Goal: Contribute content

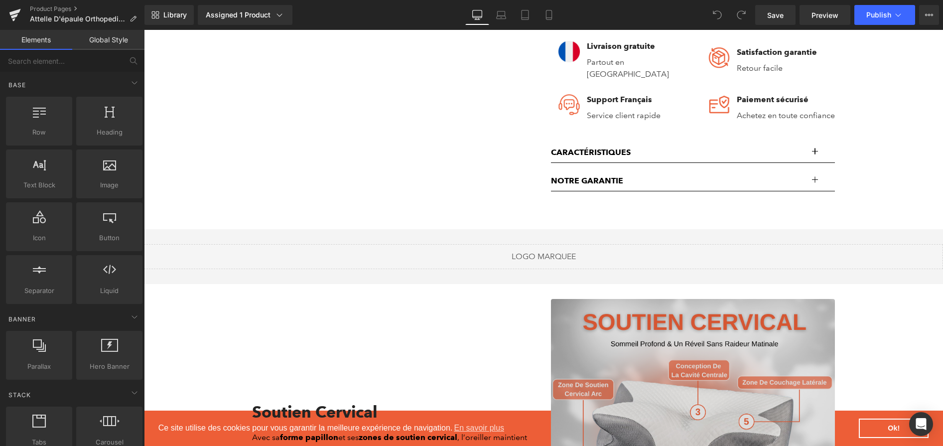
scroll to position [834, 0]
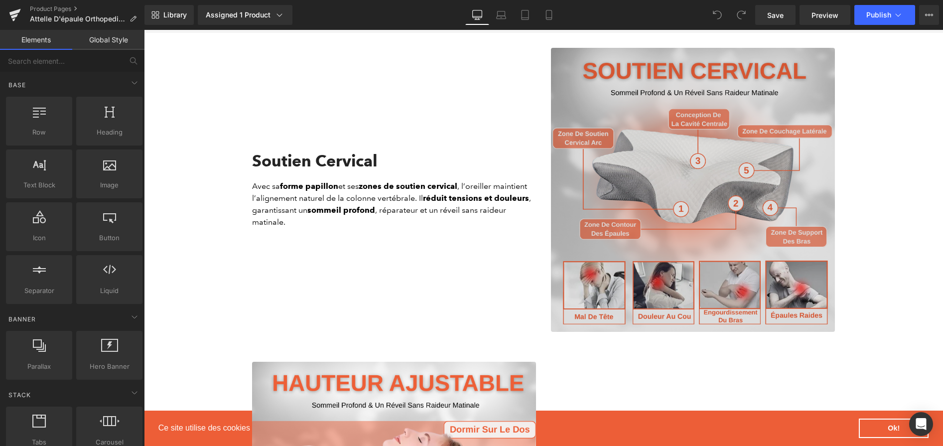
click at [610, 188] on img at bounding box center [693, 190] width 284 height 284
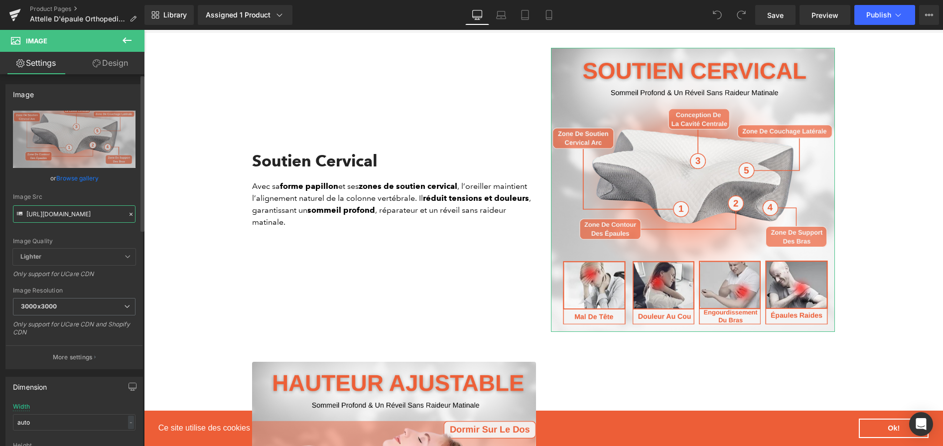
click at [105, 214] on input "[URL][DOMAIN_NAME]" at bounding box center [74, 213] width 123 height 17
paste input "49f67a82-a763-4f59-85ae-36936bf2eb08.png?v=1756821612"
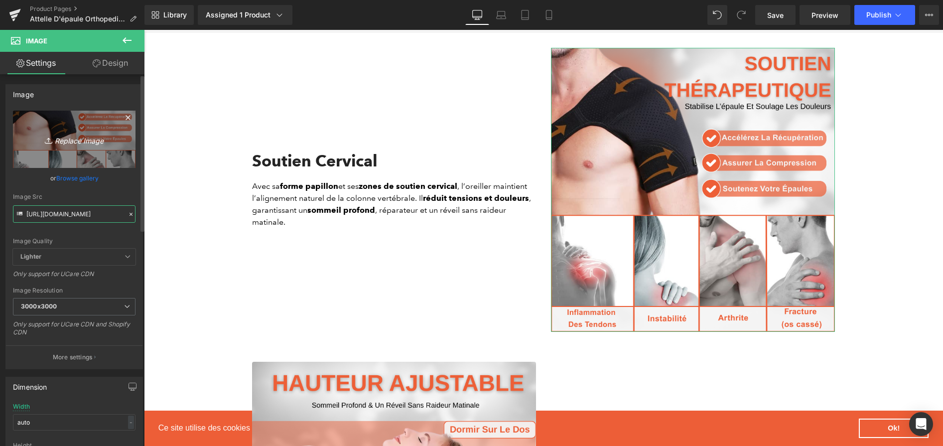
type input "[URL][DOMAIN_NAME]"
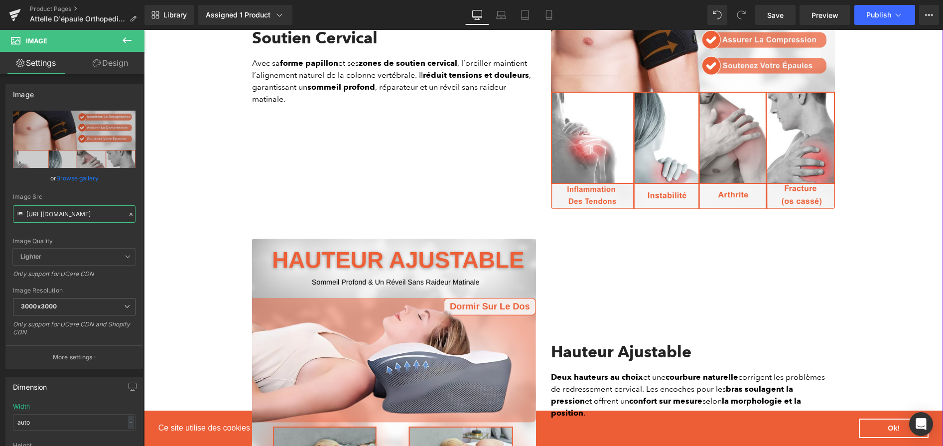
scroll to position [1145, 0]
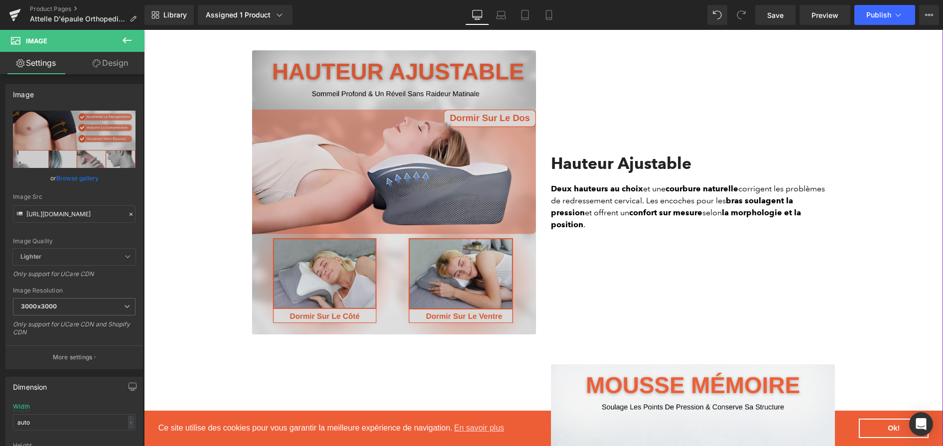
click at [540, 224] on div "Image" at bounding box center [394, 192] width 299 height 284
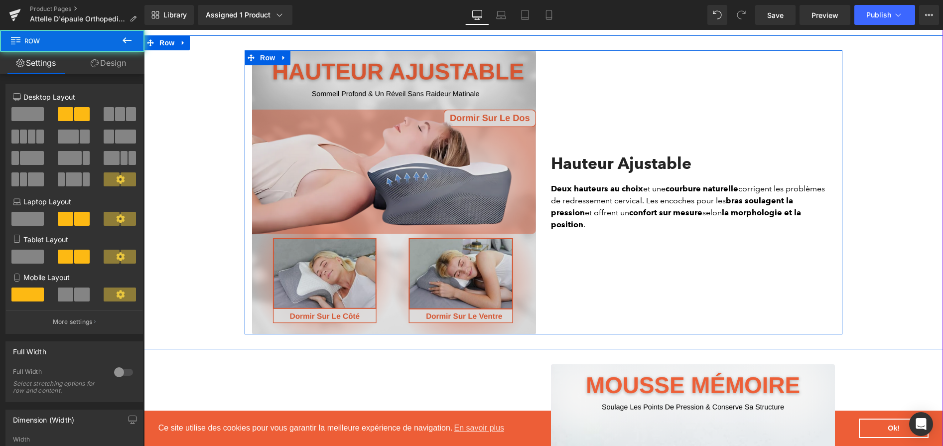
click at [489, 223] on img at bounding box center [394, 192] width 284 height 284
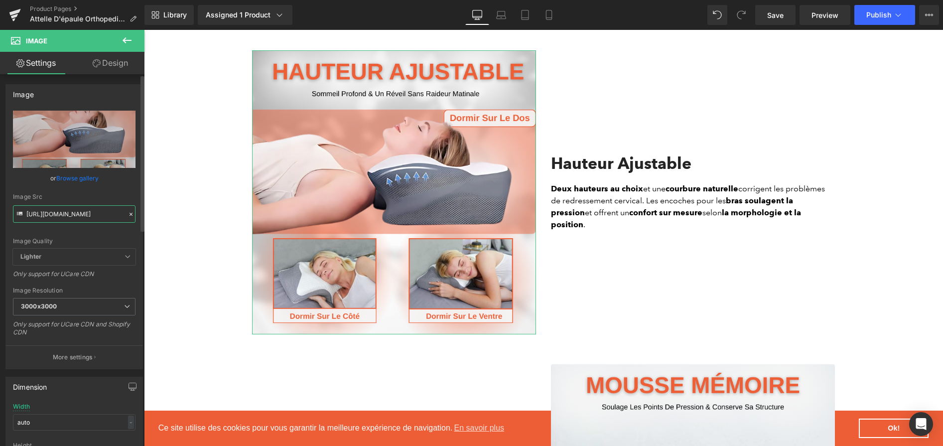
click at [41, 215] on input "[URL][DOMAIN_NAME]" at bounding box center [74, 213] width 123 height 17
paste input "69f53fe2-6e5a-46d0-8f97-f4c28641153a.png?v=1756821612"
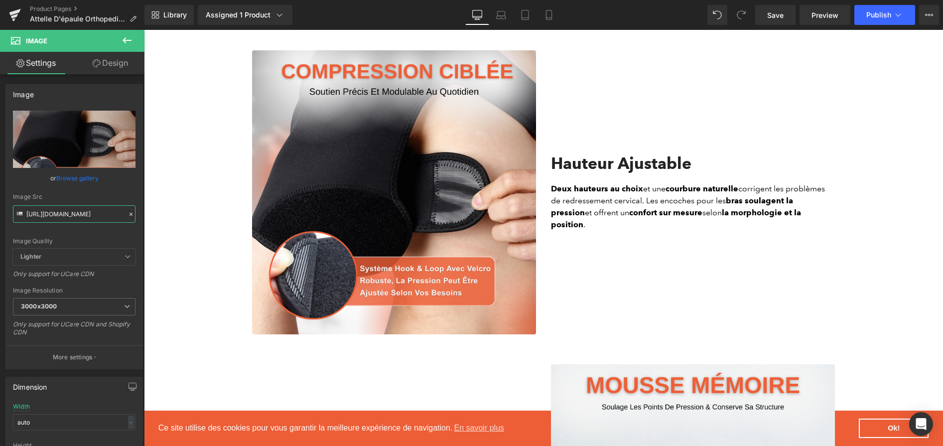
type input "[URL][DOMAIN_NAME]"
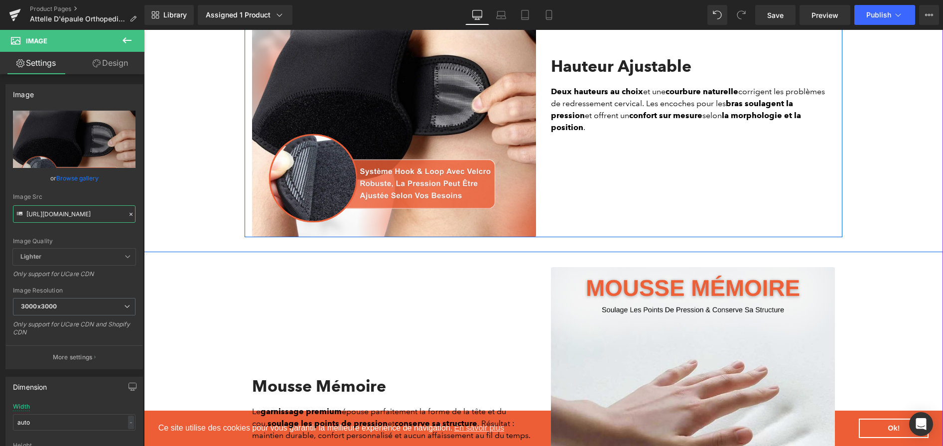
scroll to position [1446, 0]
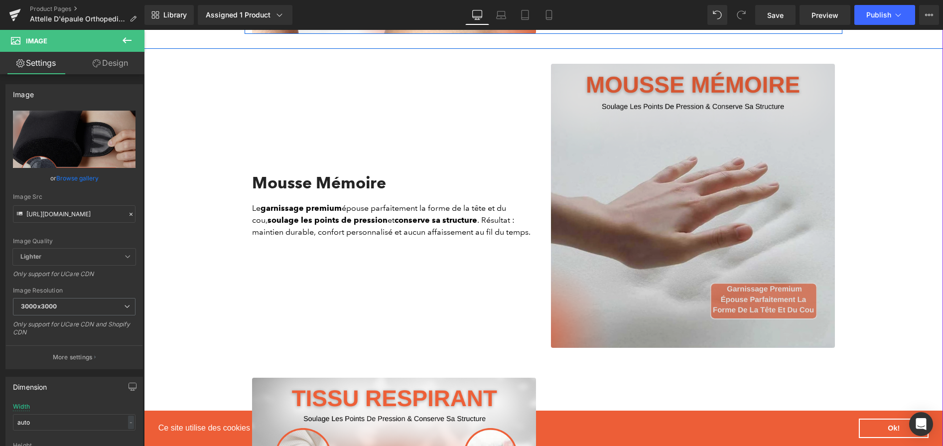
click at [654, 203] on img at bounding box center [693, 206] width 284 height 284
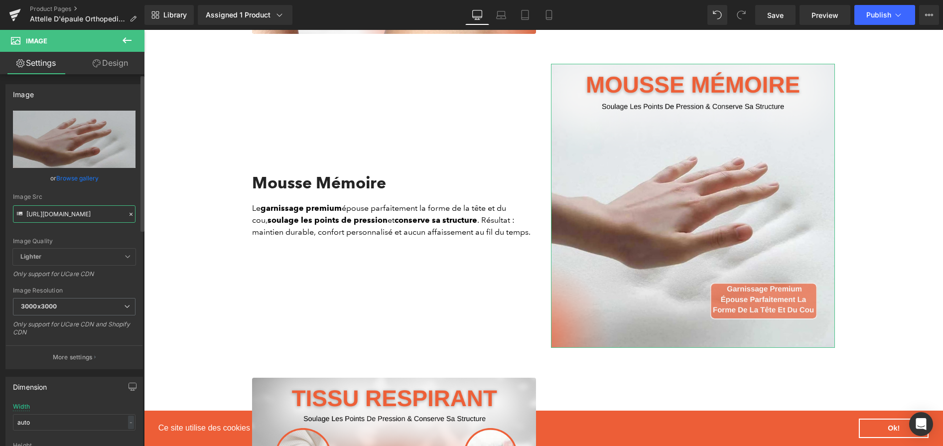
click at [64, 213] on input "[URL][DOMAIN_NAME]" at bounding box center [74, 213] width 123 height 17
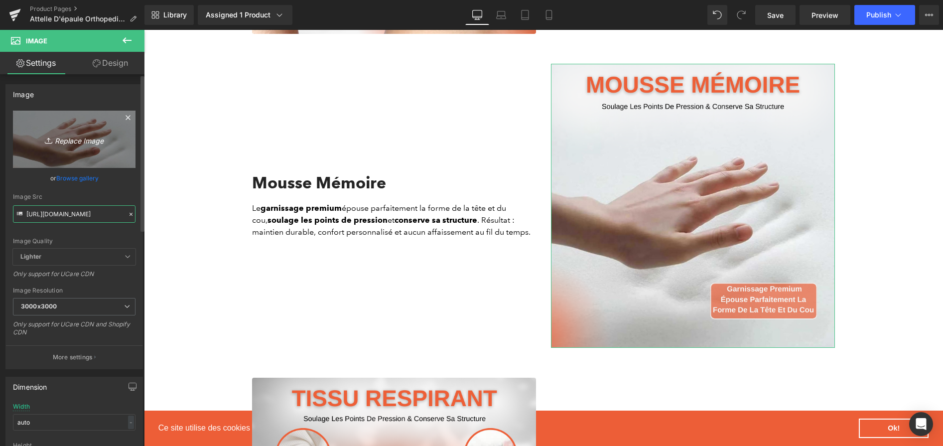
paste input "91ebc63d-928c-474c-bb77-9e4ac5bbb3c3.png?v=1756821612"
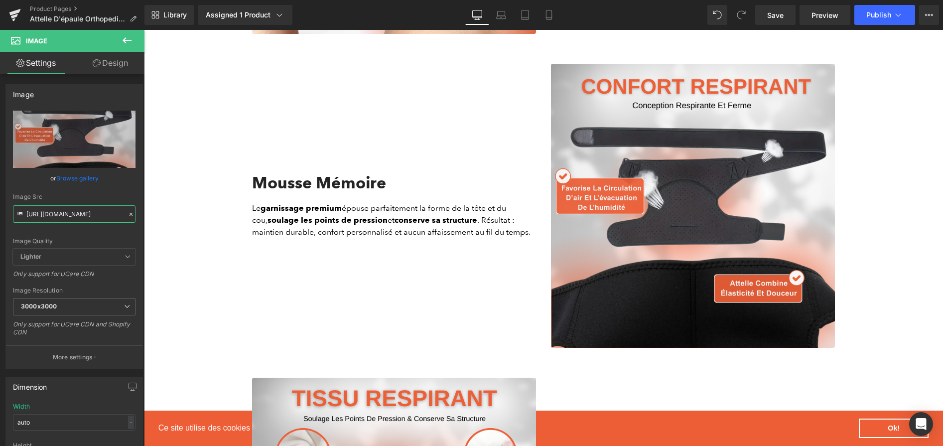
type input "[URL][DOMAIN_NAME]"
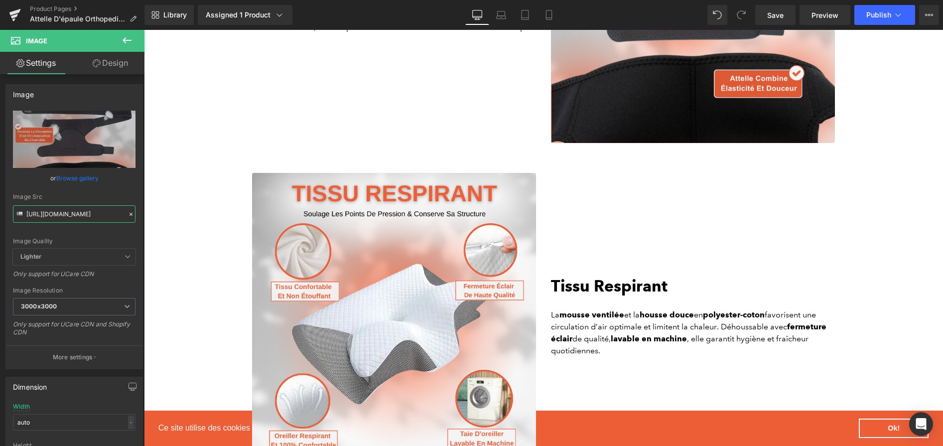
scroll to position [1671, 0]
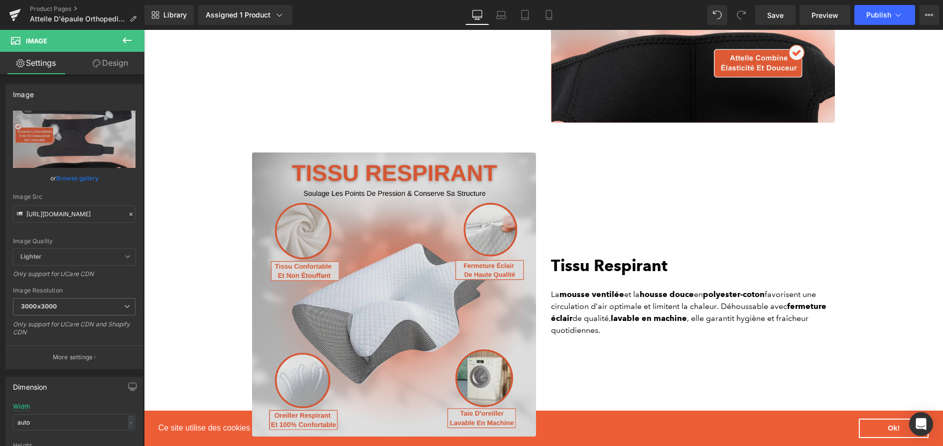
click at [418, 256] on img at bounding box center [394, 294] width 284 height 284
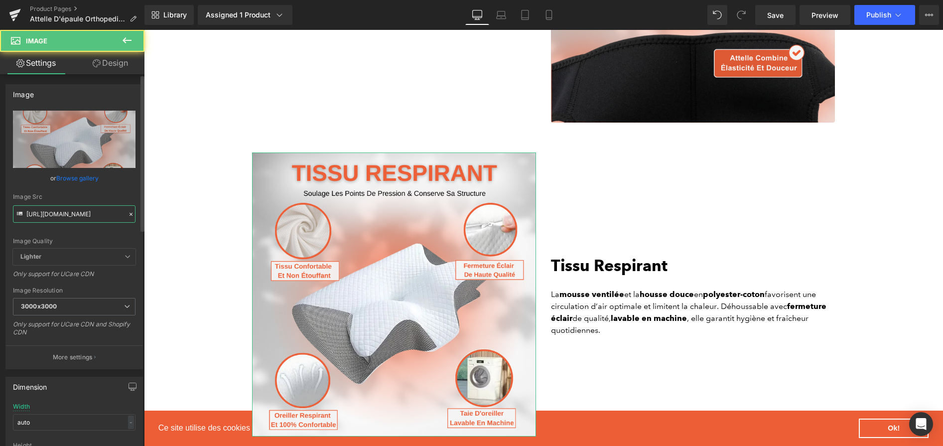
click at [94, 214] on input "[URL][DOMAIN_NAME]" at bounding box center [74, 213] width 123 height 17
paste input "8d6b1526-4efa-448d-9b9e-622d9436b4aa.png?v=1756821612"
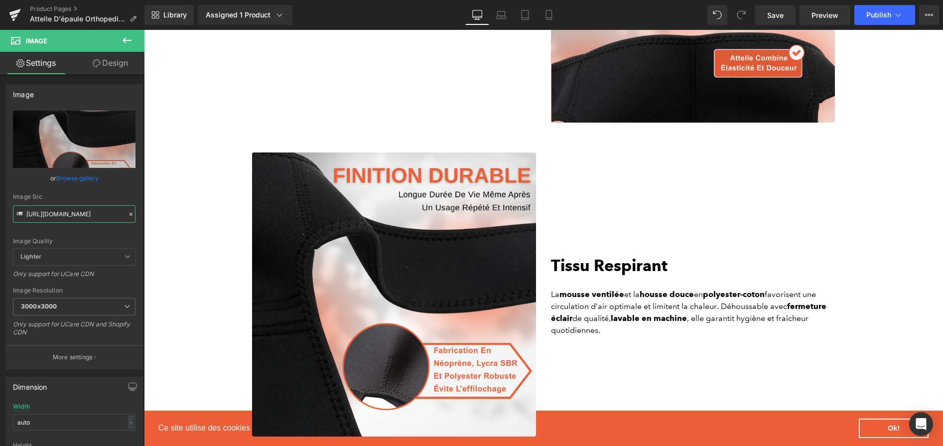
type input "[URL][DOMAIN_NAME]"
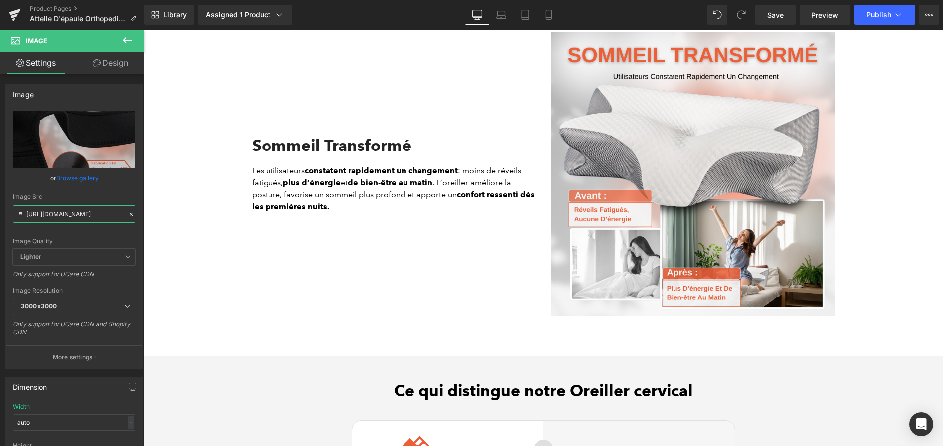
scroll to position [2105, 0]
click at [604, 108] on img at bounding box center [693, 174] width 284 height 284
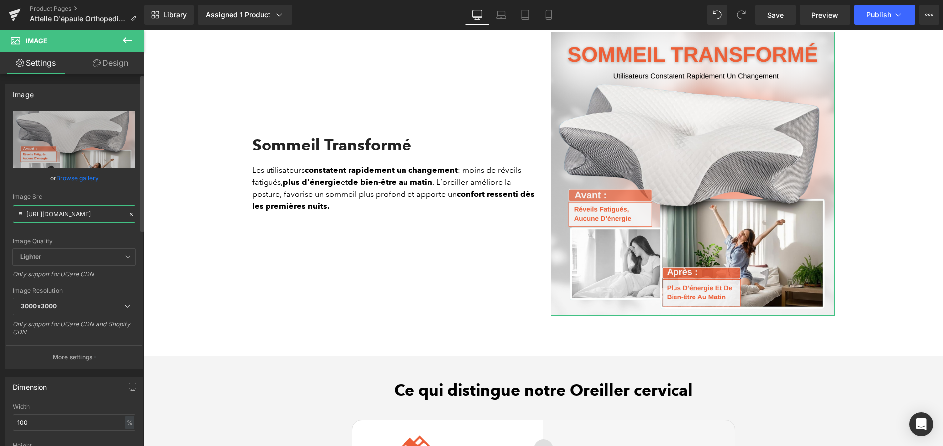
click at [81, 213] on input "[URL][DOMAIN_NAME]" at bounding box center [74, 213] width 123 height 17
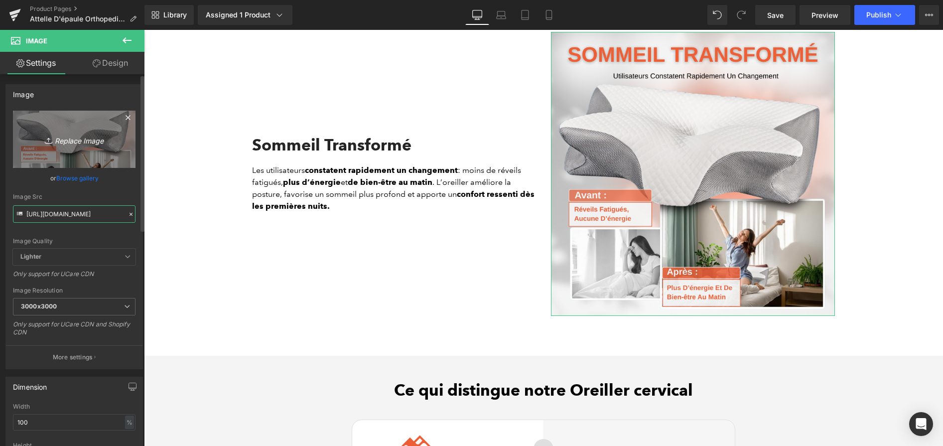
paste input "293013eb-0a4b-44b4-9f1f-90fdbbb0d23e.png?v=1756821612"
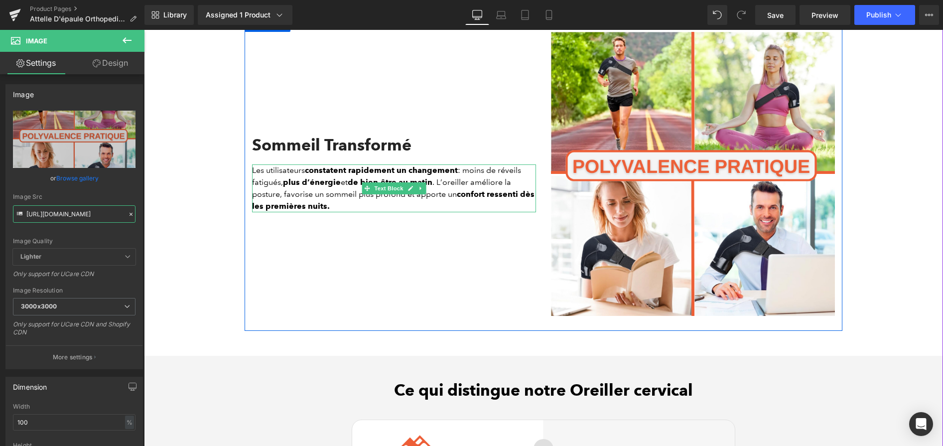
type input "[URL][DOMAIN_NAME]"
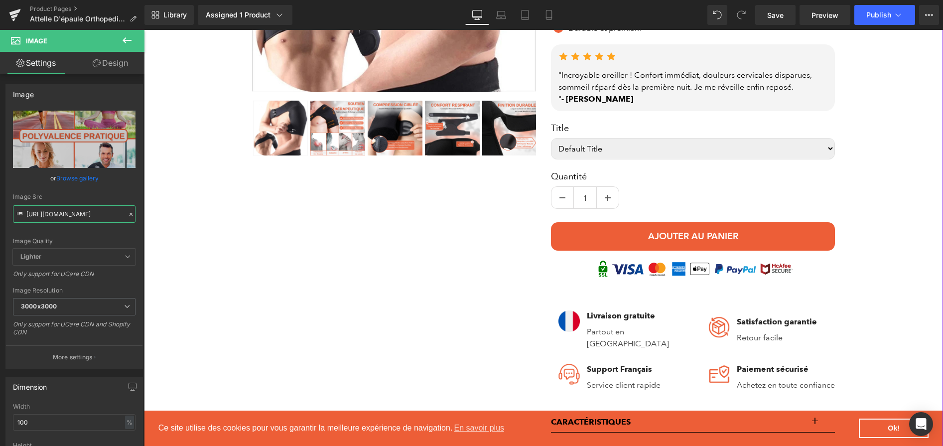
scroll to position [0, 0]
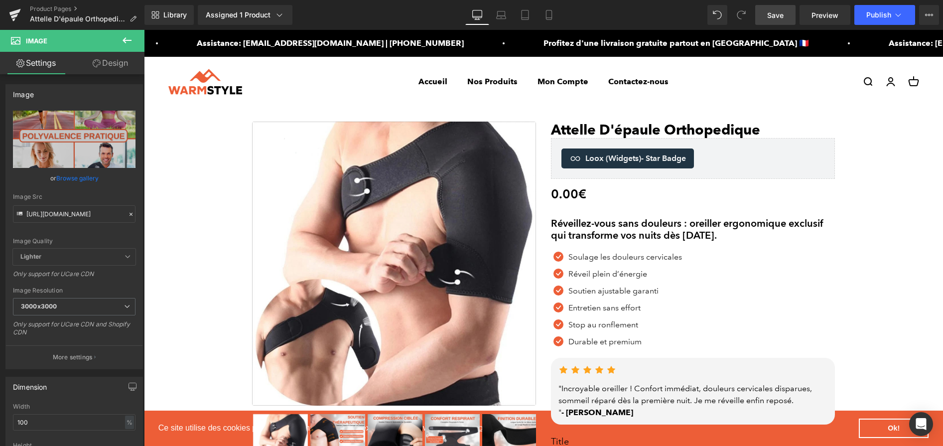
click at [780, 17] on span "Save" at bounding box center [775, 15] width 16 height 10
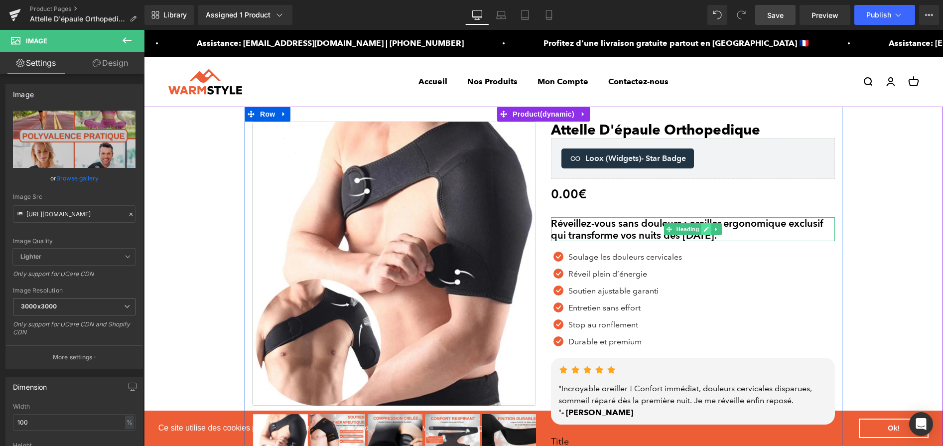
click at [707, 230] on icon at bounding box center [705, 229] width 5 height 6
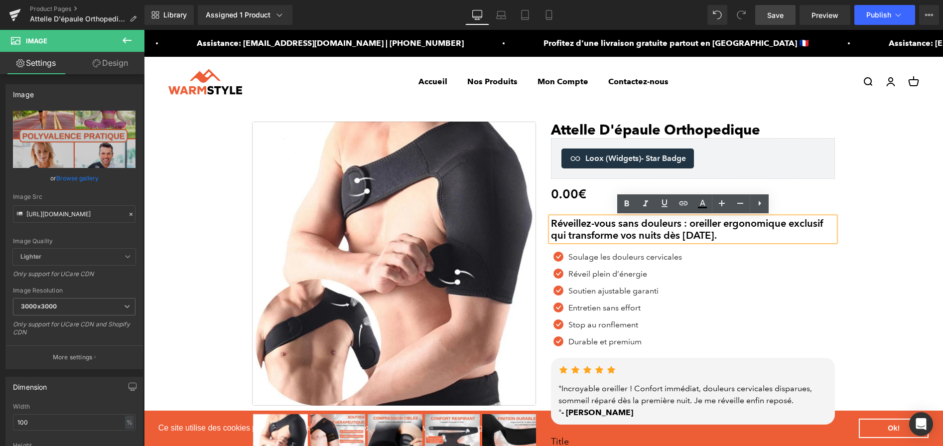
click at [707, 230] on h2 "Réveillez-vous sans douleurs : oreiller ergonomique exclusif qui transforme vos…" at bounding box center [693, 229] width 284 height 24
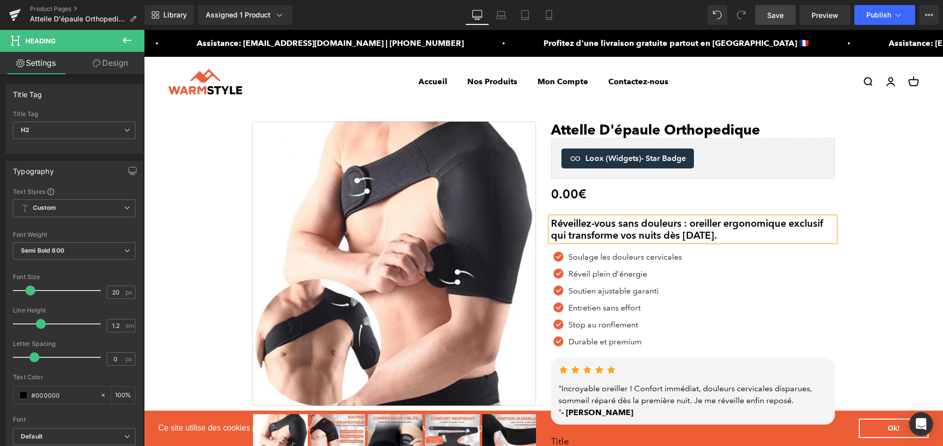
paste div
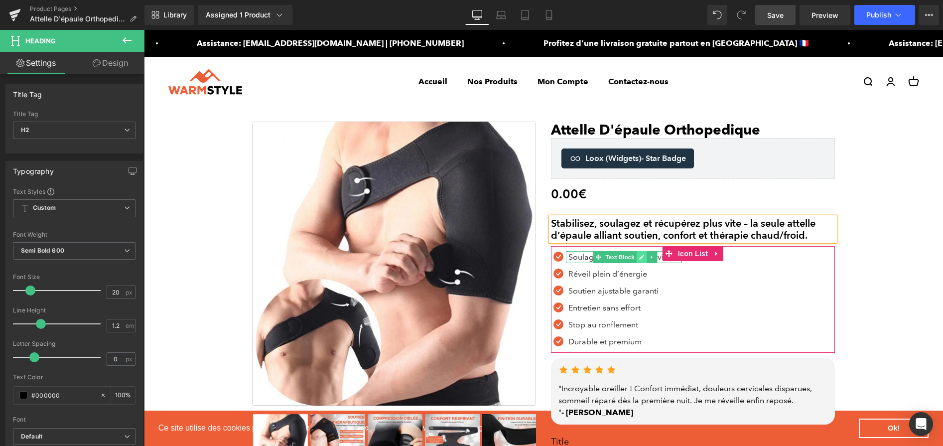
click at [641, 261] on link at bounding box center [642, 257] width 10 height 12
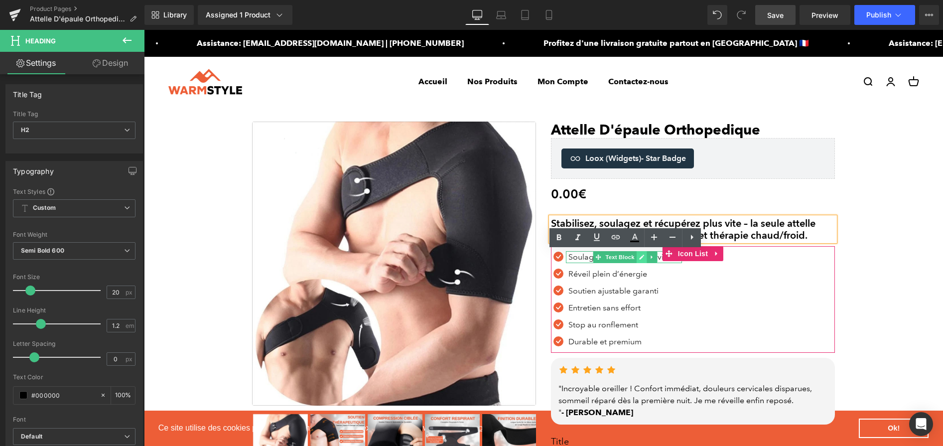
click at [641, 261] on p "Soulage les douleurs cervicales" at bounding box center [625, 257] width 114 height 12
paste div
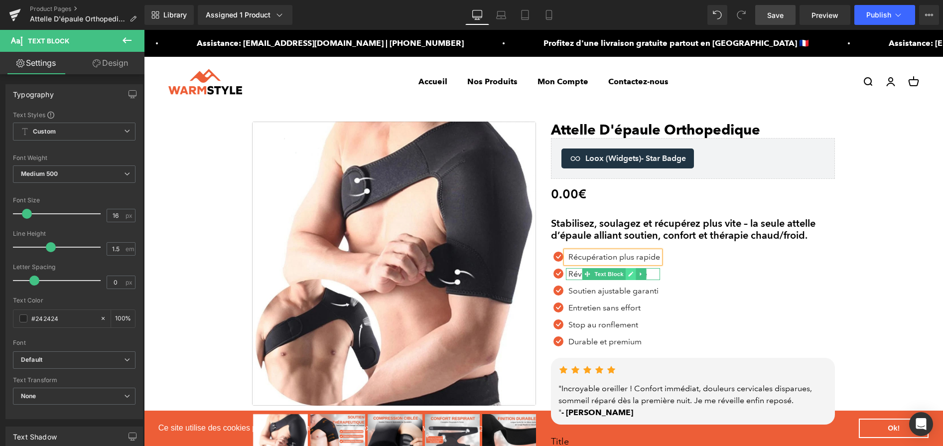
click at [627, 276] on link at bounding box center [630, 274] width 10 height 12
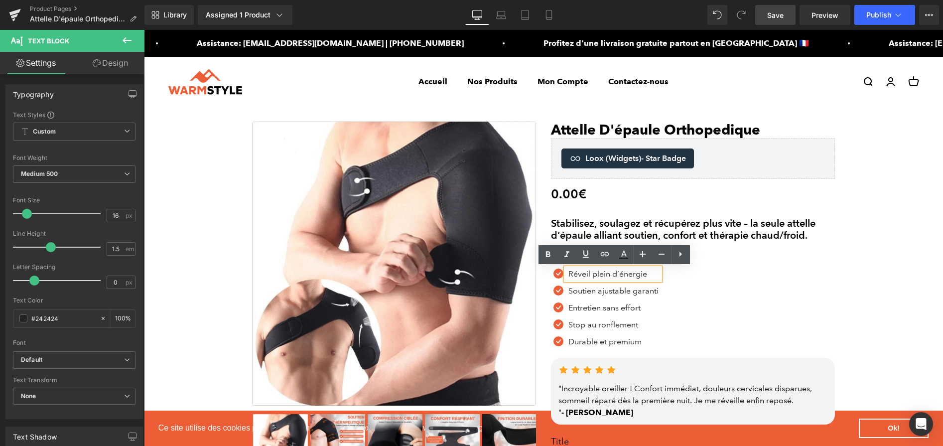
click at [627, 276] on p "Réveil plein d’énergie" at bounding box center [614, 274] width 92 height 12
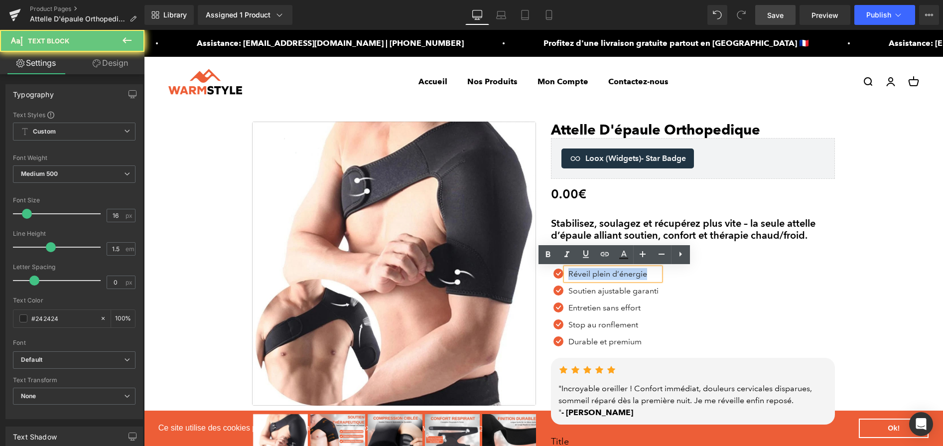
click at [627, 276] on p "Réveil plein d’énergie" at bounding box center [614, 274] width 92 height 12
copy p "Réveil plein d’énergie"
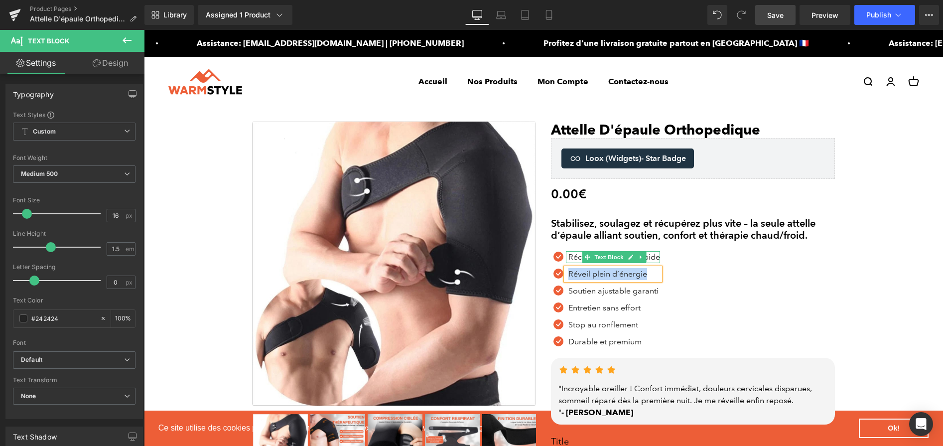
paste div
click at [627, 293] on link at bounding box center [630, 291] width 10 height 12
click at [627, 293] on p "Soutien ajustable garanti" at bounding box center [614, 291] width 92 height 12
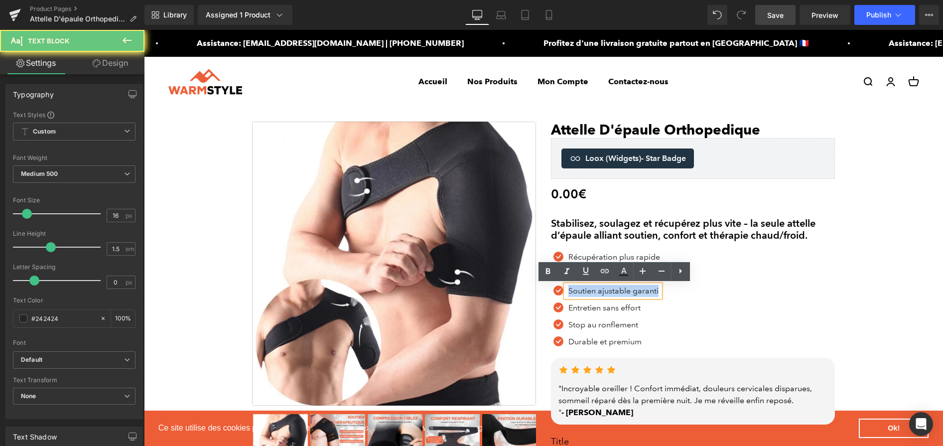
click at [627, 293] on p "Soutien ajustable garanti" at bounding box center [614, 291] width 92 height 12
paste div
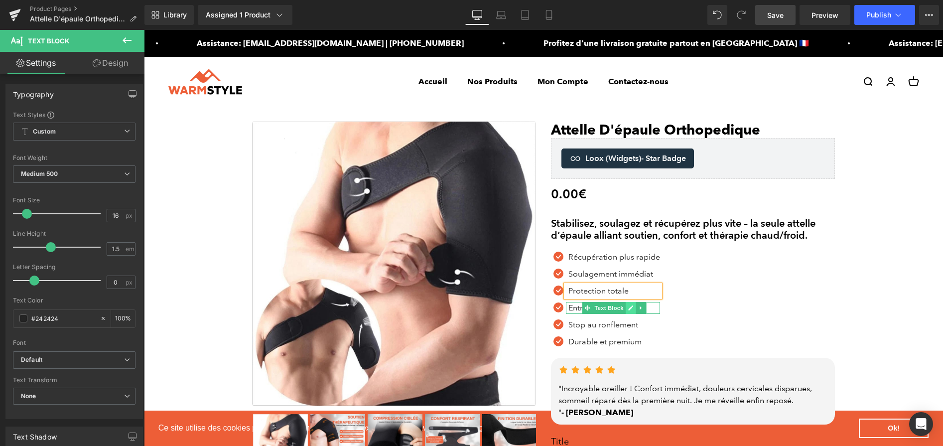
click at [626, 308] on link at bounding box center [630, 308] width 10 height 12
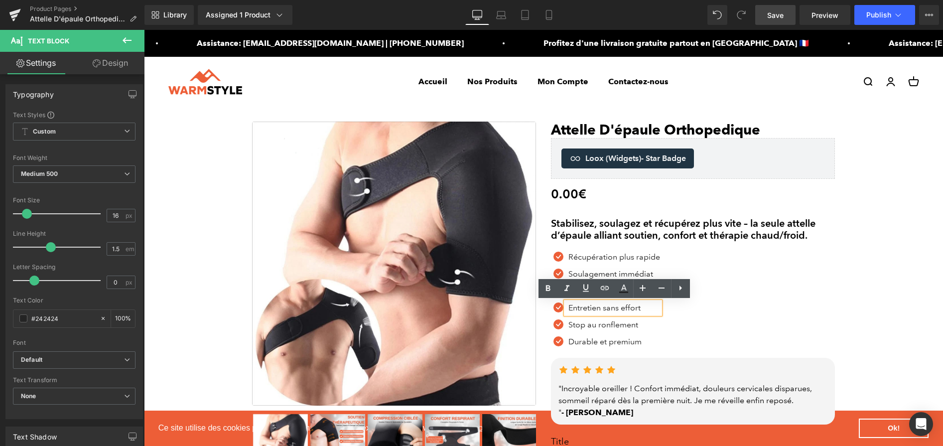
click at [626, 308] on p "Entretien sans effort" at bounding box center [614, 308] width 92 height 12
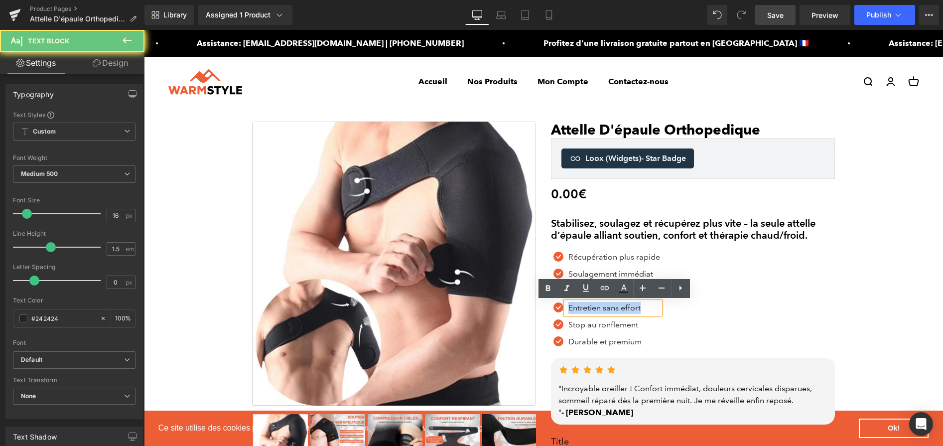
paste div
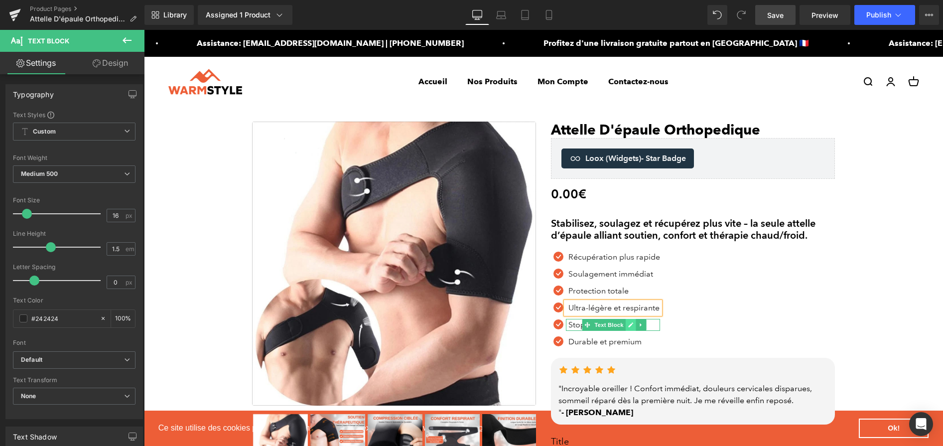
click at [628, 323] on icon at bounding box center [630, 325] width 5 height 6
click at [628, 323] on p "Stop au ronflement" at bounding box center [614, 325] width 92 height 12
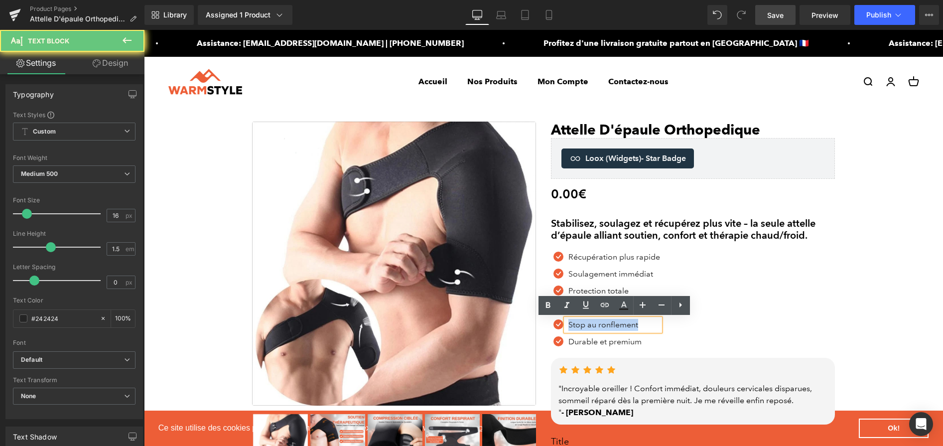
click at [628, 323] on p "Stop au ronflement" at bounding box center [614, 325] width 92 height 12
paste div
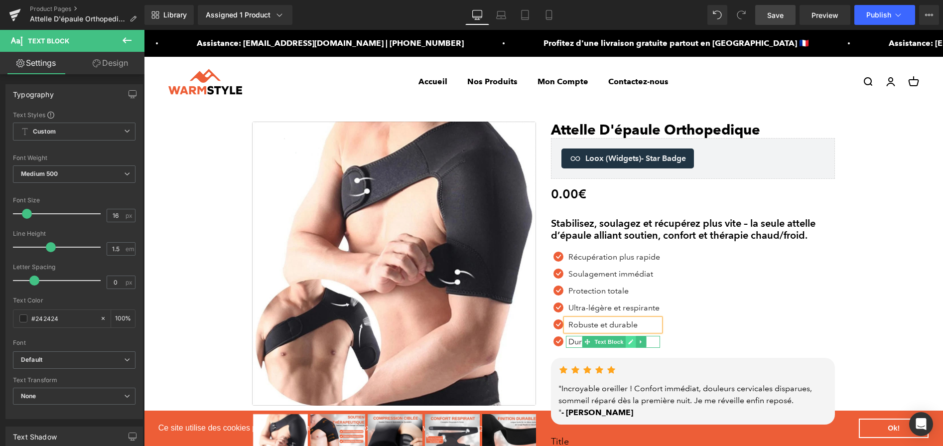
click at [626, 341] on link at bounding box center [630, 342] width 10 height 12
click at [626, 341] on p "Durable et premium" at bounding box center [614, 342] width 92 height 12
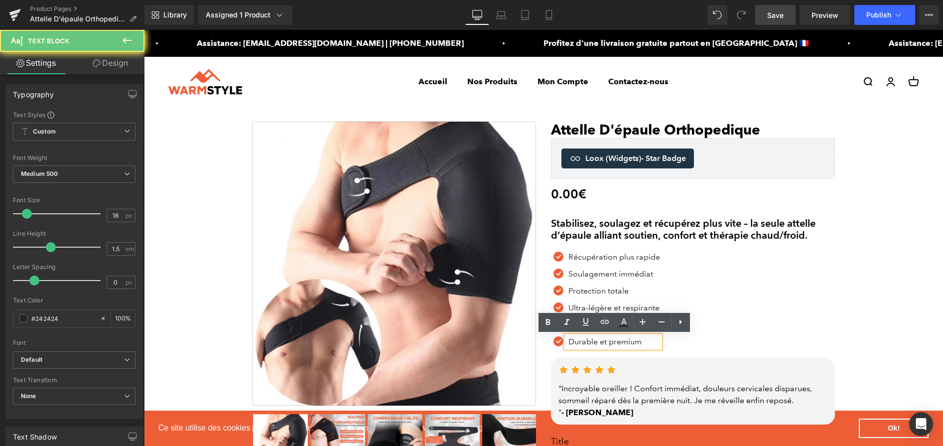
paste div
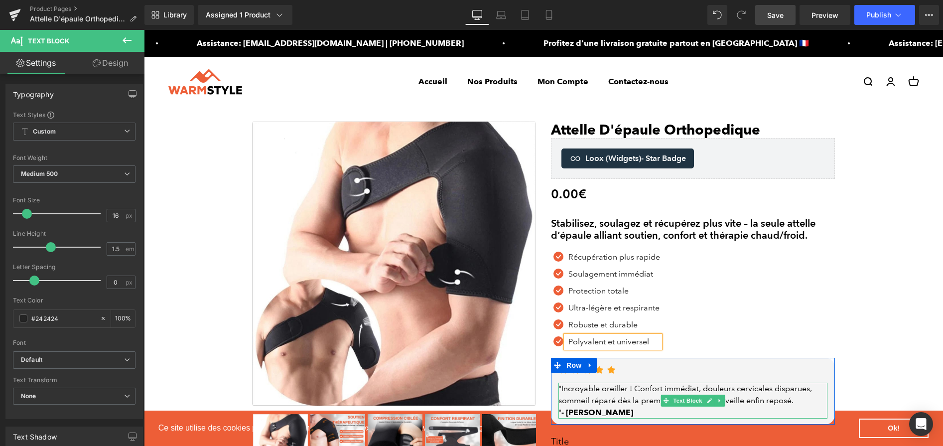
drag, startPoint x: 705, startPoint y: 401, endPoint x: 723, endPoint y: 400, distance: 17.5
click at [706, 401] on link at bounding box center [709, 401] width 10 height 12
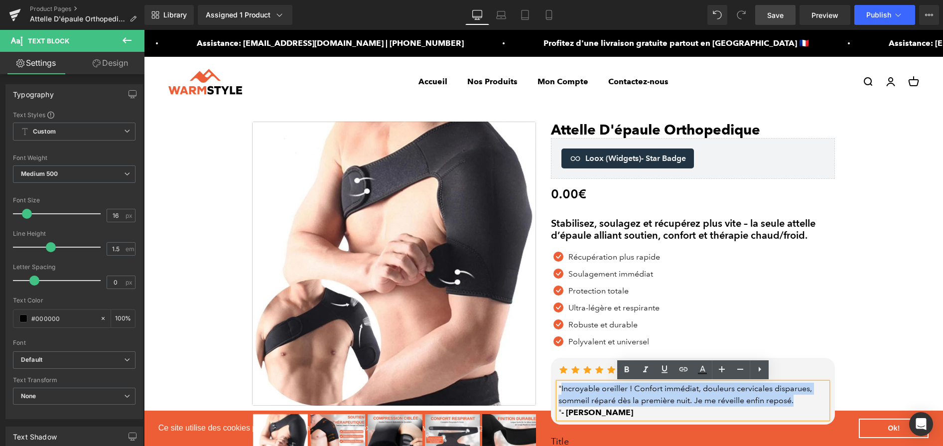
drag, startPoint x: 812, startPoint y: 403, endPoint x: 561, endPoint y: 389, distance: 251.5
click at [561, 389] on div ""Incroyable oreiller ! Confort immédiat, douleurs cervicales disparues, sommeil…" at bounding box center [692, 401] width 269 height 36
paste div
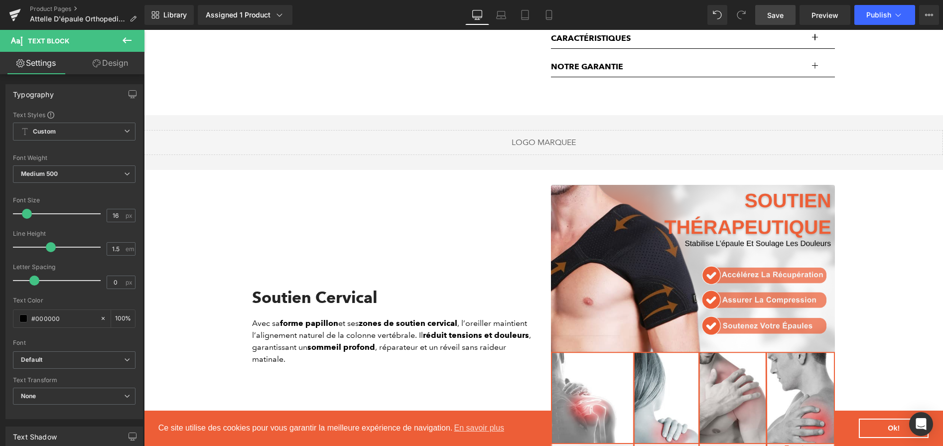
scroll to position [711, 0]
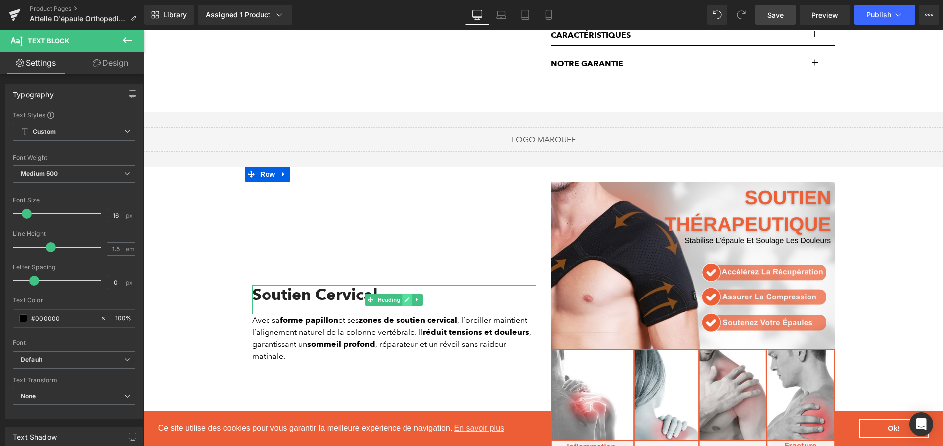
click at [404, 302] on link at bounding box center [408, 300] width 10 height 12
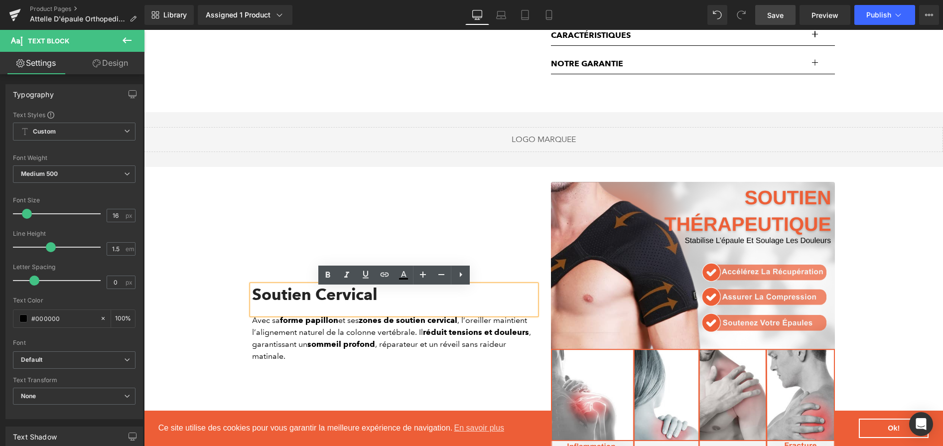
click at [402, 302] on h2 "Soutien Cervical" at bounding box center [394, 294] width 284 height 19
paste div
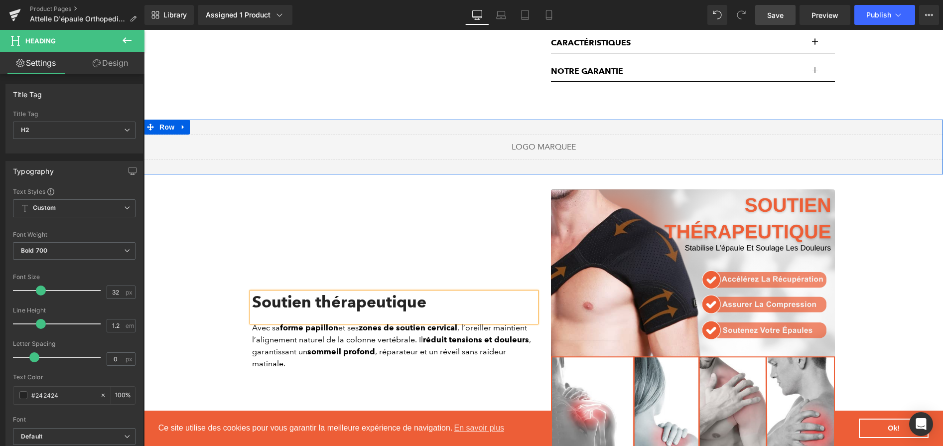
scroll to position [693, 0]
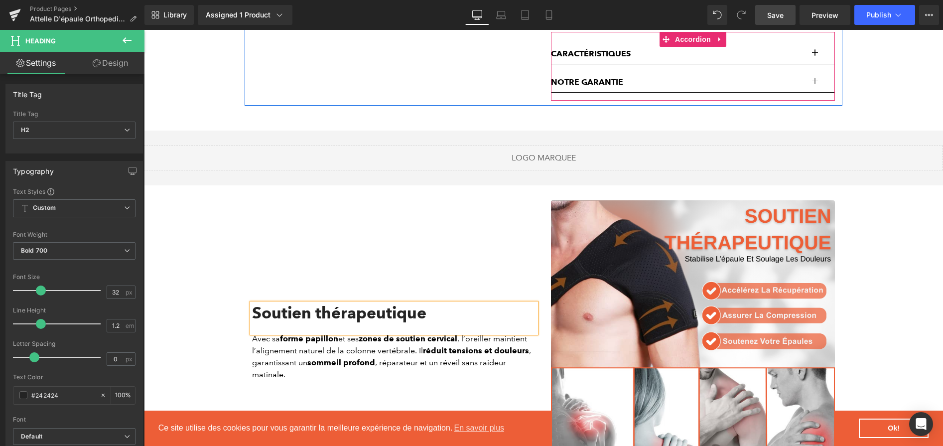
click at [816, 56] on button "button" at bounding box center [825, 54] width 20 height 20
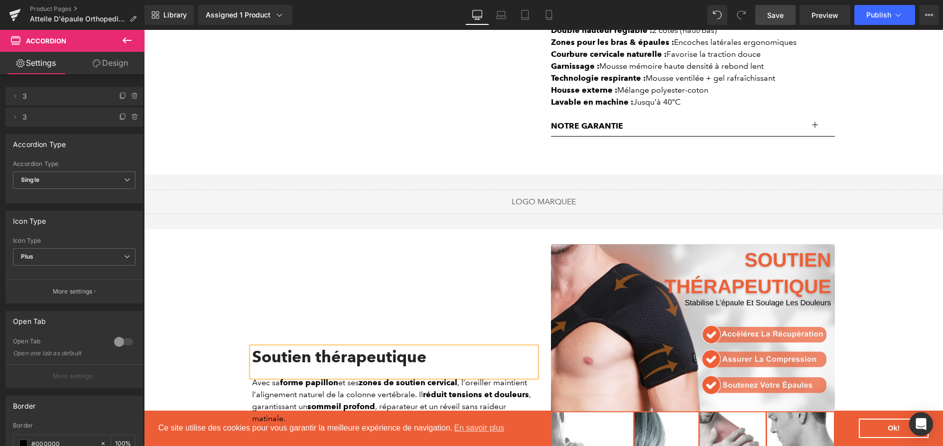
scroll to position [728, 0]
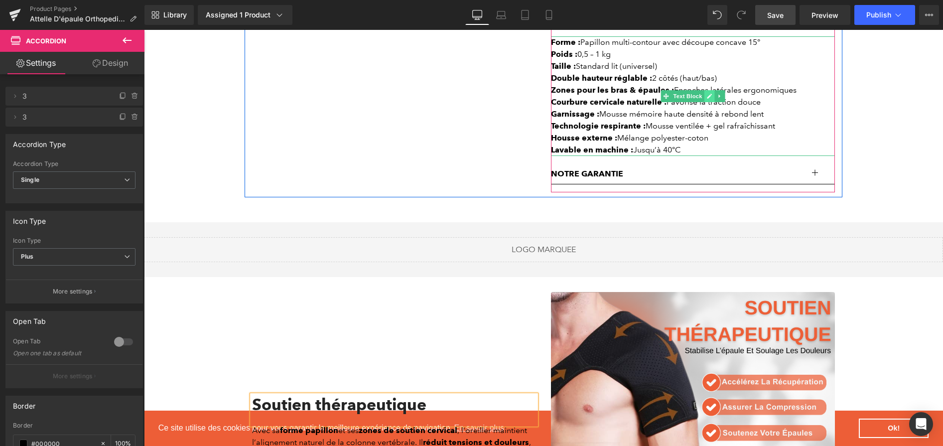
click at [710, 99] on icon at bounding box center [709, 96] width 5 height 6
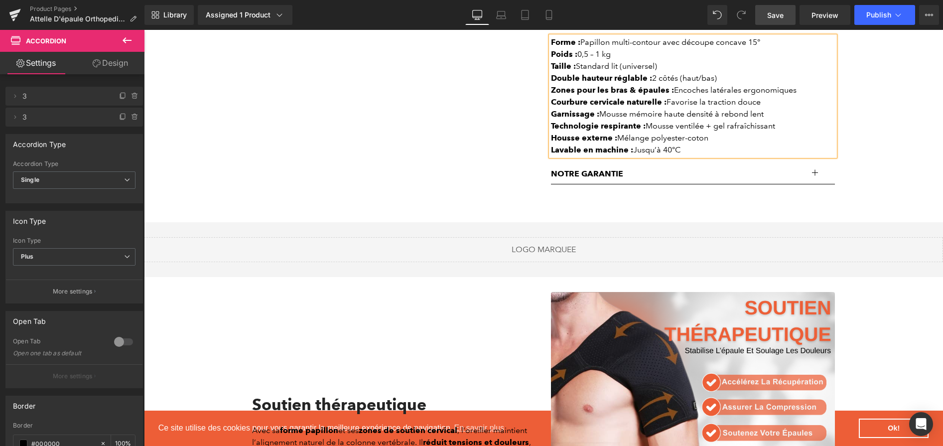
click at [710, 101] on div "Courbure cervicale naturelle : Favorise la traction douce" at bounding box center [693, 102] width 284 height 12
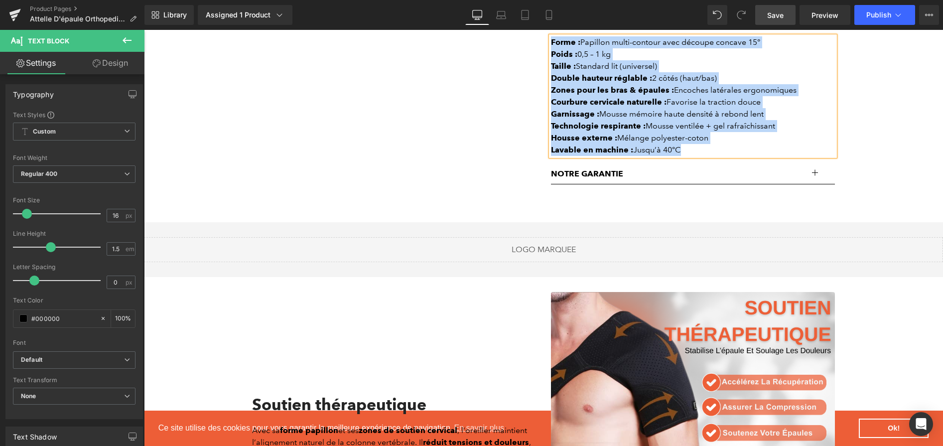
paste div
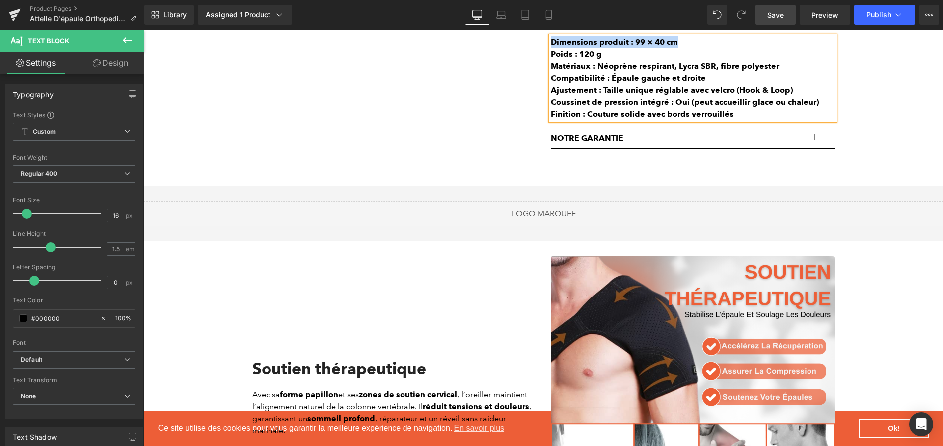
scroll to position [669, 0]
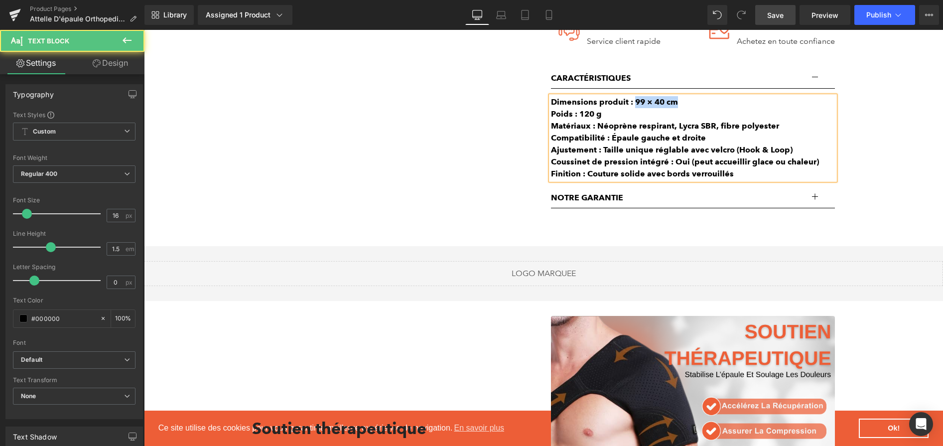
drag, startPoint x: 649, startPoint y: 107, endPoint x: 692, endPoint y: 103, distance: 44.1
click at [692, 103] on div "Dimensions produit : 99 × 40 cm" at bounding box center [693, 102] width 284 height 12
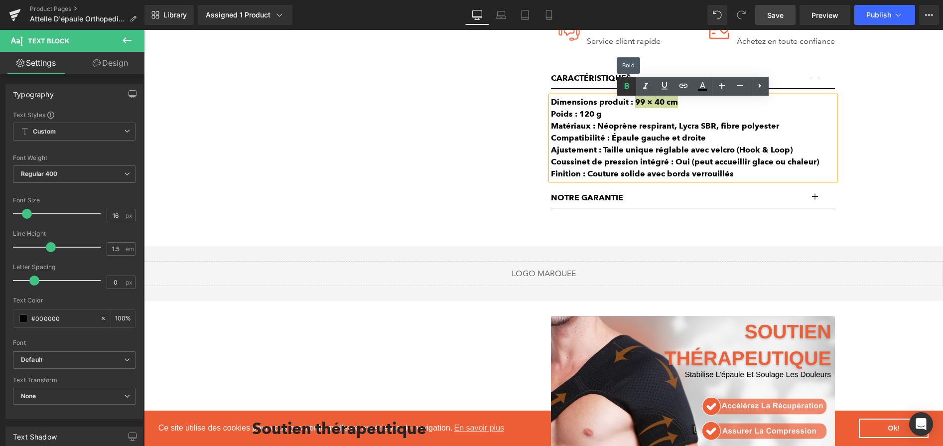
click at [628, 93] on link at bounding box center [626, 86] width 19 height 19
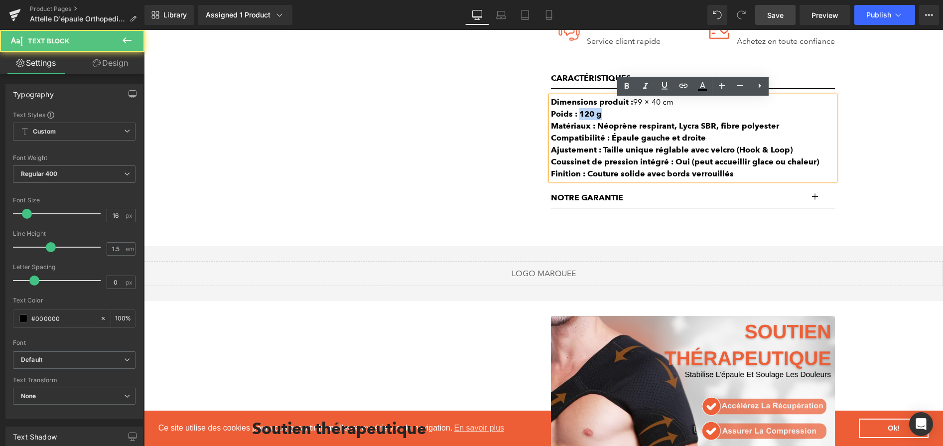
drag, startPoint x: 603, startPoint y: 118, endPoint x: 578, endPoint y: 119, distance: 25.4
click at [578, 119] on div "Poids : 120 g" at bounding box center [693, 114] width 284 height 12
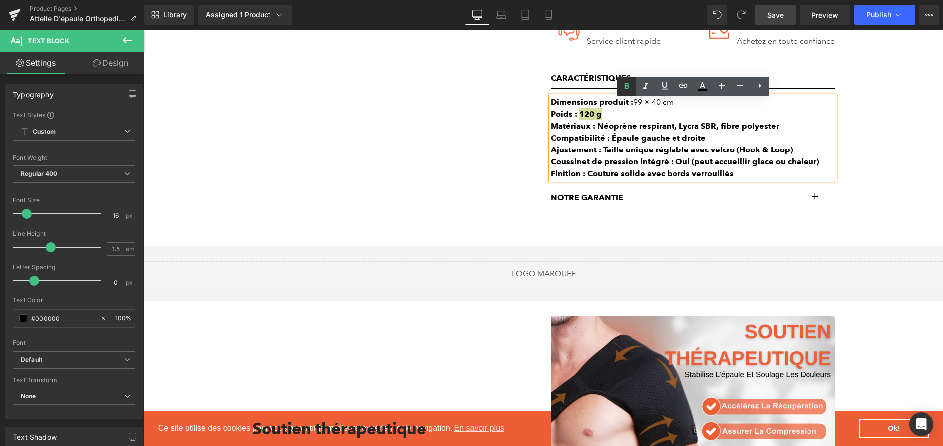
drag, startPoint x: 625, startPoint y: 85, endPoint x: 444, endPoint y: 119, distance: 183.5
click at [625, 85] on icon at bounding box center [627, 86] width 4 height 6
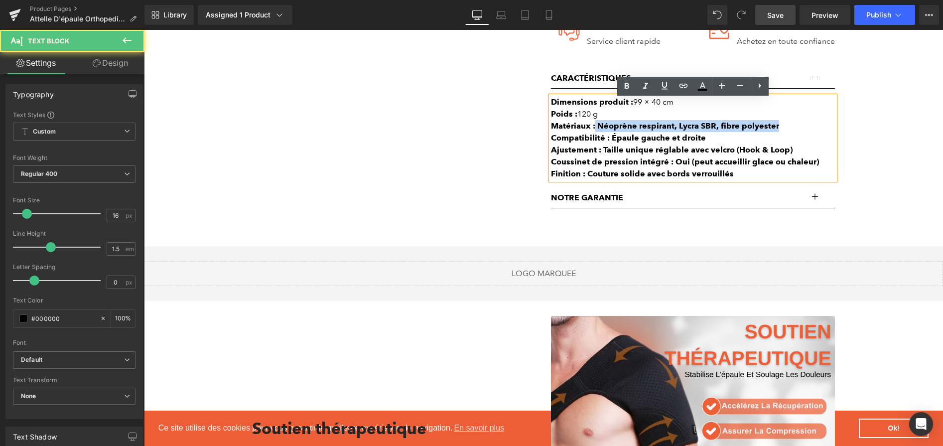
drag, startPoint x: 594, startPoint y: 131, endPoint x: 795, endPoint y: 132, distance: 200.8
click at [795, 132] on div "Matériaux : Néoprène respirant, Lycra SBR, fibre polyester" at bounding box center [693, 126] width 284 height 12
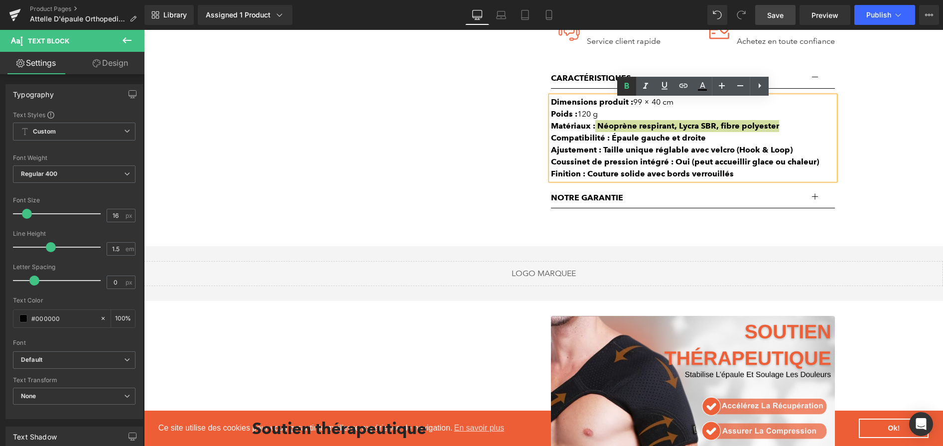
click at [619, 87] on link at bounding box center [626, 86] width 19 height 19
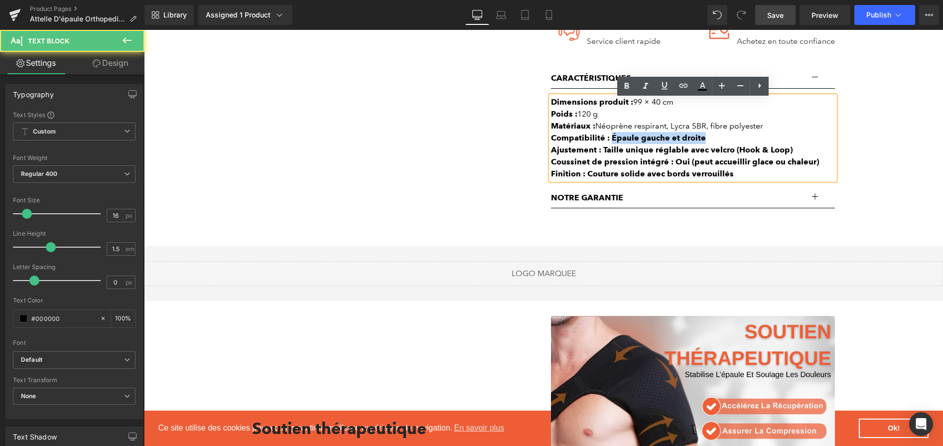
drag, startPoint x: 610, startPoint y: 144, endPoint x: 709, endPoint y: 145, distance: 99.1
click at [709, 144] on div "Compatibilité : Épaule gauche et droite" at bounding box center [693, 138] width 284 height 12
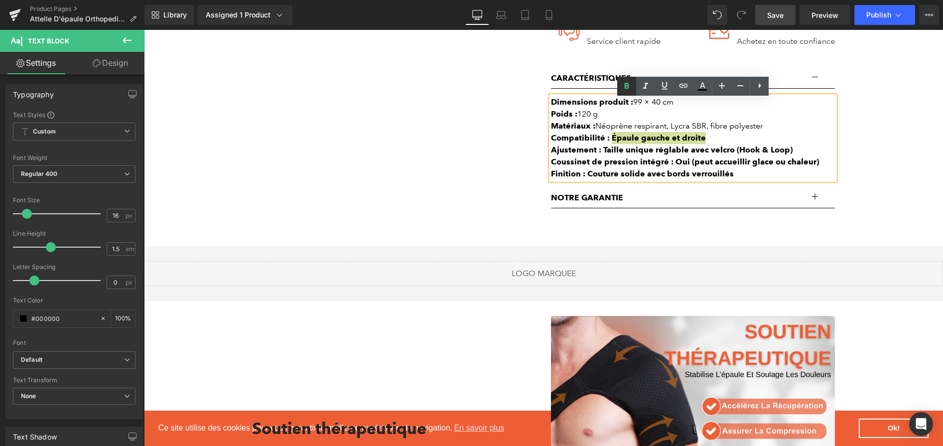
click at [621, 89] on icon at bounding box center [627, 86] width 12 height 12
drag, startPoint x: 599, startPoint y: 154, endPoint x: 785, endPoint y: 140, distance: 186.4
click at [785, 140] on div "Dimensions produit : 99 × 40 cm Poids : 120 g Matériaux : Néoprène respirant, L…" at bounding box center [693, 138] width 284 height 84
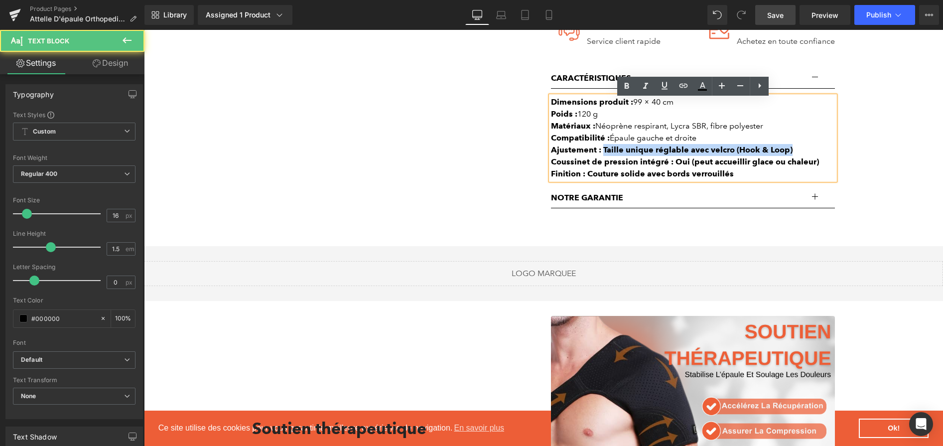
drag, startPoint x: 603, startPoint y: 153, endPoint x: 819, endPoint y: 153, distance: 216.7
click at [819, 153] on div "Ajustement : Taille unique réglable avec velcro (Hook & Loop)" at bounding box center [693, 150] width 284 height 12
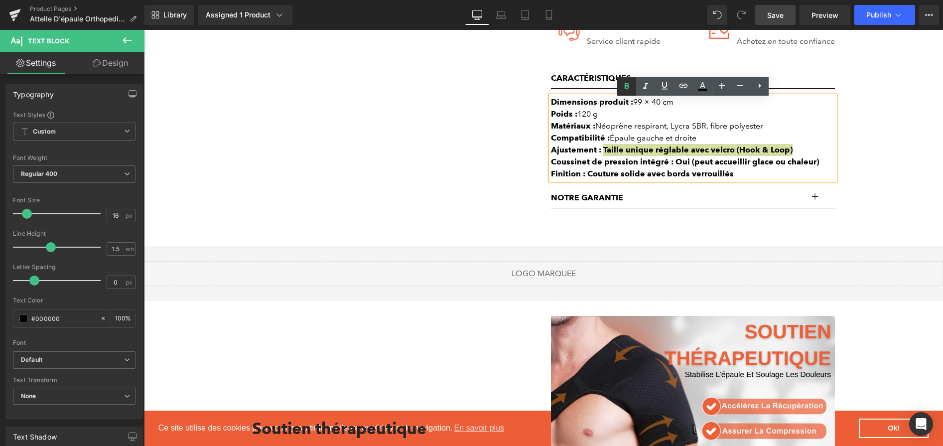
click at [630, 86] on icon at bounding box center [627, 86] width 12 height 12
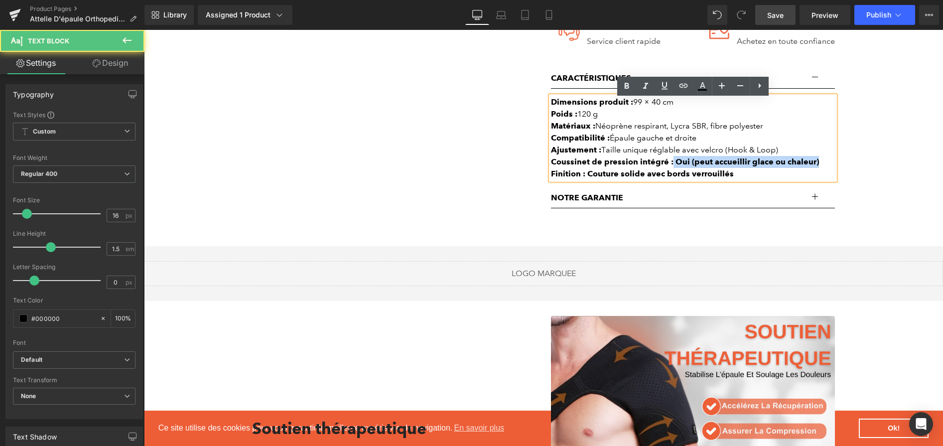
drag, startPoint x: 735, startPoint y: 165, endPoint x: 820, endPoint y: 166, distance: 85.2
click at [821, 166] on div "Coussinet de pression intégré : Oui (peut accueillir glace ou chaleur)" at bounding box center [693, 162] width 284 height 12
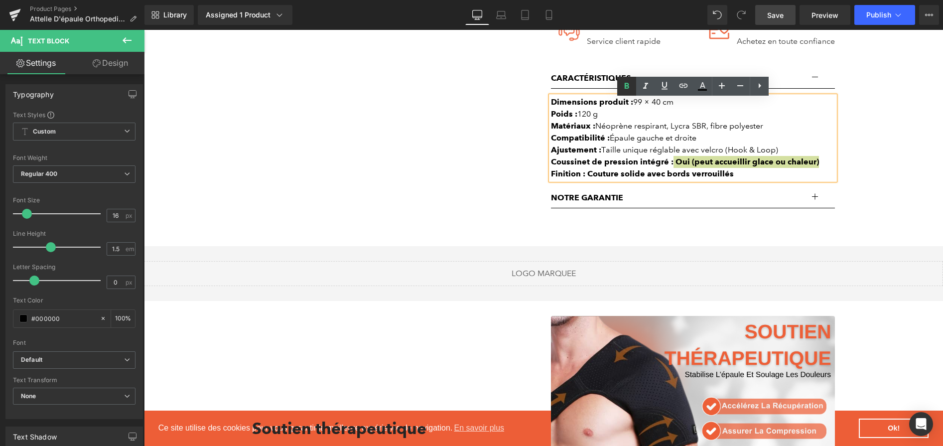
click at [628, 92] on link at bounding box center [626, 86] width 19 height 19
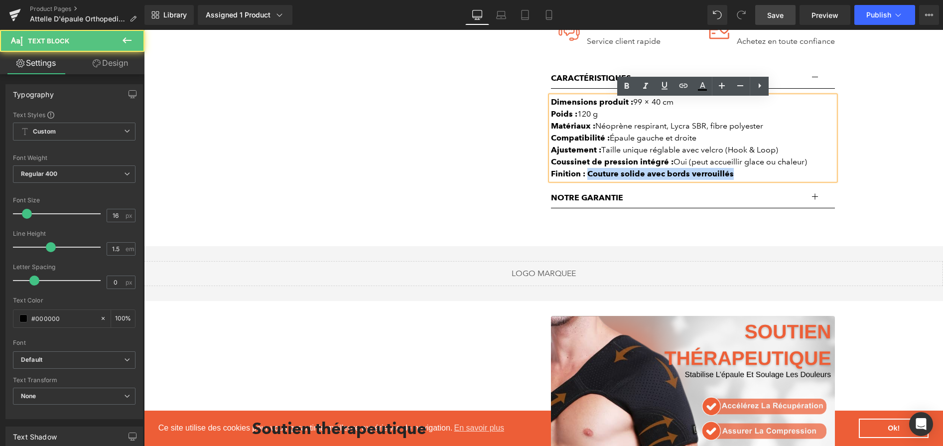
drag, startPoint x: 587, startPoint y: 174, endPoint x: 736, endPoint y: 183, distance: 149.2
click at [736, 180] on div "Finition : Couture solide avec bords verrouillés" at bounding box center [693, 174] width 284 height 12
click at [624, 90] on icon at bounding box center [627, 86] width 12 height 12
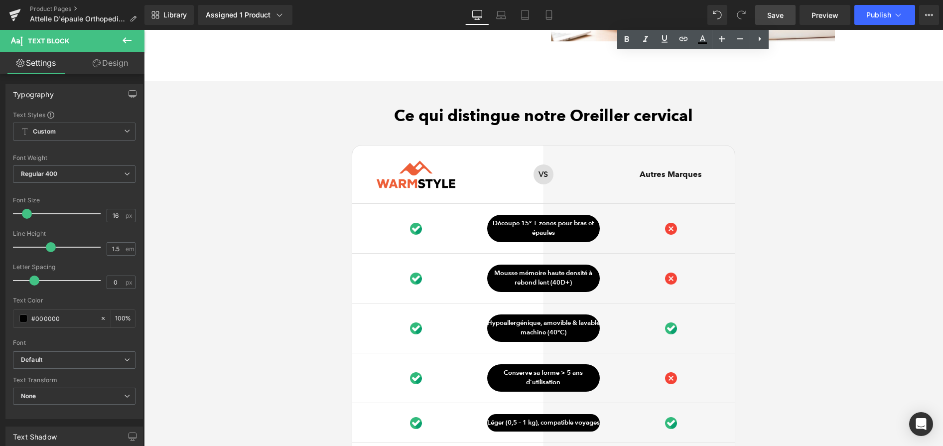
scroll to position [2479, 0]
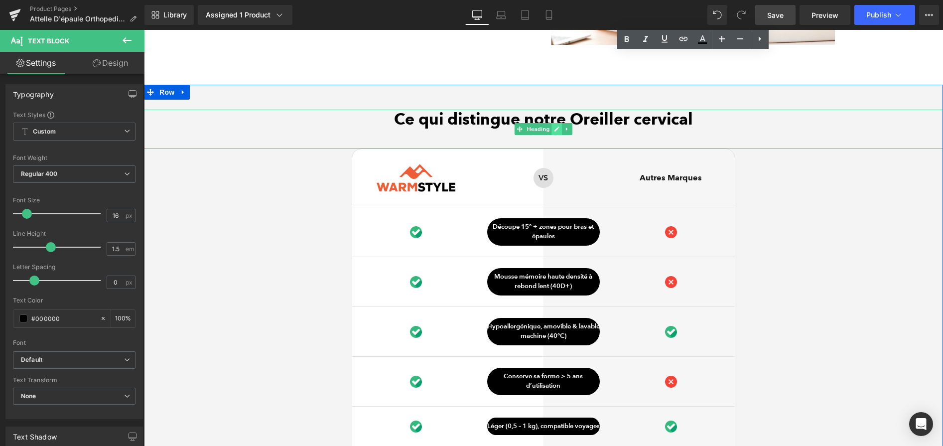
click at [553, 135] on link at bounding box center [557, 129] width 10 height 12
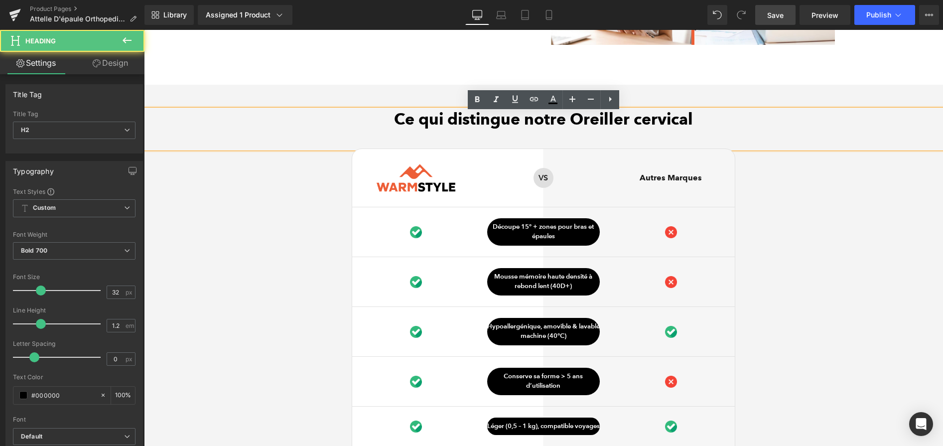
drag, startPoint x: 568, startPoint y: 120, endPoint x: 734, endPoint y: 120, distance: 165.9
click at [734, 120] on h2 "Ce qui distingue notre Oreiller cervical" at bounding box center [543, 119] width 799 height 19
paste div
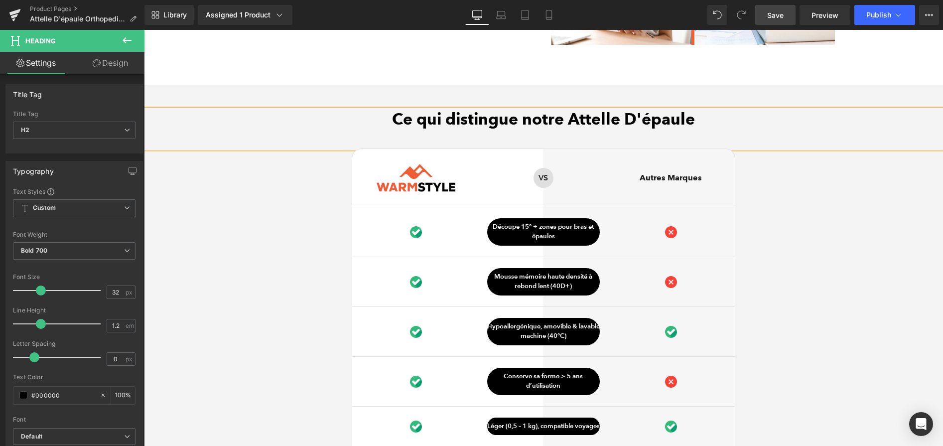
click at [877, 248] on div "Ce qui distingue notre Attelle D'épaule Heading Image Row VS Text Block Row Aut…" at bounding box center [543, 342] width 799 height 465
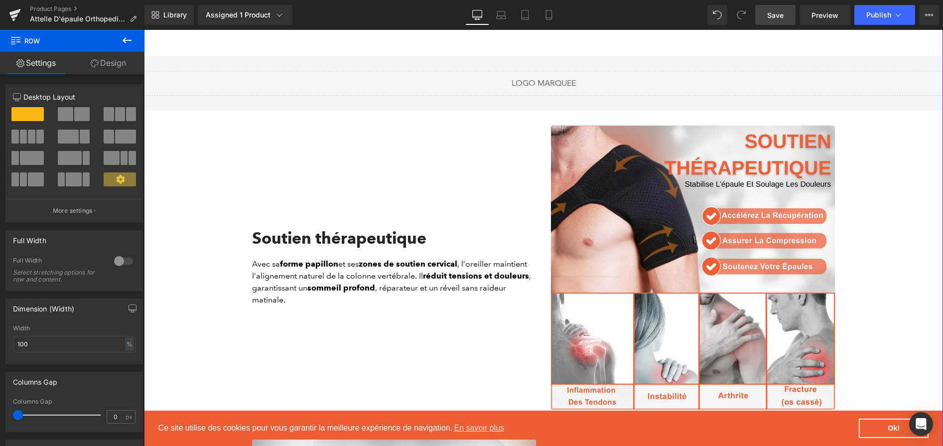
scroll to position [862, 0]
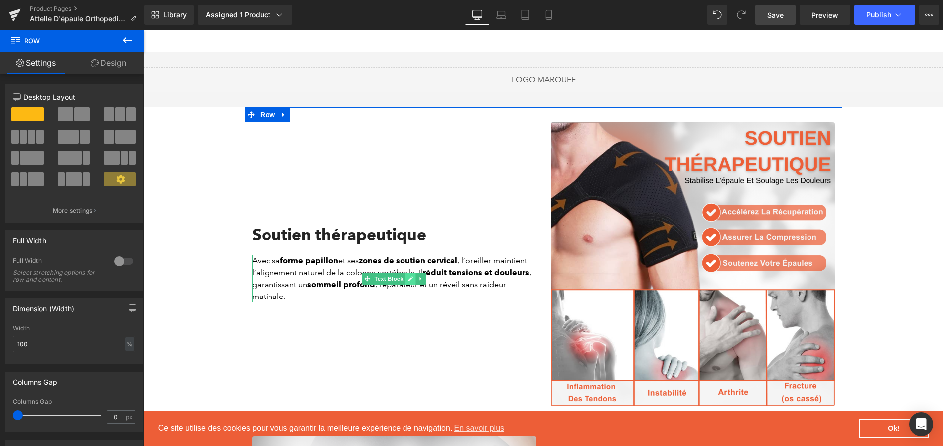
click at [412, 284] on link at bounding box center [410, 278] width 10 height 12
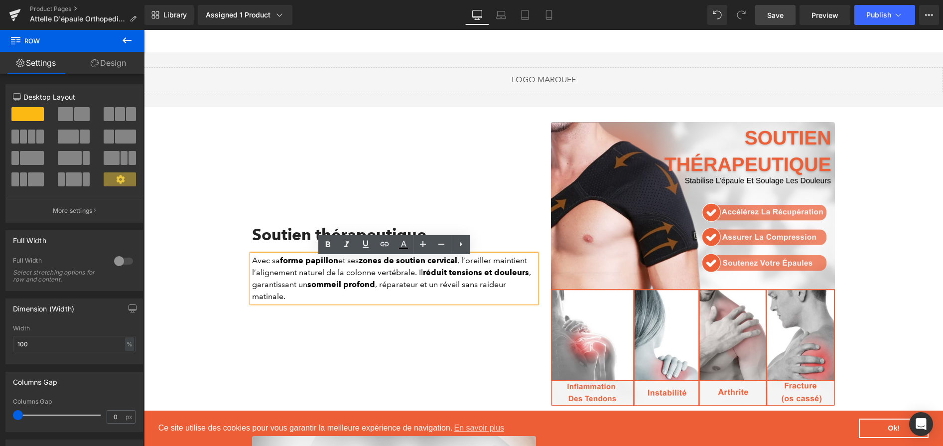
click at [412, 285] on p "Avec sa forme papillon et ses zones de soutien cervical , l’oreiller maintient …" at bounding box center [394, 279] width 284 height 48
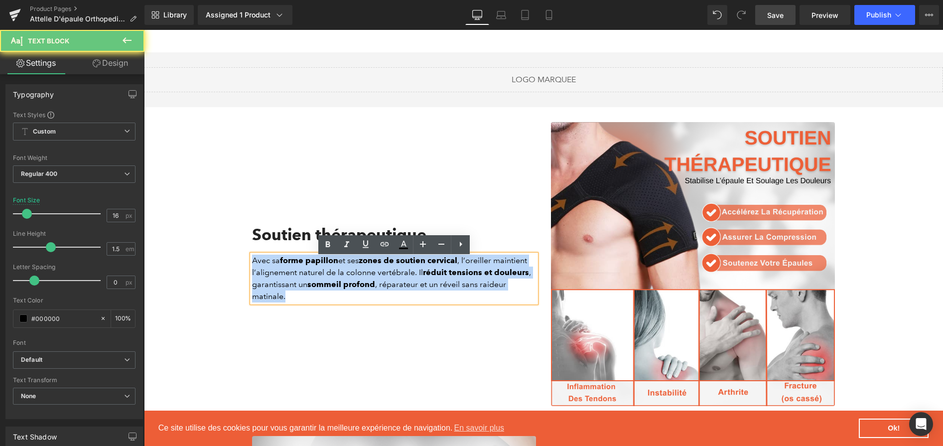
click at [412, 285] on p "Avec sa forme papillon et ses zones de soutien cervical , l’oreiller maintient …" at bounding box center [394, 279] width 284 height 48
paste div
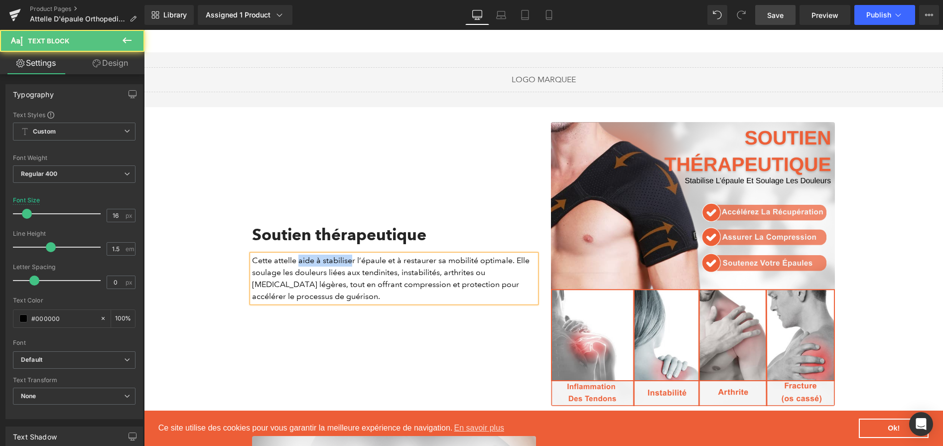
drag, startPoint x: 298, startPoint y: 263, endPoint x: 351, endPoint y: 267, distance: 53.0
click at [351, 267] on p "Cette attelle aide à stabiliser l’épaule et à restaurer sa mobilité optimale. E…" at bounding box center [394, 279] width 284 height 48
drag, startPoint x: 384, startPoint y: 264, endPoint x: 300, endPoint y: 266, distance: 84.2
click at [300, 266] on p "Cette attelle aide à stabiliser l’épaule et à restaurer sa mobilité optimale. E…" at bounding box center [394, 279] width 284 height 48
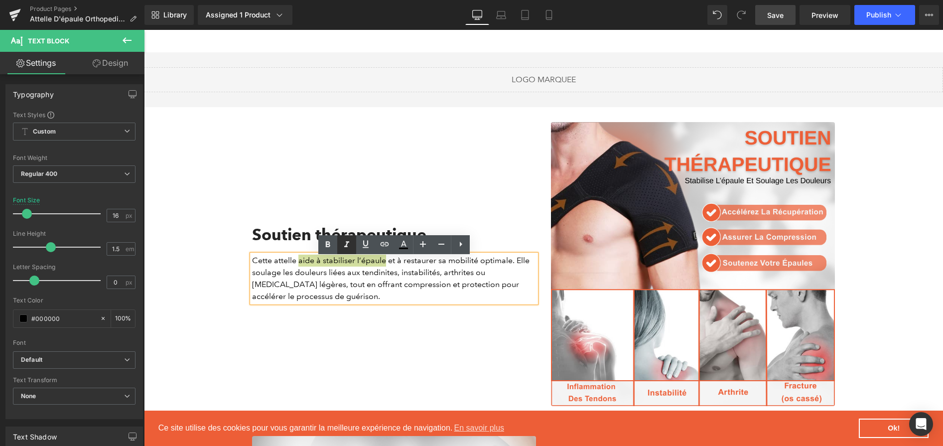
click at [337, 247] on link at bounding box center [346, 244] width 19 height 19
click at [335, 246] on link at bounding box center [327, 244] width 19 height 19
click at [343, 242] on icon at bounding box center [347, 245] width 12 height 12
drag, startPoint x: 349, startPoint y: 252, endPoint x: 207, endPoint y: 226, distance: 144.2
click at [349, 252] on link at bounding box center [346, 244] width 19 height 19
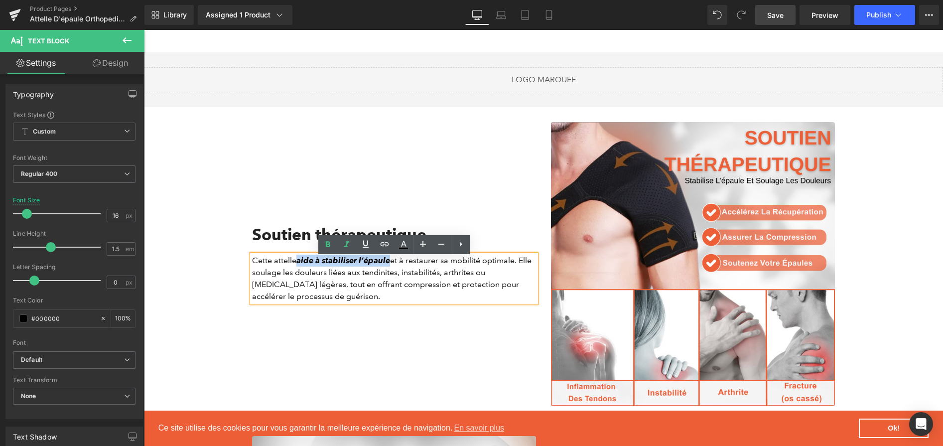
drag, startPoint x: 379, startPoint y: 263, endPoint x: 300, endPoint y: 266, distance: 79.3
click at [300, 265] on strong "aide à stabiliser l’épaule" at bounding box center [343, 260] width 94 height 9
click at [354, 248] on link at bounding box center [346, 244] width 19 height 19
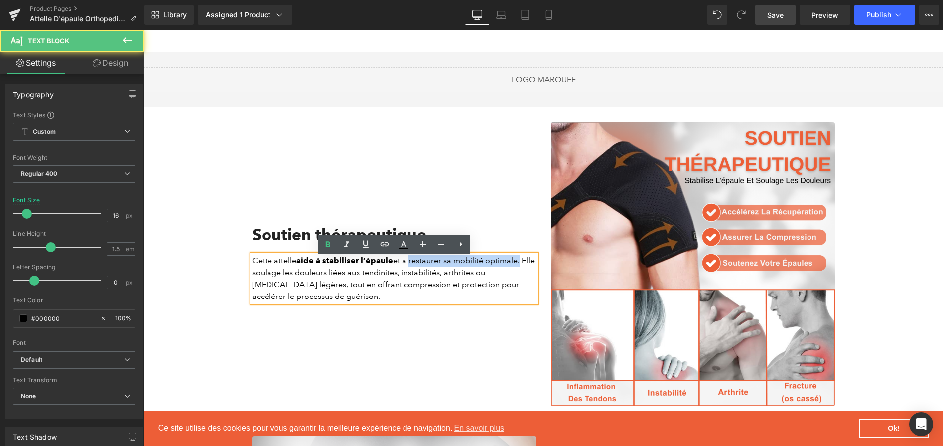
drag, startPoint x: 407, startPoint y: 267, endPoint x: 517, endPoint y: 267, distance: 109.6
click at [517, 267] on p "Cette attelle aide à stabiliser l’épaule et à restaurer sa mobilité optimale. E…" at bounding box center [394, 279] width 284 height 48
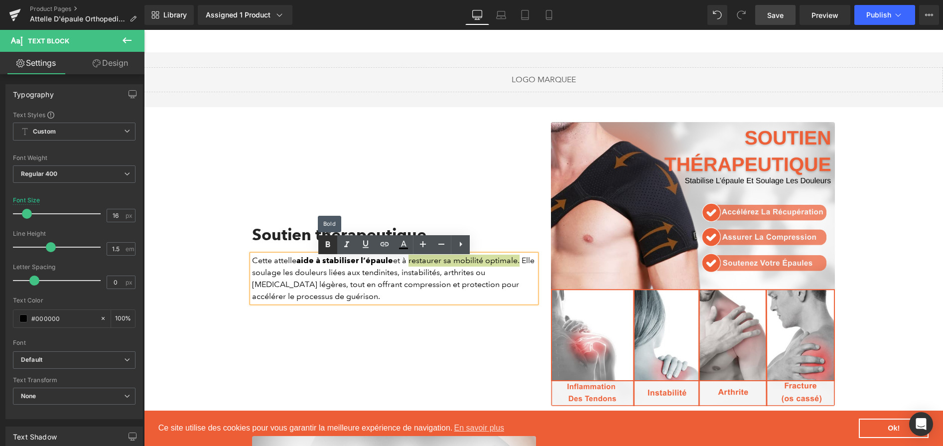
drag, startPoint x: 322, startPoint y: 250, endPoint x: 121, endPoint y: 252, distance: 200.8
click at [322, 250] on icon at bounding box center [328, 245] width 12 height 12
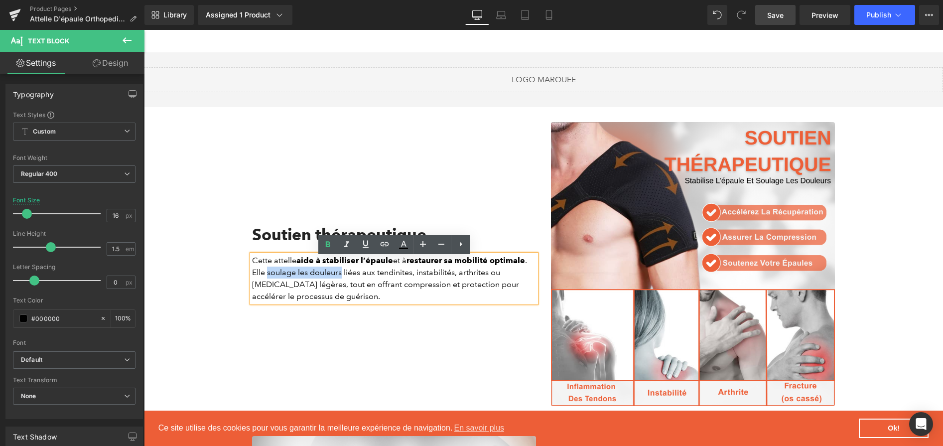
drag, startPoint x: 268, startPoint y: 279, endPoint x: 342, endPoint y: 279, distance: 74.2
click at [342, 279] on p "Cette attelle aide à stabiliser l’épaule et à restaurer sa mobilité optimale . …" at bounding box center [394, 279] width 284 height 48
click at [327, 244] on icon at bounding box center [328, 244] width 4 height 6
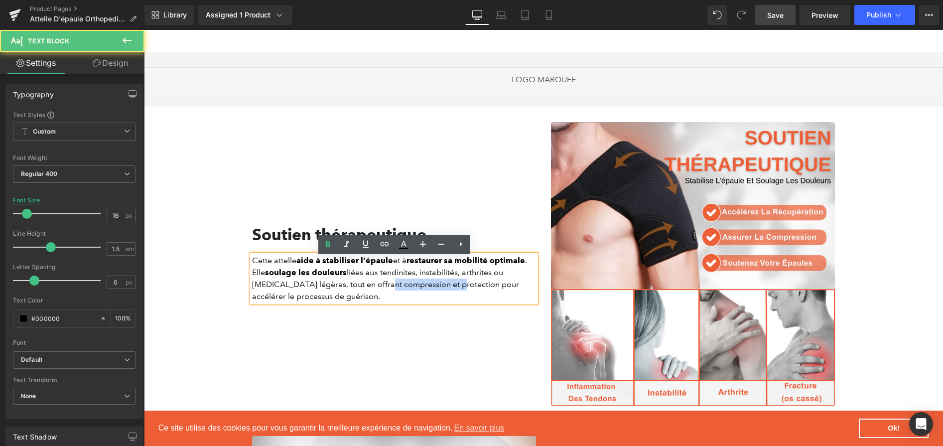
drag, startPoint x: 374, startPoint y: 289, endPoint x: 446, endPoint y: 287, distance: 72.8
click at [446, 287] on p "Cette attelle aide à stabiliser l’épaule et à restaurer sa mobilité optimale . …" at bounding box center [394, 279] width 284 height 48
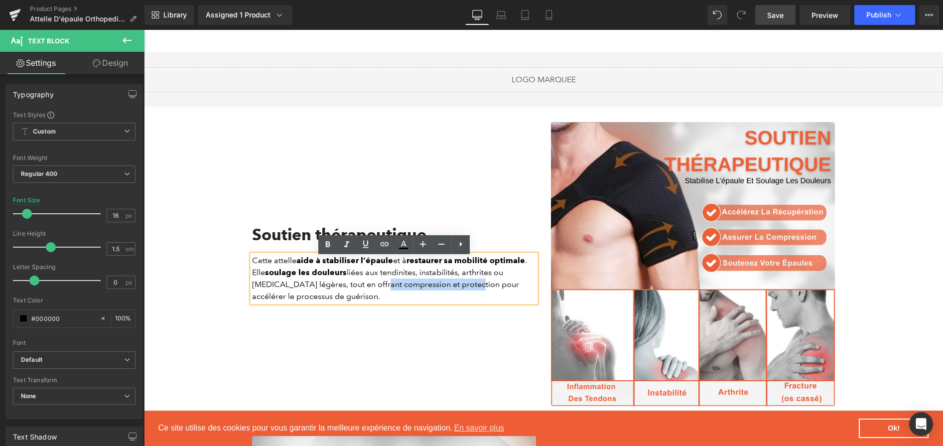
drag, startPoint x: 371, startPoint y: 288, endPoint x: 466, endPoint y: 290, distance: 94.7
click at [466, 290] on p "Cette attelle aide à stabiliser l’épaule et à restaurer sa mobilité optimale . …" at bounding box center [394, 279] width 284 height 48
click at [322, 241] on icon at bounding box center [328, 245] width 12 height 12
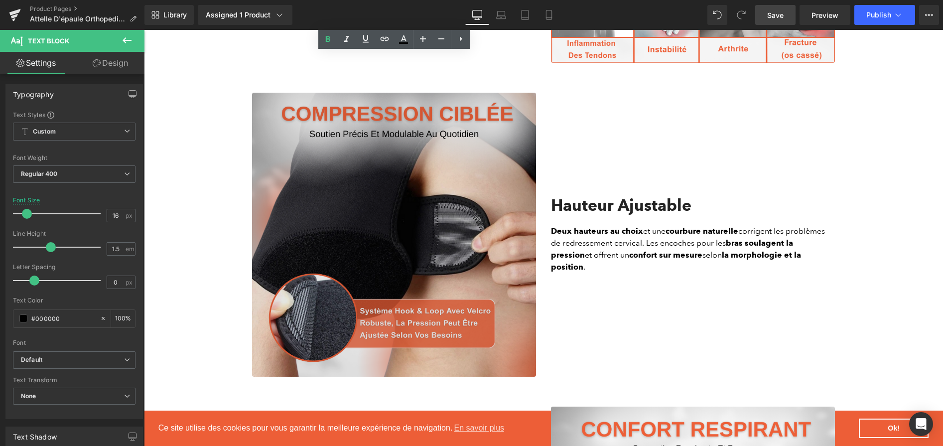
scroll to position [1250, 0]
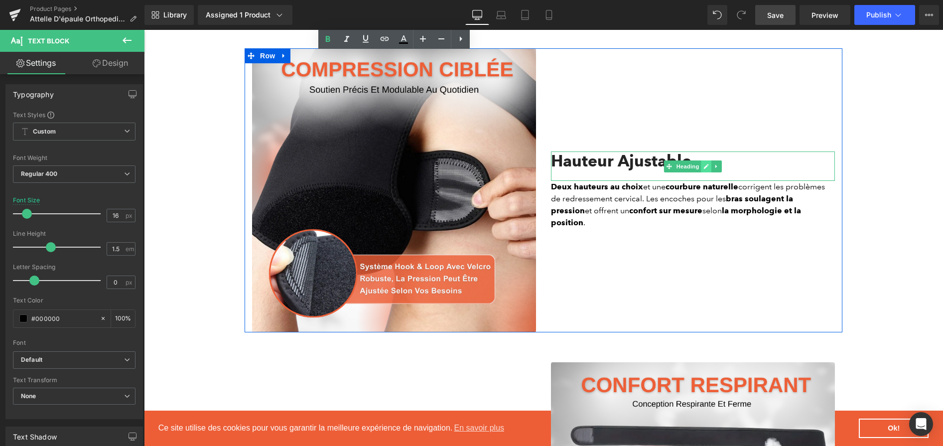
click at [705, 169] on icon at bounding box center [705, 166] width 5 height 6
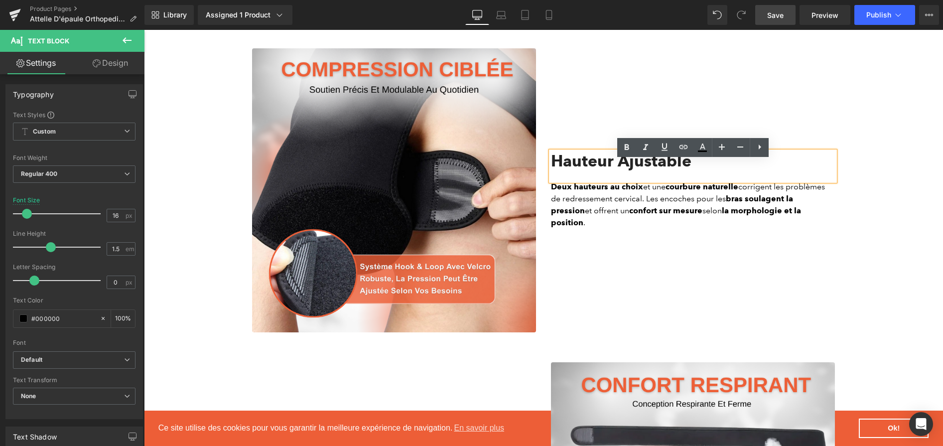
click at [671, 170] on h2 "Hauteur Ajustable" at bounding box center [693, 160] width 284 height 19
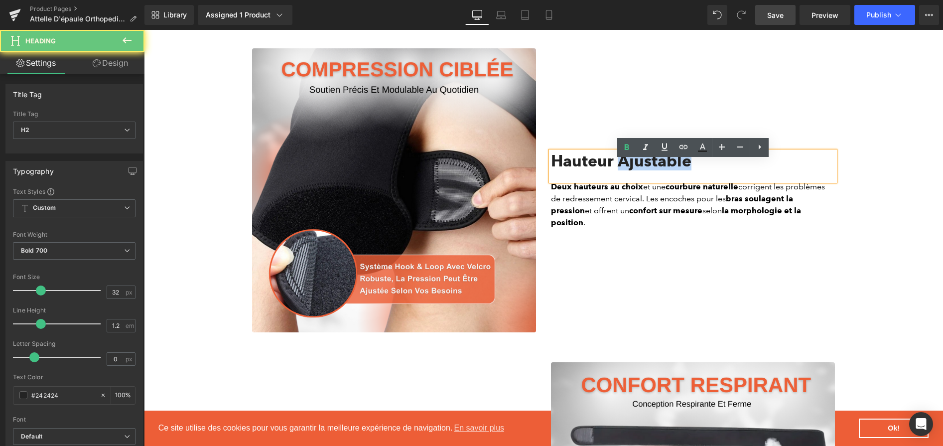
click at [671, 170] on h2 "Hauteur Ajustable" at bounding box center [693, 160] width 284 height 19
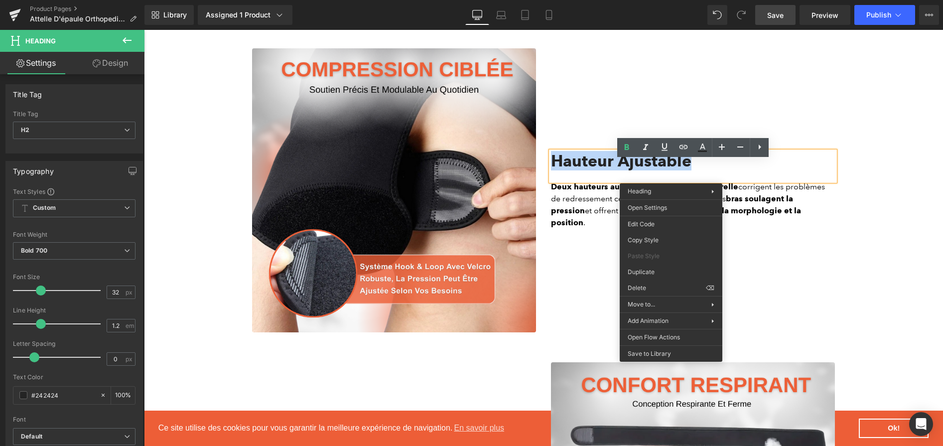
click at [621, 163] on h2 "Hauteur Ajustable" at bounding box center [693, 160] width 284 height 19
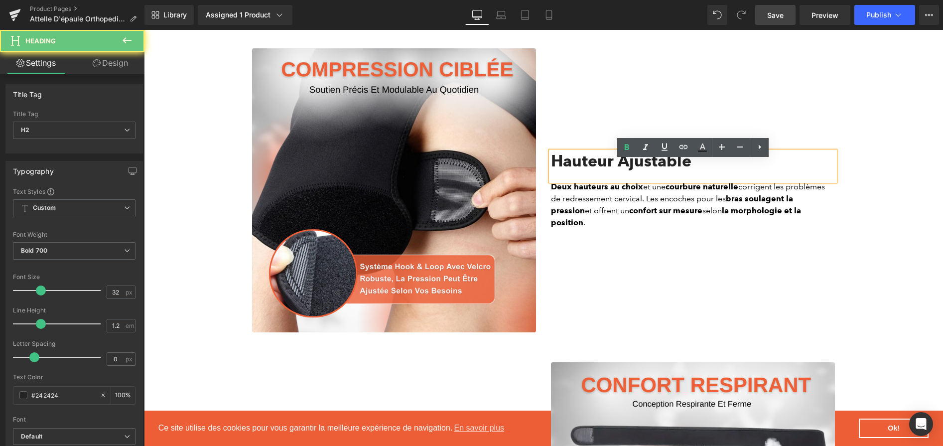
click at [619, 166] on h2 "Hauteur Ajustable" at bounding box center [693, 160] width 284 height 19
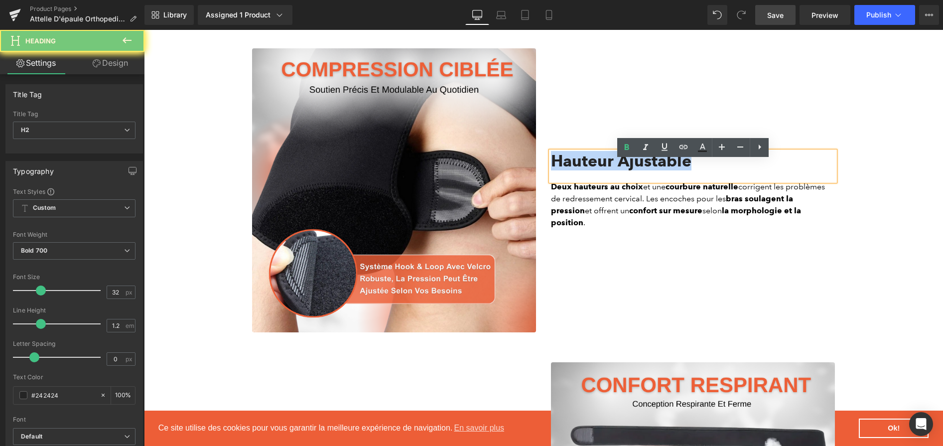
click at [619, 166] on h2 "Hauteur Ajustable" at bounding box center [693, 160] width 284 height 19
paste div
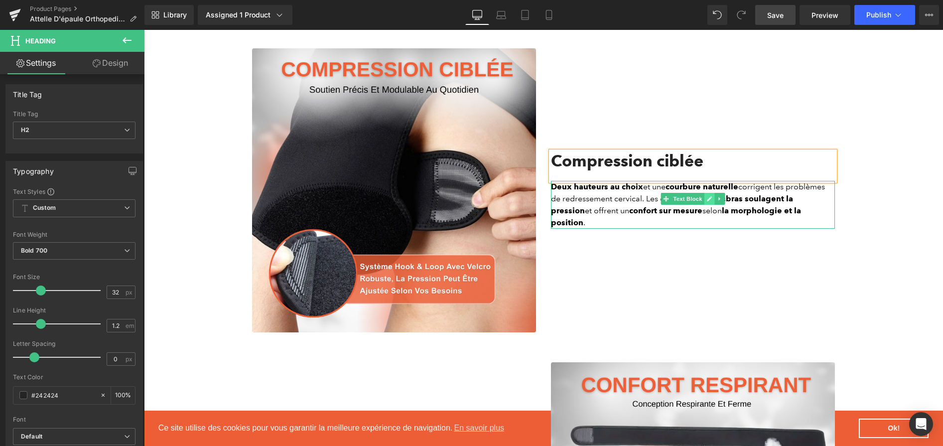
click at [710, 202] on icon at bounding box center [709, 199] width 5 height 6
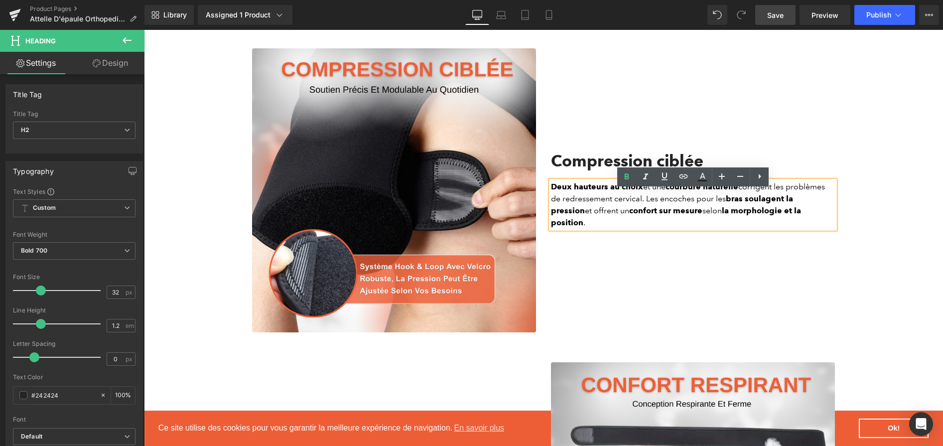
click at [710, 210] on p "Deux hauteurs au choix et une courbure naturelle corrigent les problèmes de red…" at bounding box center [693, 205] width 284 height 48
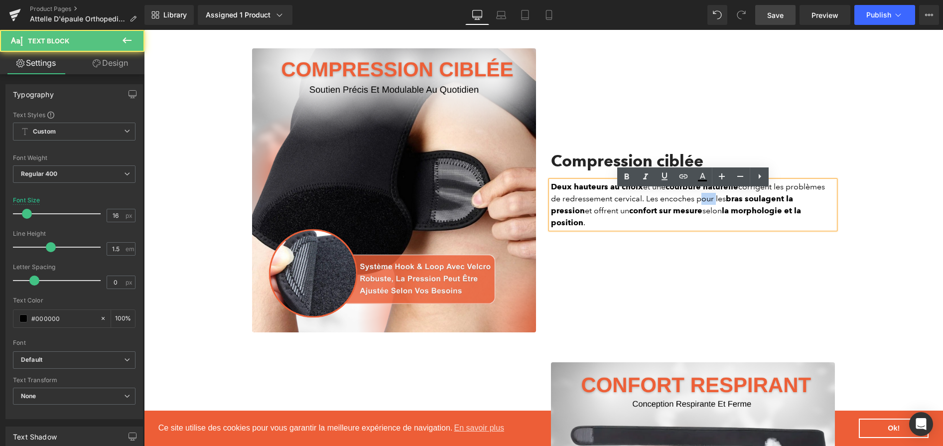
click at [710, 210] on p "Deux hauteurs au choix et une courbure naturelle corrigent les problèmes de red…" at bounding box center [693, 205] width 284 height 48
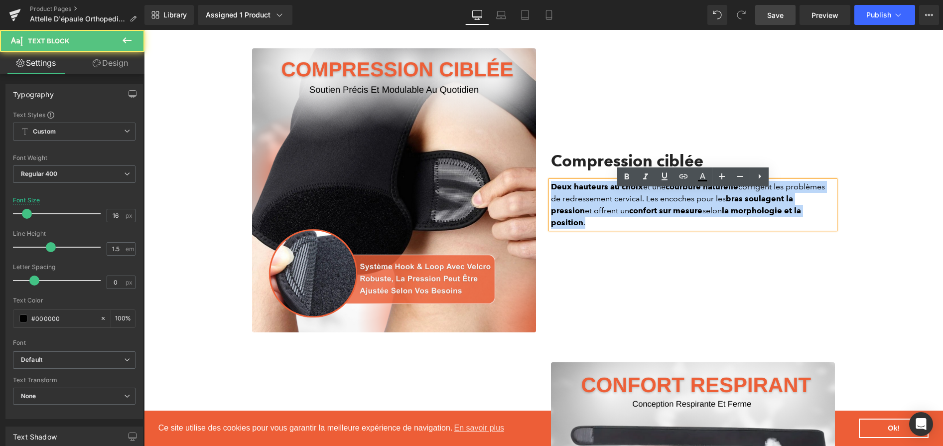
click at [710, 210] on p "Deux hauteurs au choix et une courbure naturelle corrigent les problèmes de red…" at bounding box center [693, 205] width 284 height 48
paste div
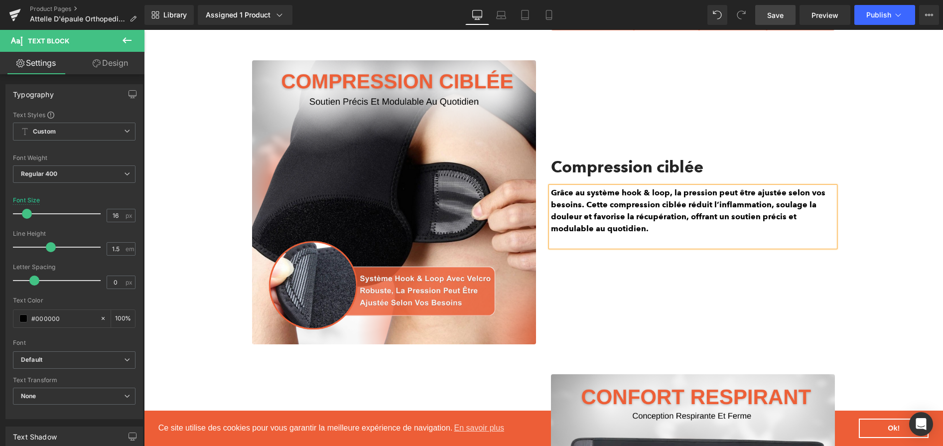
scroll to position [1244, 0]
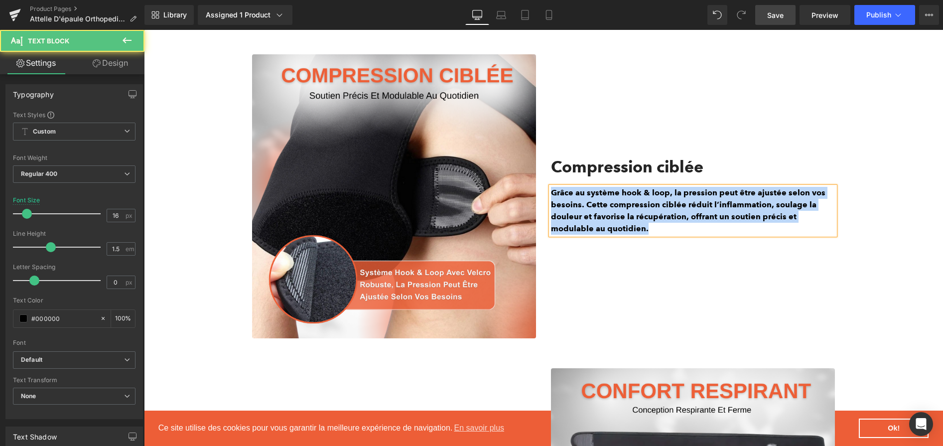
drag, startPoint x: 659, startPoint y: 232, endPoint x: 543, endPoint y: 183, distance: 124.8
click at [543, 183] on div "Compression ciblée Heading Grâce au système hook & loop, la pression peut être …" at bounding box center [692, 196] width 299 height 284
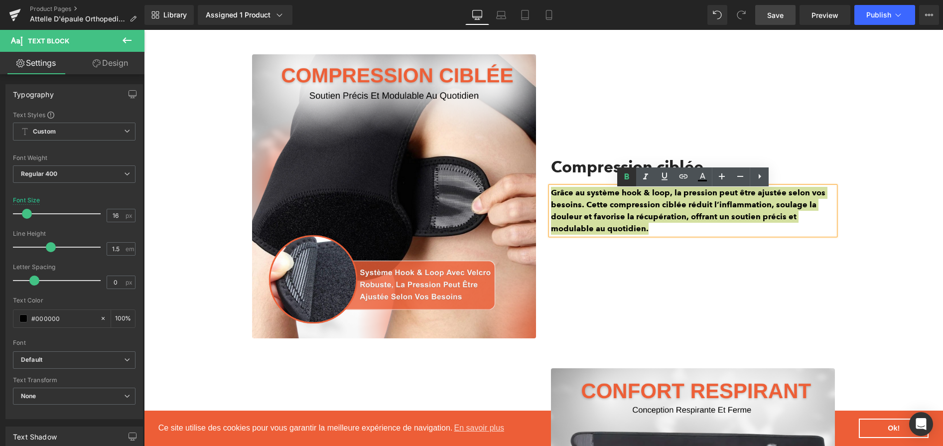
click at [621, 176] on icon at bounding box center [627, 177] width 12 height 12
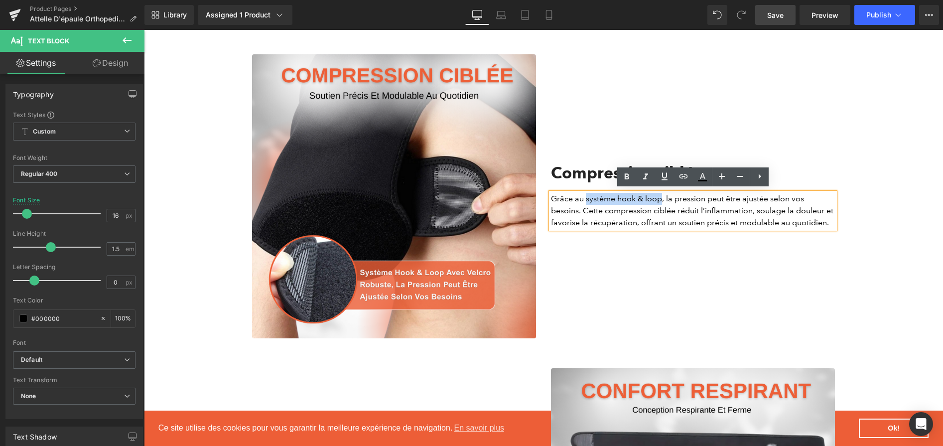
drag, startPoint x: 586, startPoint y: 202, endPoint x: 662, endPoint y: 202, distance: 75.7
click at [662, 202] on p "Grâce au système hook & loop, la pression peut être ajustée selon vos besoins. …" at bounding box center [693, 211] width 284 height 36
click at [629, 182] on icon at bounding box center [627, 177] width 12 height 12
drag, startPoint x: 680, startPoint y: 202, endPoint x: 771, endPoint y: 203, distance: 91.2
click at [771, 203] on p "Grâce au système hook & loop , la pression peut être ajustée selon vos besoins.…" at bounding box center [693, 211] width 284 height 36
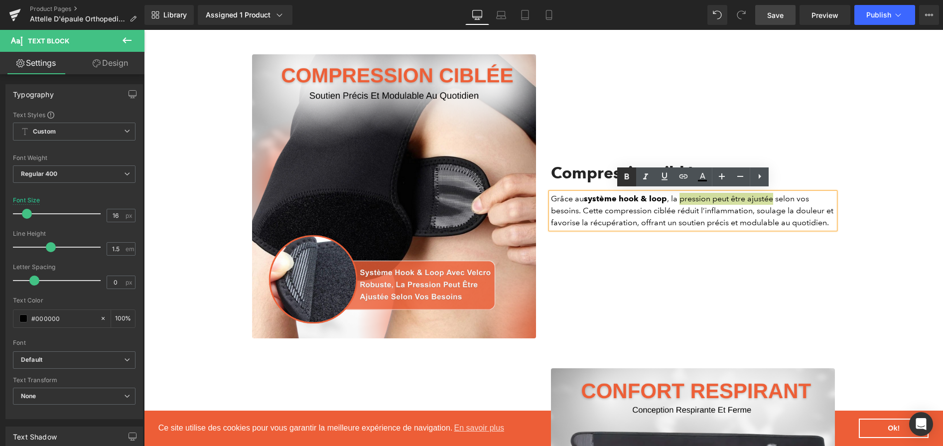
click at [632, 180] on icon at bounding box center [627, 177] width 12 height 12
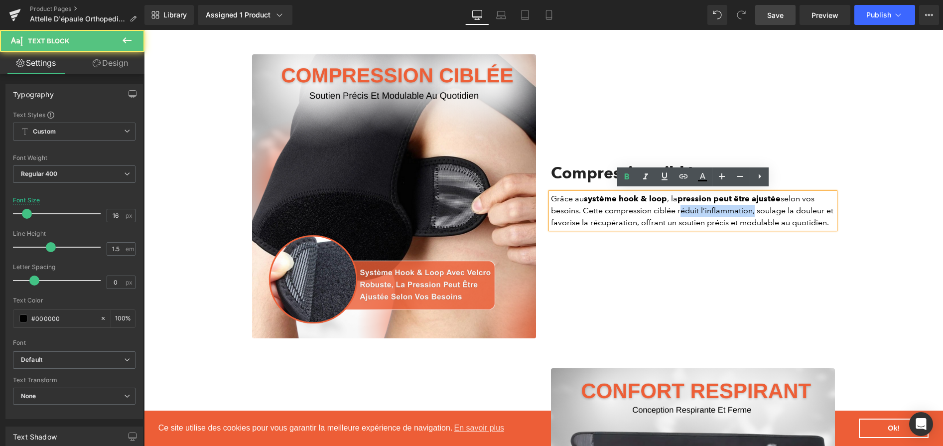
drag, startPoint x: 678, startPoint y: 215, endPoint x: 751, endPoint y: 215, distance: 73.2
click at [751, 215] on p "Grâce au système hook & loop , la pression peut être ajustée selon vos besoins.…" at bounding box center [693, 211] width 284 height 36
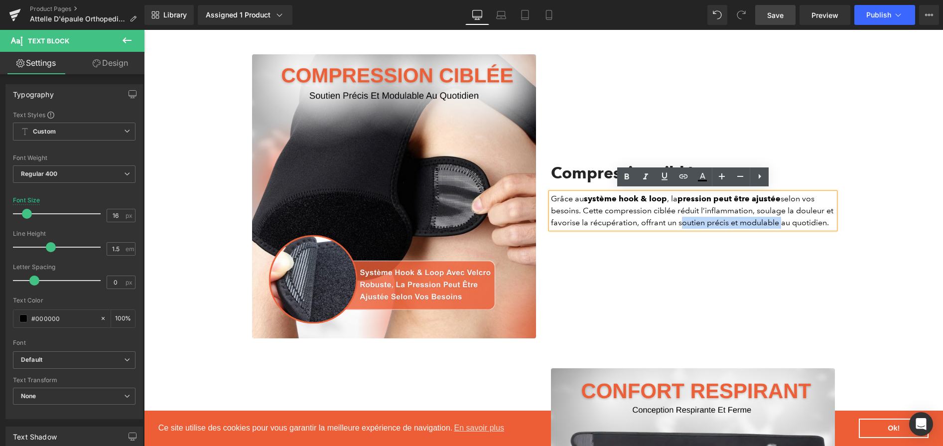
drag, startPoint x: 676, startPoint y: 227, endPoint x: 778, endPoint y: 229, distance: 102.2
click at [778, 229] on p "Grâce au système hook & loop , la pression peut être ajustée selon vos besoins.…" at bounding box center [693, 211] width 284 height 36
click at [634, 180] on link at bounding box center [626, 176] width 19 height 19
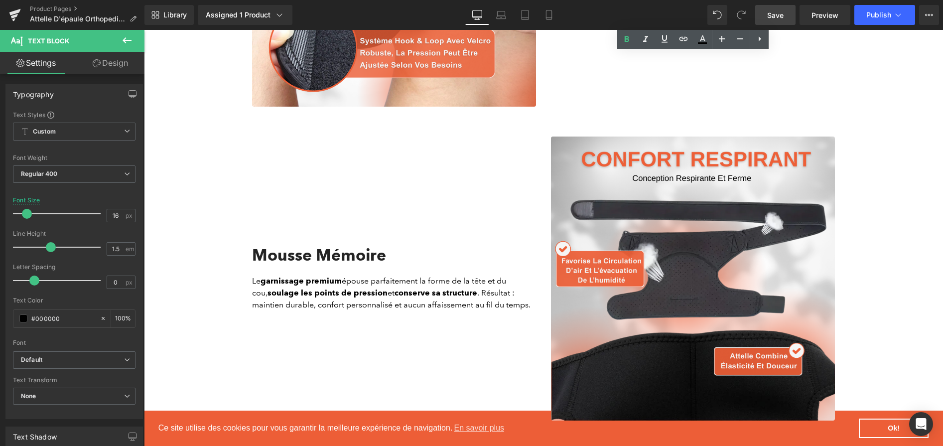
scroll to position [1476, 0]
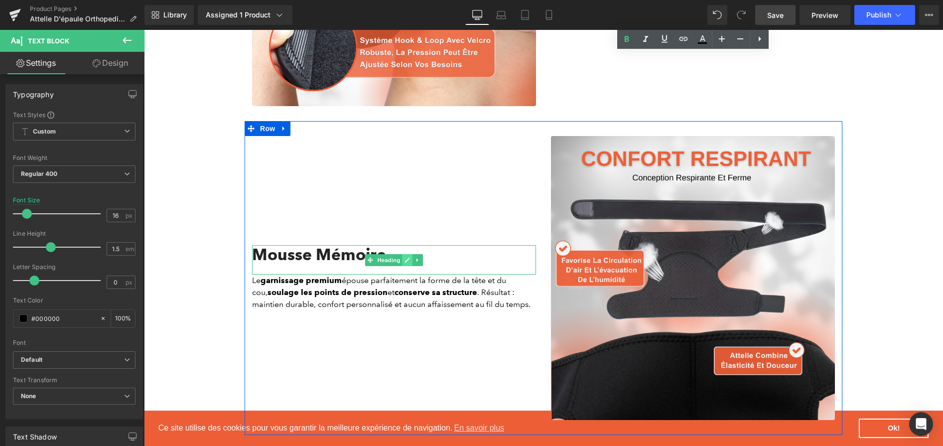
click at [407, 263] on icon at bounding box center [407, 260] width 5 height 5
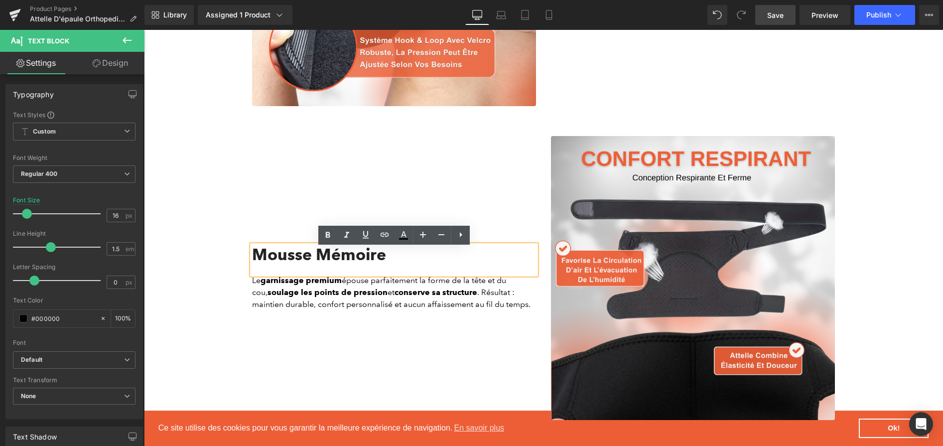
click at [397, 259] on h2 "Mousse Mémoire" at bounding box center [394, 254] width 284 height 19
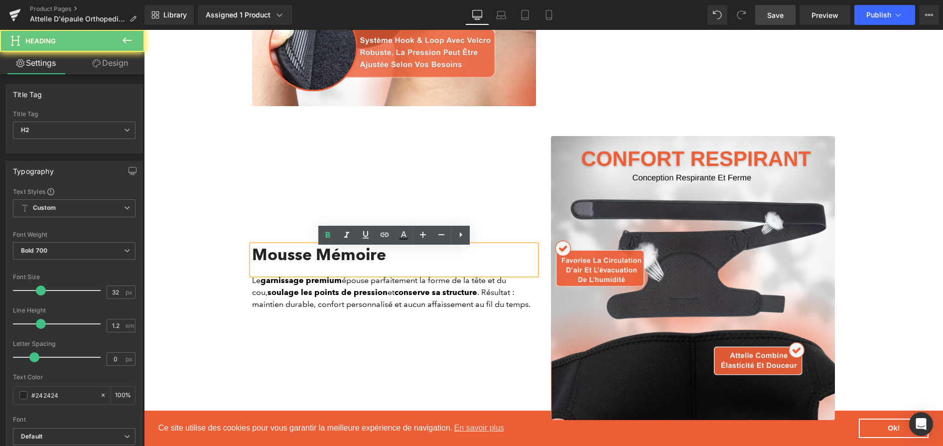
click at [397, 259] on h2 "Mousse Mémoire" at bounding box center [394, 254] width 284 height 19
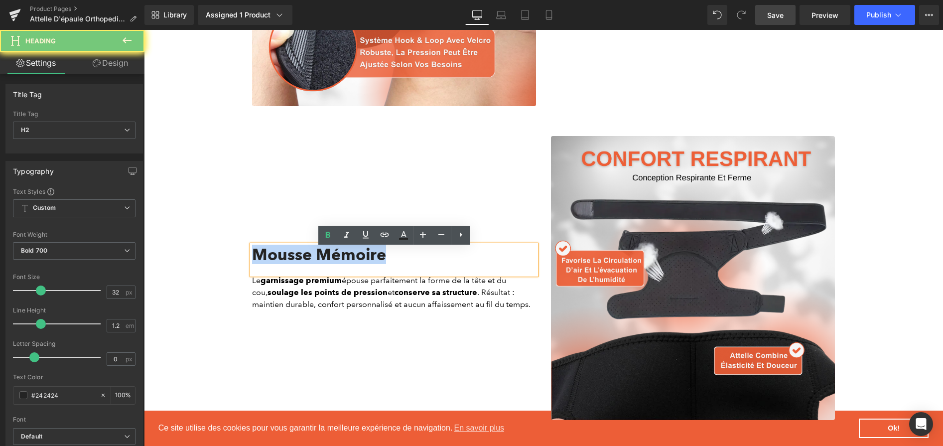
paste div
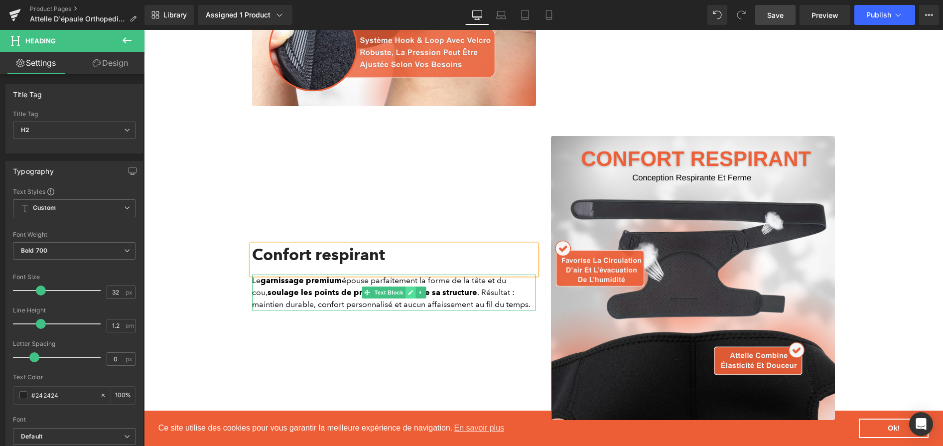
click at [406, 298] on link at bounding box center [410, 292] width 10 height 12
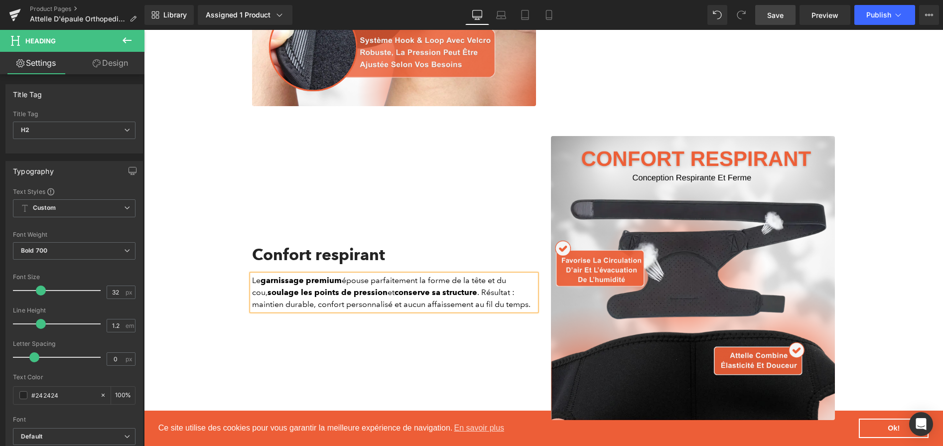
click at [406, 297] on strong "conserve sa structure" at bounding box center [436, 291] width 83 height 9
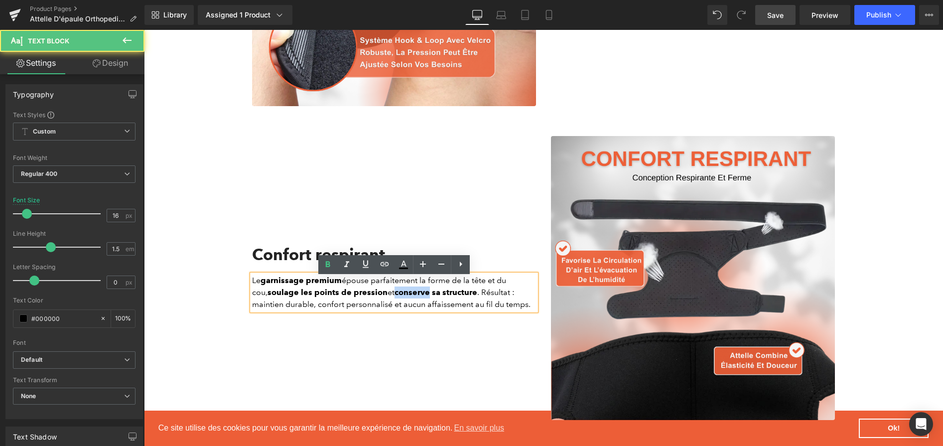
click at [406, 297] on strong "conserve sa structure" at bounding box center [436, 291] width 83 height 9
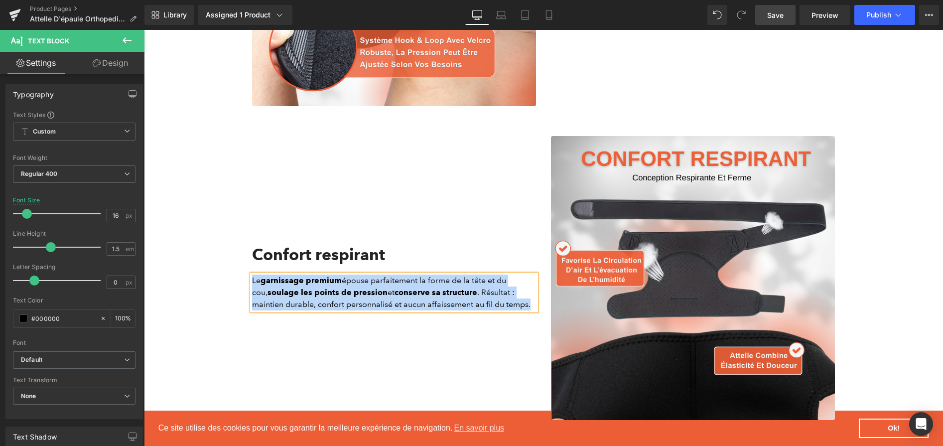
paste div
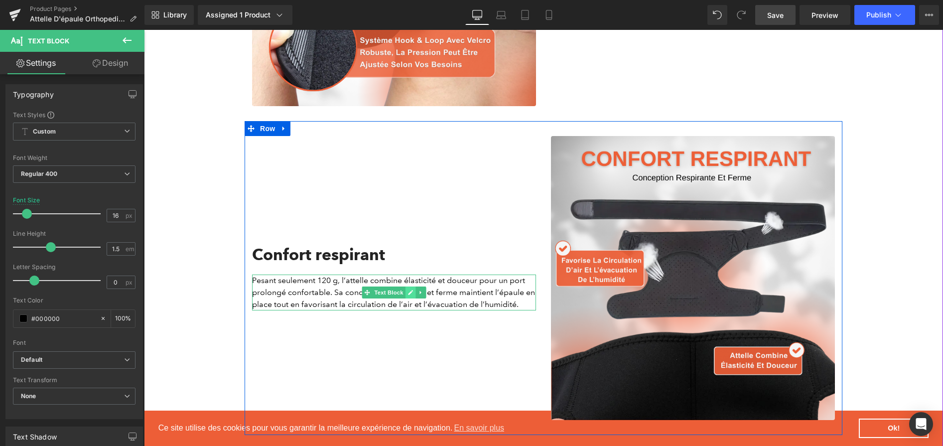
click at [406, 293] on link at bounding box center [410, 292] width 10 height 12
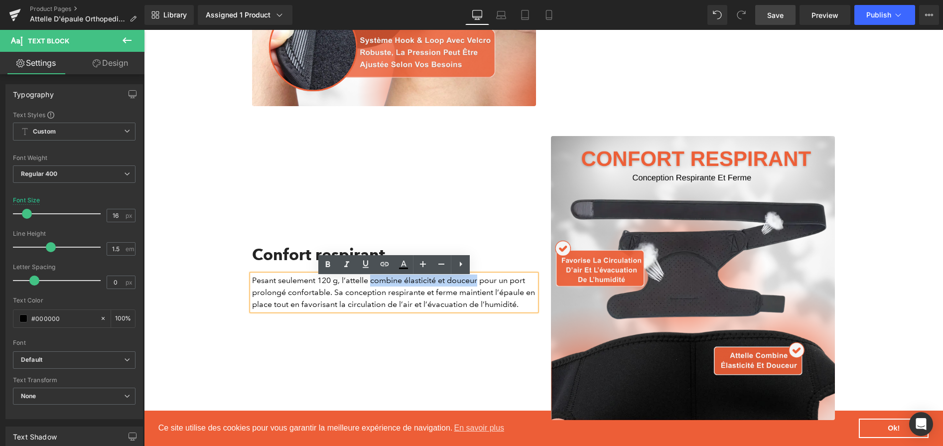
drag, startPoint x: 371, startPoint y: 285, endPoint x: 477, endPoint y: 286, distance: 105.6
click at [477, 286] on p "Pesant seulement 120 g, l’attelle combine élasticité et douceur pour un port pr…" at bounding box center [394, 292] width 284 height 36
click at [329, 273] on link at bounding box center [327, 264] width 19 height 19
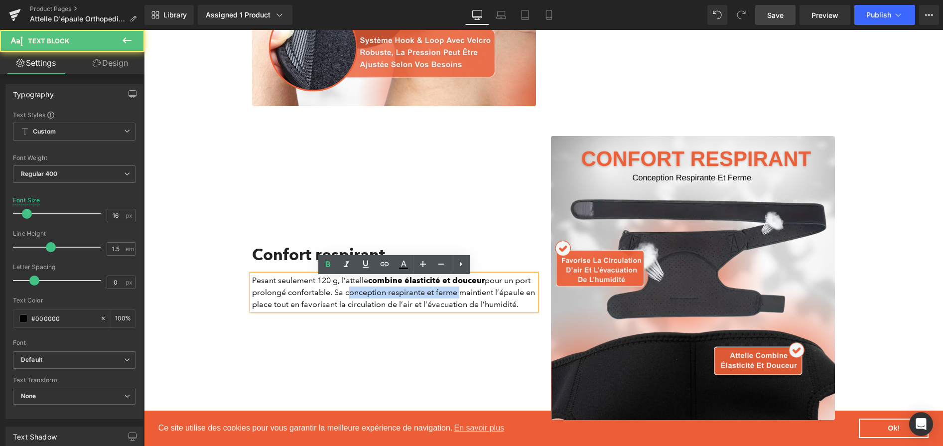
drag, startPoint x: 344, startPoint y: 295, endPoint x: 457, endPoint y: 299, distance: 113.1
click at [457, 299] on p "Pesant seulement 120 g, l’attelle combine élasticité et douceur pour un port pr…" at bounding box center [394, 292] width 284 height 36
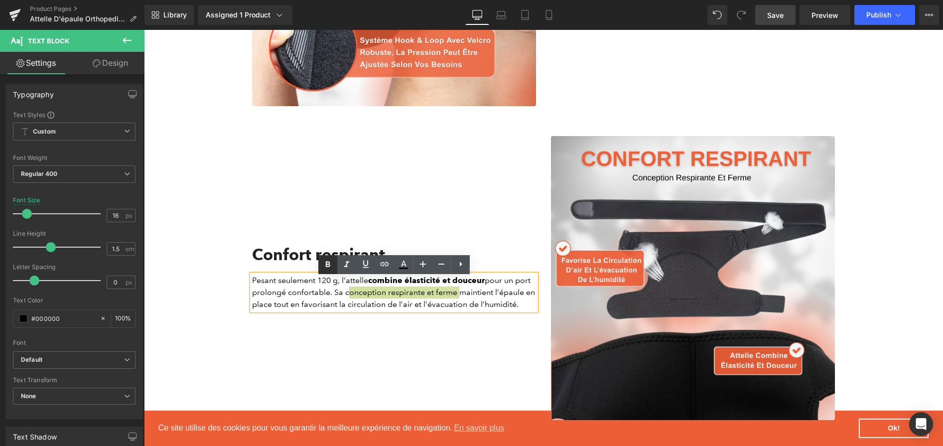
click at [331, 264] on icon at bounding box center [328, 265] width 12 height 12
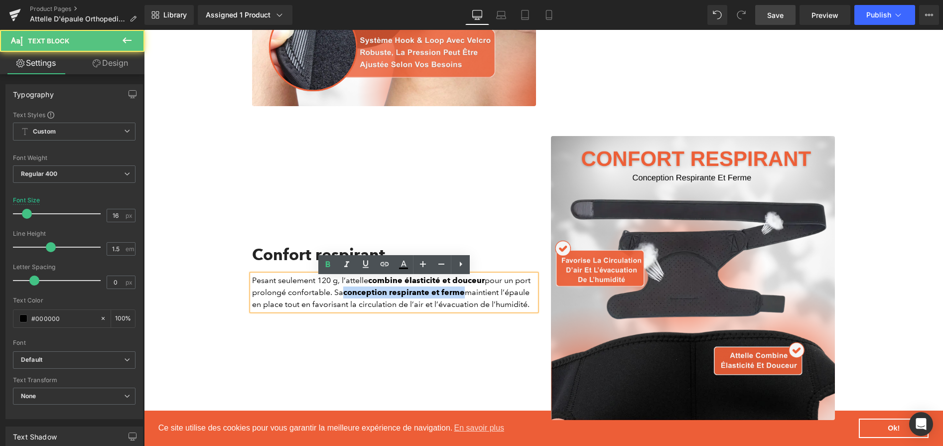
drag, startPoint x: 345, startPoint y: 294, endPoint x: 464, endPoint y: 295, distance: 119.1
click at [464, 295] on p "Pesant seulement 120 g, l’attelle combine élasticité et douceur pour un port pr…" at bounding box center [394, 292] width 284 height 36
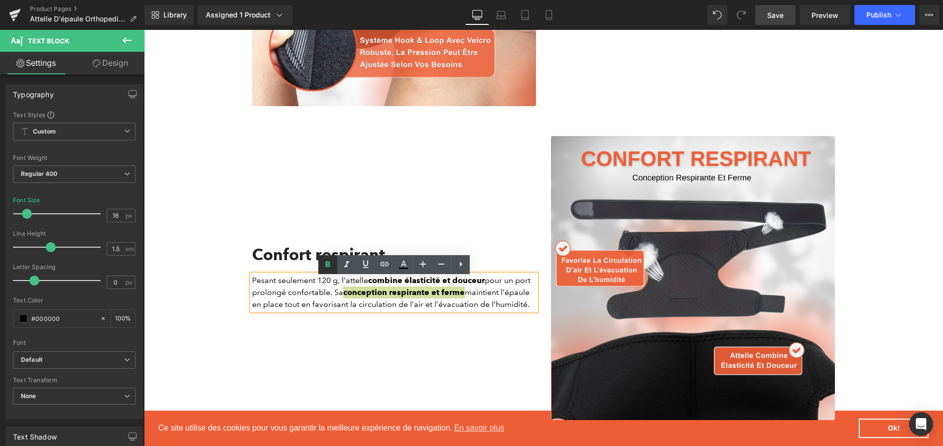
click at [335, 267] on link at bounding box center [327, 264] width 19 height 19
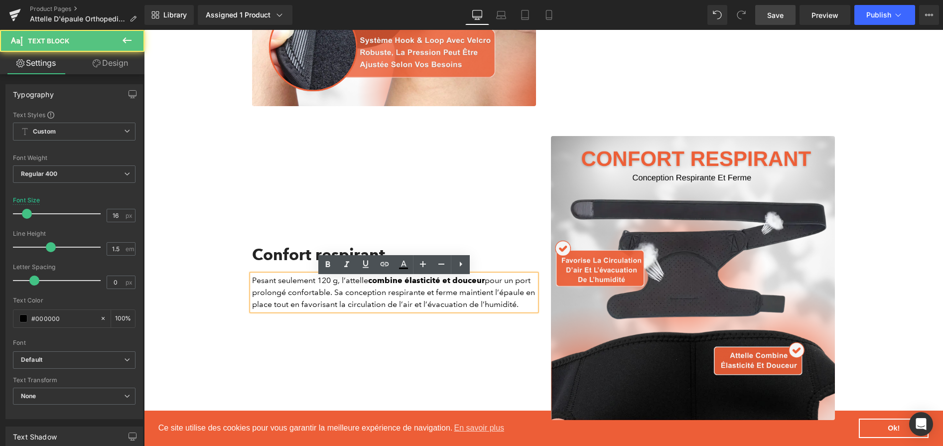
drag, startPoint x: 459, startPoint y: 296, endPoint x: 274, endPoint y: 331, distance: 187.6
click at [277, 331] on div "Confort respirant Heading Pesant seulement 120 g, l’attelle combine élasticité …" at bounding box center [394, 278] width 299 height 284
click at [419, 289] on p "Pesant seulement 120 g, l’attelle combine élasticité et douceur pour un port pr…" at bounding box center [394, 292] width 284 height 36
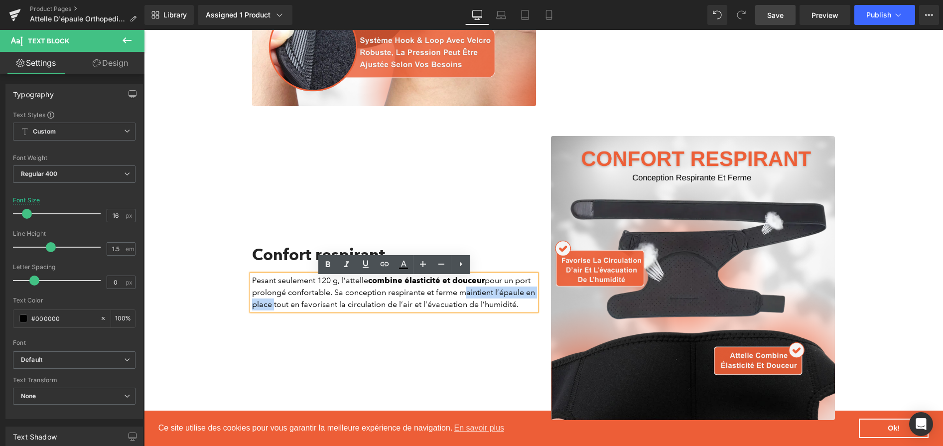
drag, startPoint x: 461, startPoint y: 296, endPoint x: 272, endPoint y: 312, distance: 189.0
click at [272, 310] on p "Pesant seulement 120 g, l’attelle combine élasticité et douceur pour un port pr…" at bounding box center [394, 292] width 284 height 36
click at [328, 269] on icon at bounding box center [328, 265] width 12 height 12
drag, startPoint x: 360, startPoint y: 309, endPoint x: 424, endPoint y: 310, distance: 64.3
click at [424, 310] on p "Pesant seulement 120 g, l’attelle combine élasticité et douceur pour un port pr…" at bounding box center [394, 292] width 284 height 36
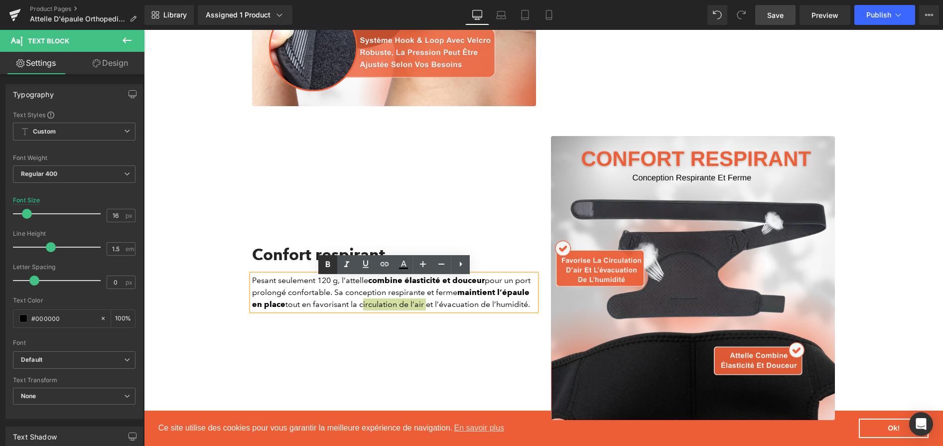
click at [333, 262] on icon at bounding box center [328, 265] width 12 height 12
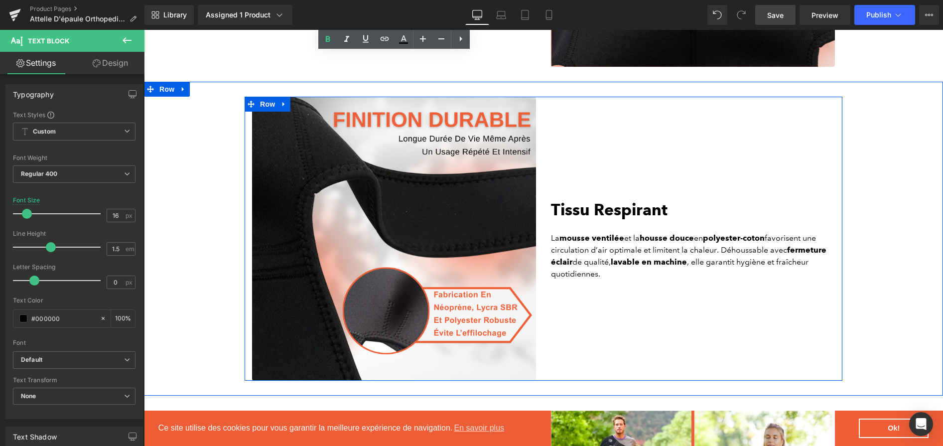
scroll to position [1836, 0]
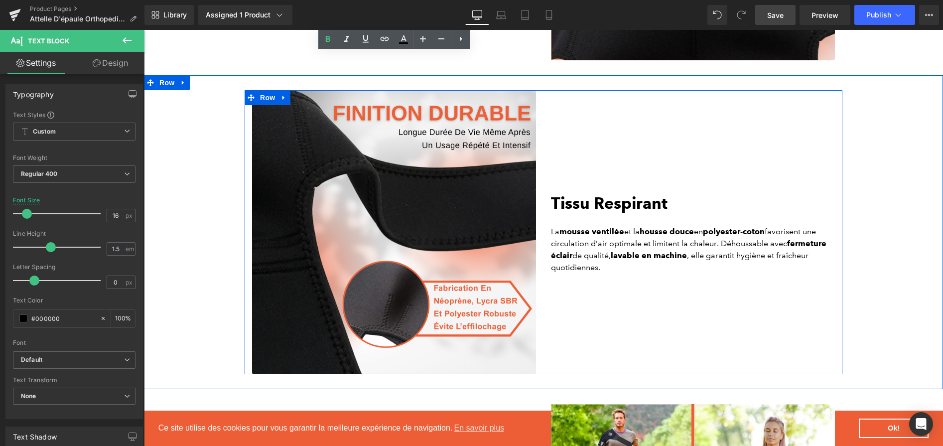
click at [607, 213] on b "Tissu Respirant" at bounding box center [609, 202] width 117 height 19
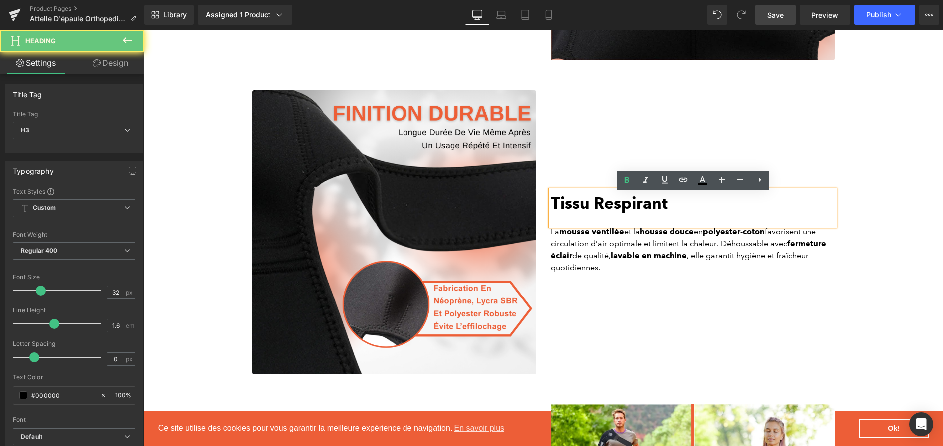
click at [619, 209] on b "Tissu Respirant" at bounding box center [609, 202] width 117 height 19
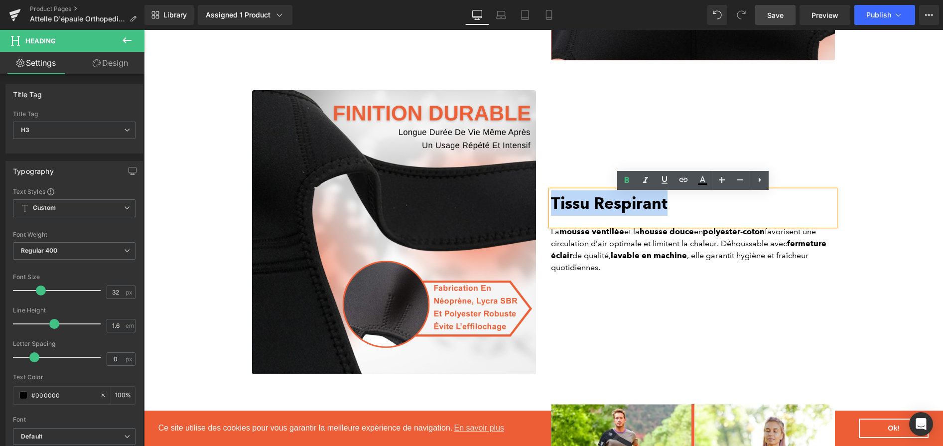
paste div
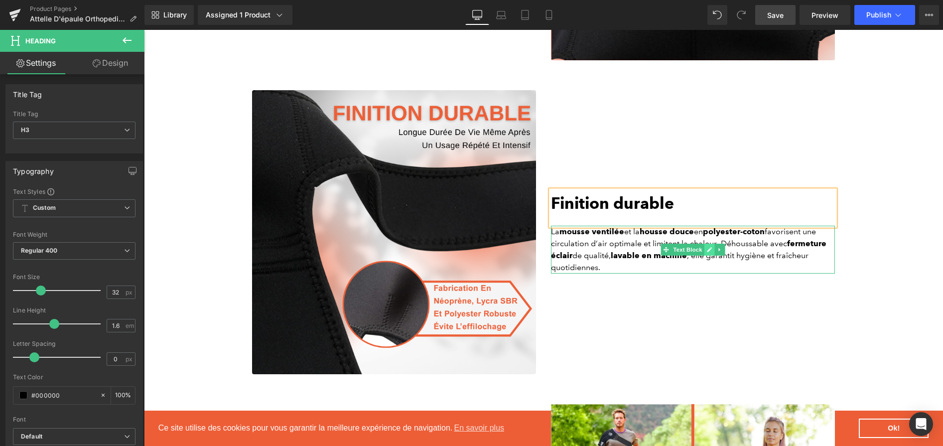
click at [707, 253] on icon at bounding box center [709, 250] width 5 height 6
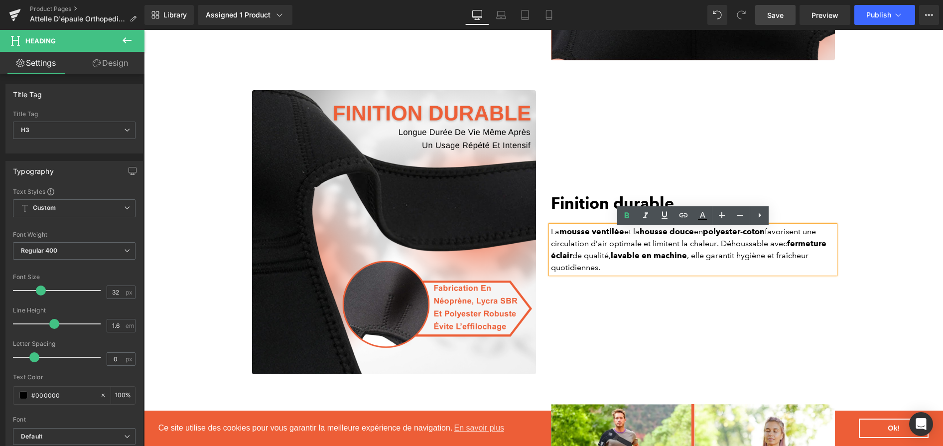
click at [707, 254] on p "La mousse ventilée et la housse douce en polyester-coton favorisent une circula…" at bounding box center [693, 250] width 284 height 48
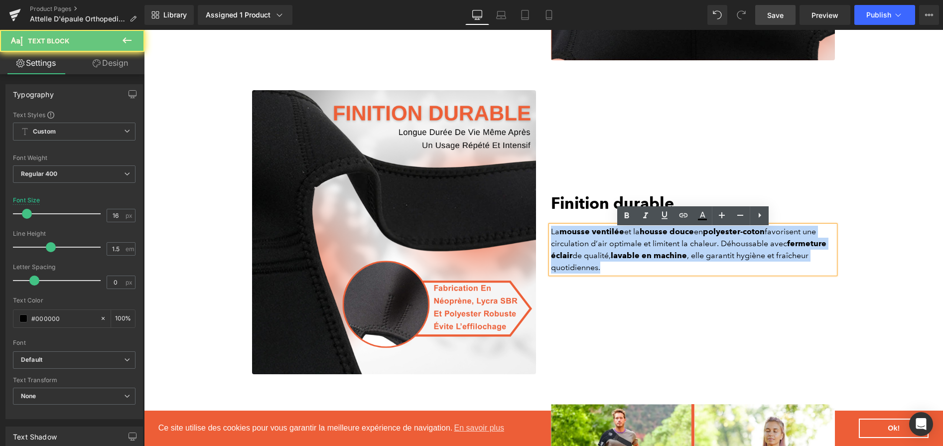
click at [707, 254] on p "La mousse ventilée et la housse douce en polyester-coton favorisent une circula…" at bounding box center [693, 250] width 284 height 48
paste div
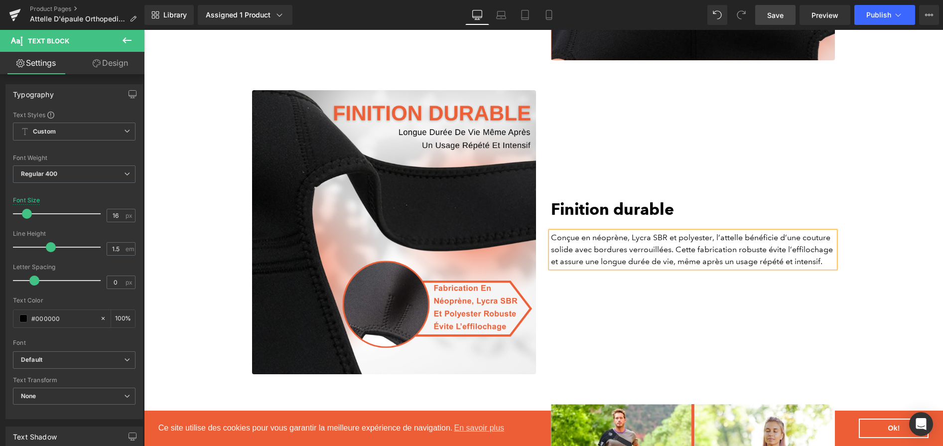
scroll to position [1842, 0]
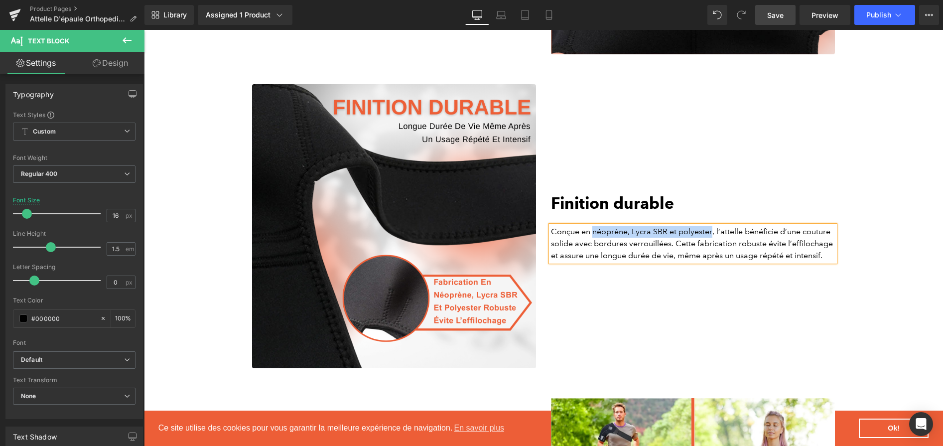
drag, startPoint x: 593, startPoint y: 237, endPoint x: 711, endPoint y: 240, distance: 118.1
click at [711, 240] on p "Conçue en néoprène, Lycra SBR et polyester, l’attelle bénéficie d’une couture s…" at bounding box center [693, 244] width 284 height 36
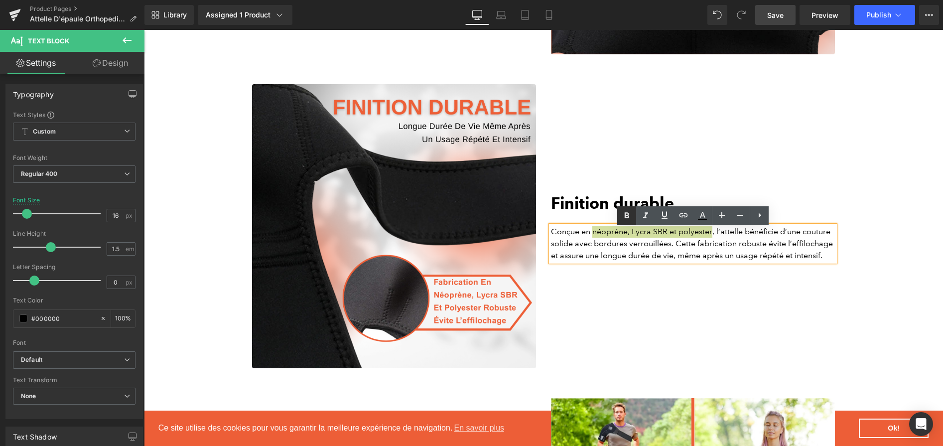
click at [631, 219] on icon at bounding box center [627, 216] width 12 height 12
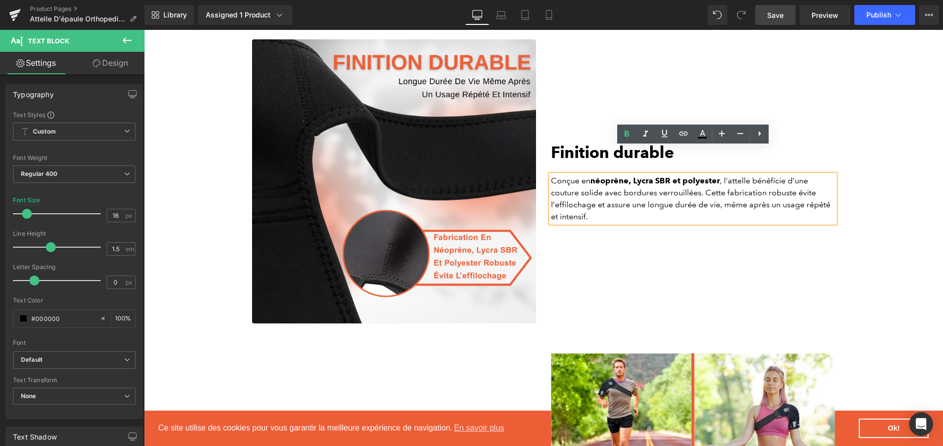
scroll to position [1876, 0]
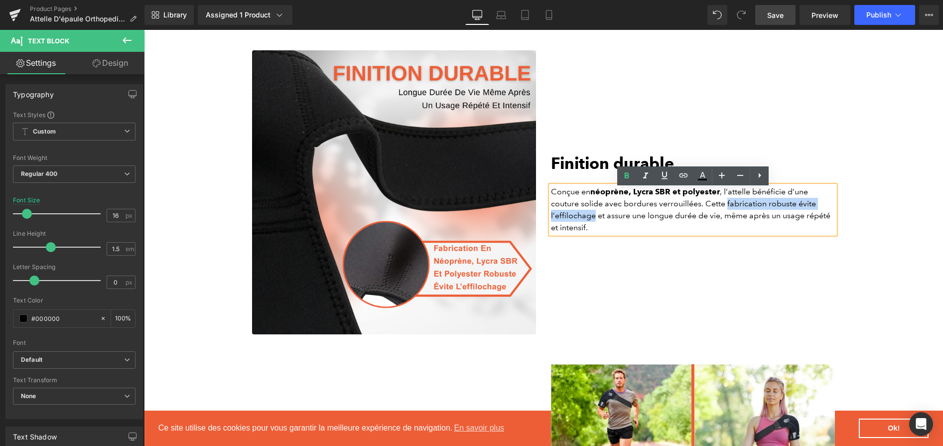
drag, startPoint x: 727, startPoint y: 209, endPoint x: 594, endPoint y: 219, distance: 133.9
click at [594, 219] on p "Conçue en néoprène, Lycra SBR et polyester , l’attelle bénéficie d’une couture …" at bounding box center [693, 210] width 284 height 48
click at [633, 168] on link at bounding box center [626, 175] width 19 height 19
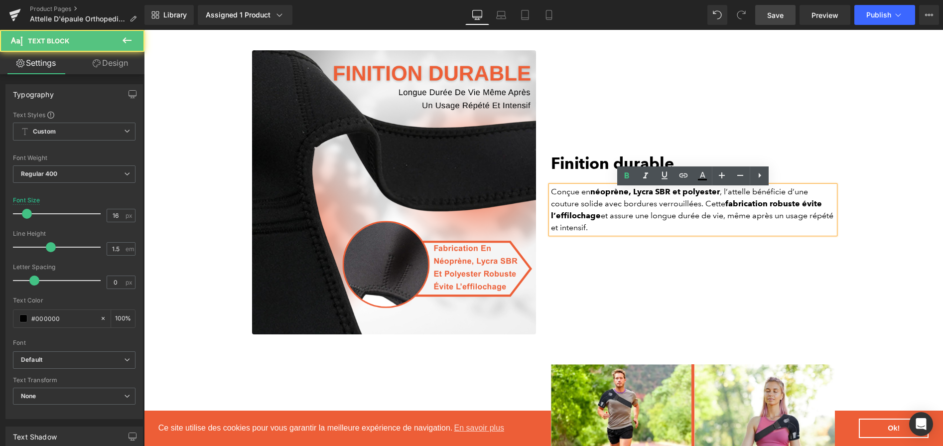
drag, startPoint x: 609, startPoint y: 220, endPoint x: 701, endPoint y: 220, distance: 92.7
click at [701, 220] on p "Conçue en néoprène, Lycra SBR et polyester , l’attelle bénéficie d’une couture …" at bounding box center [693, 210] width 284 height 48
drag, startPoint x: 722, startPoint y: 219, endPoint x: 611, endPoint y: 219, distance: 111.1
click at [611, 219] on p "Conçue en néoprène, Lycra SBR et polyester , l’attelle bénéficie d’une couture …" at bounding box center [693, 210] width 284 height 48
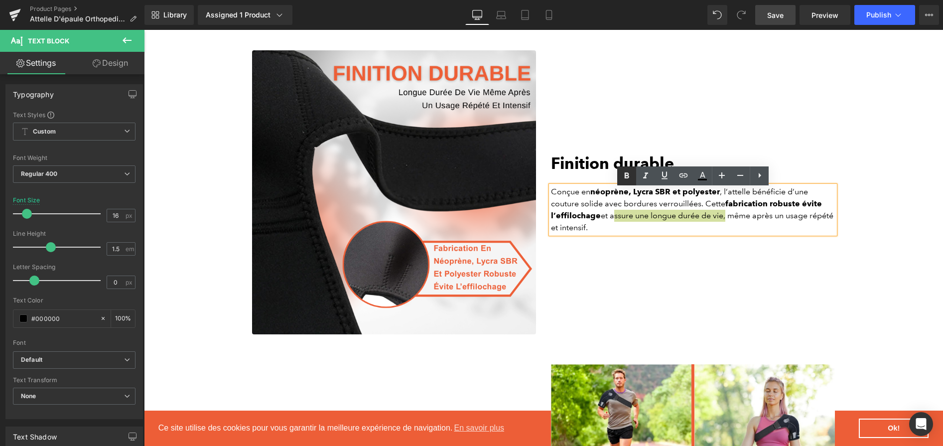
click at [628, 180] on icon at bounding box center [627, 176] width 12 height 12
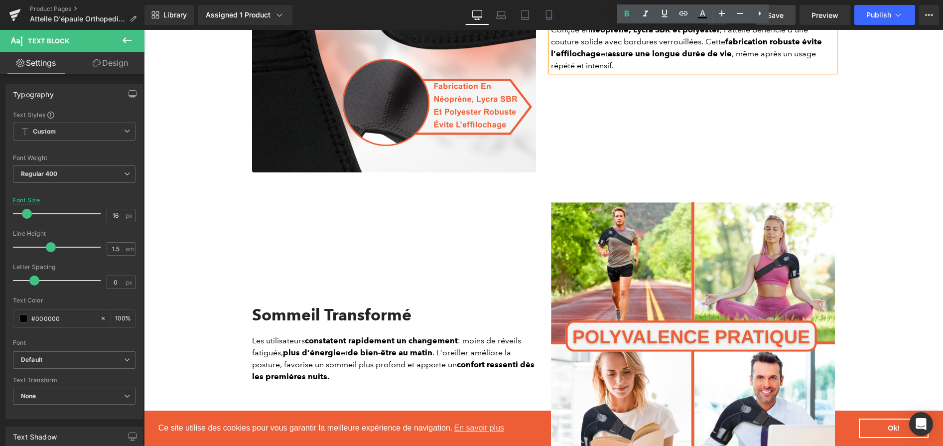
scroll to position [2192, 0]
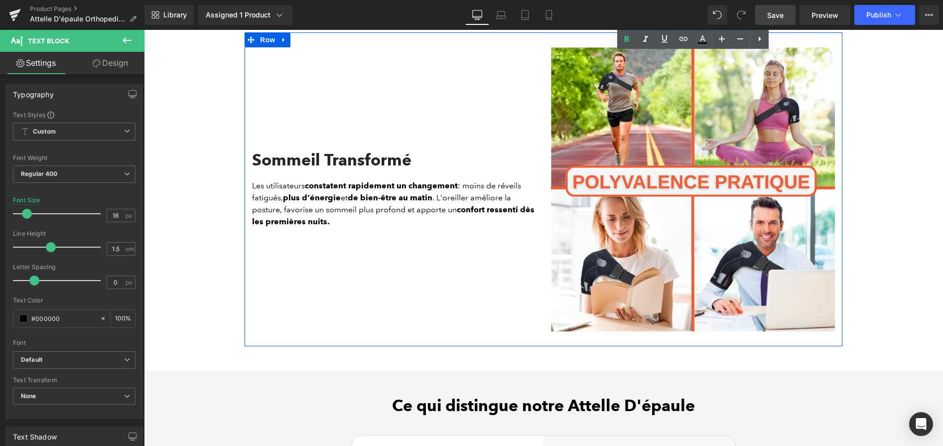
click at [361, 165] on h2 "Sommeil Transformé" at bounding box center [394, 159] width 284 height 19
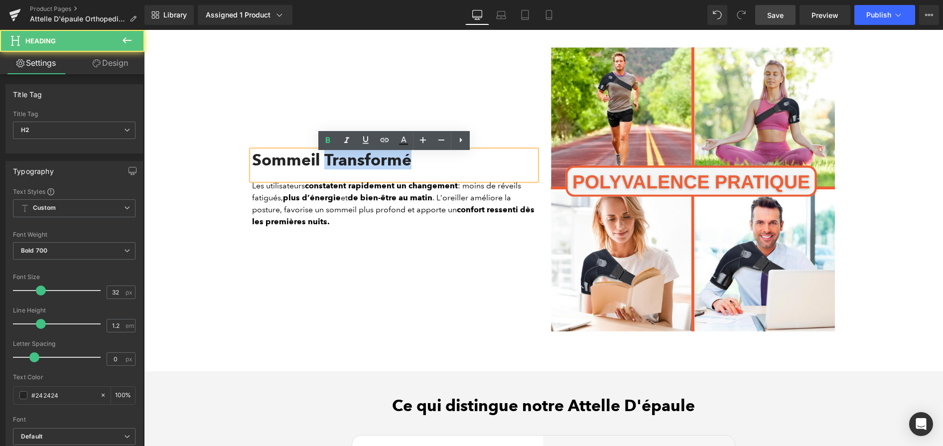
click at [361, 165] on h2 "Sommeil Transformé" at bounding box center [394, 159] width 284 height 19
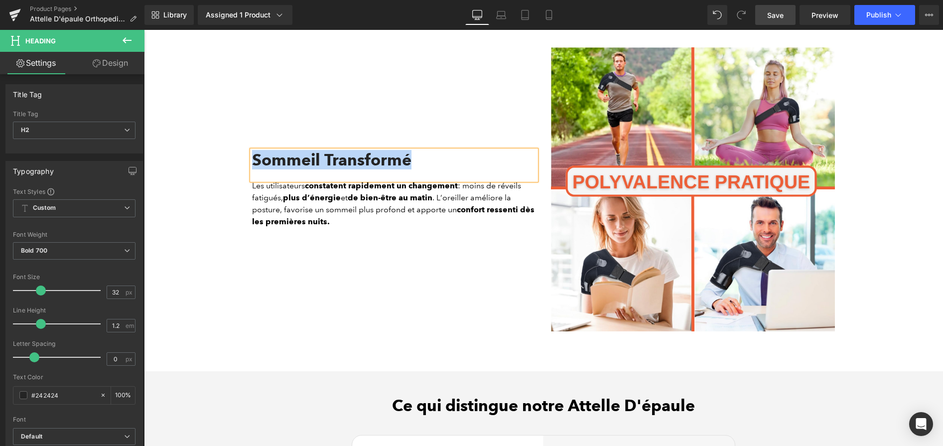
paste div
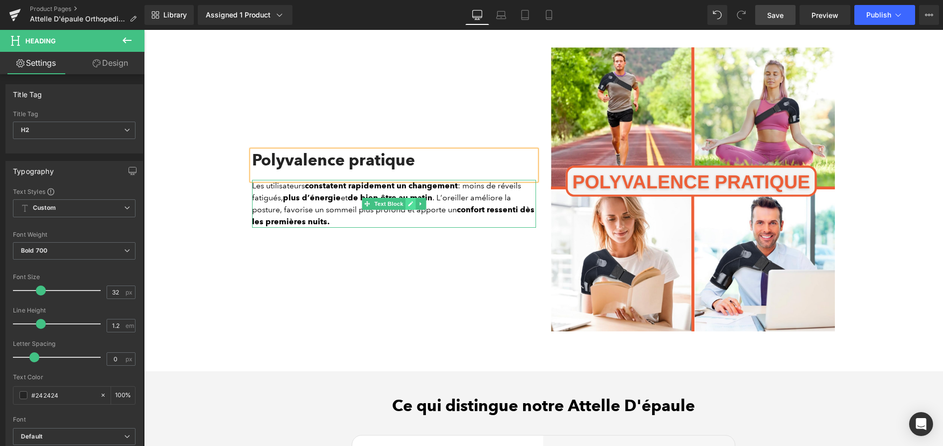
click at [405, 207] on link at bounding box center [410, 204] width 10 height 12
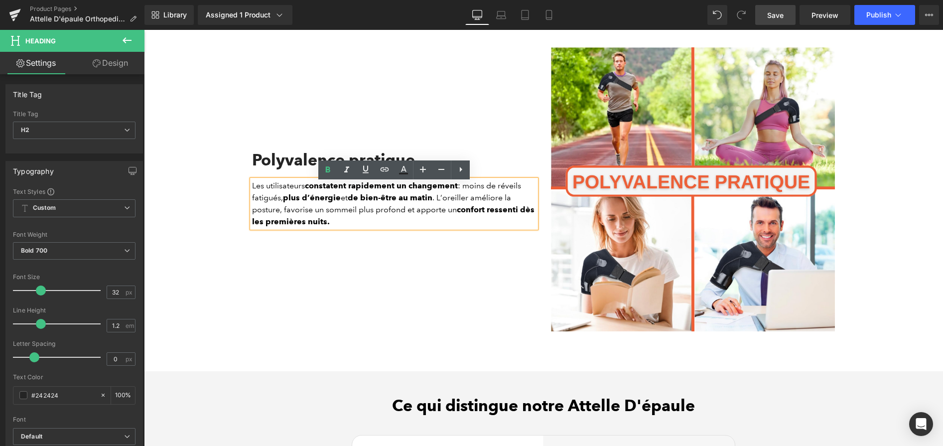
click at [406, 207] on p "Les utilisateurs constatent rapidement un changement : moins de réveils fatigué…" at bounding box center [394, 204] width 284 height 48
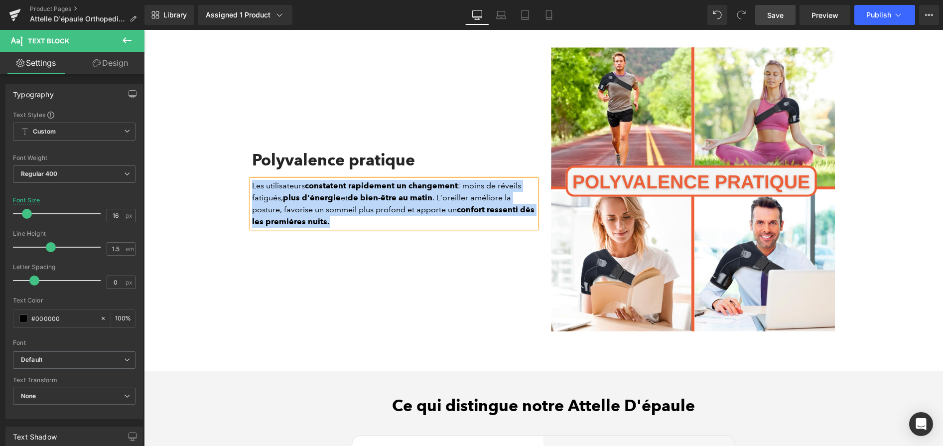
paste div
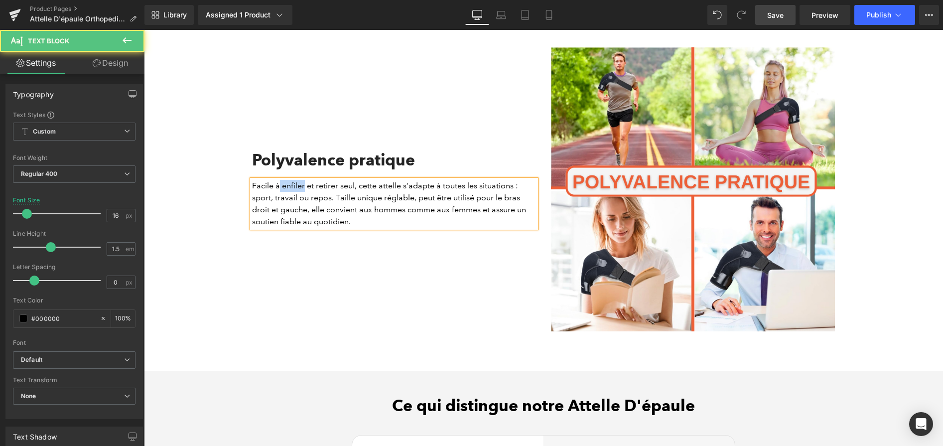
drag, startPoint x: 303, startPoint y: 189, endPoint x: 277, endPoint y: 189, distance: 25.9
click at [277, 189] on p "Facile à enfiler et retirer seul, cette attelle s’adapte à toutes les situation…" at bounding box center [394, 204] width 284 height 48
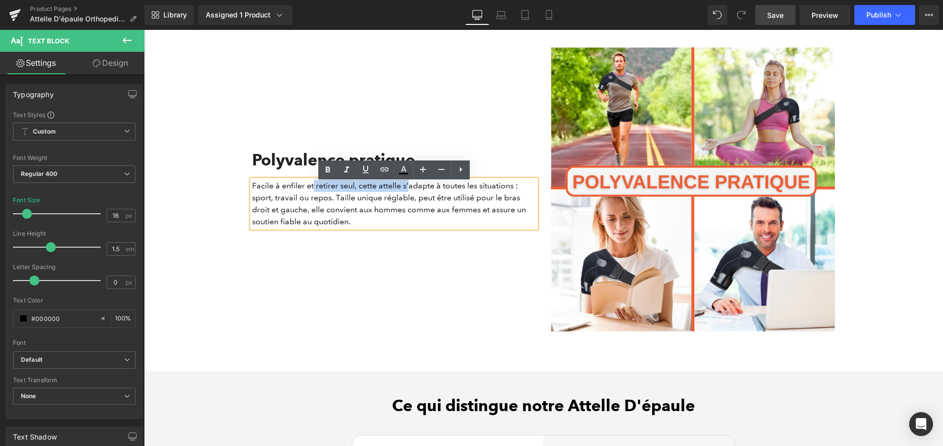
drag, startPoint x: 314, startPoint y: 191, endPoint x: 408, endPoint y: 194, distance: 94.7
click at [407, 194] on p "Facile à enfiler et retirer seul, cette attelle s’adapte à toutes les situation…" at bounding box center [394, 204] width 284 height 48
click at [408, 194] on p "Facile à enfiler et retirer seul, cette attelle s’adapte à toutes les situation…" at bounding box center [394, 204] width 284 height 48
drag, startPoint x: 315, startPoint y: 191, endPoint x: 387, endPoint y: 194, distance: 71.8
click at [355, 194] on p "Facile à enfiler et retirer seul, cette attelle s’adapte à toutes les situation…" at bounding box center [394, 204] width 284 height 48
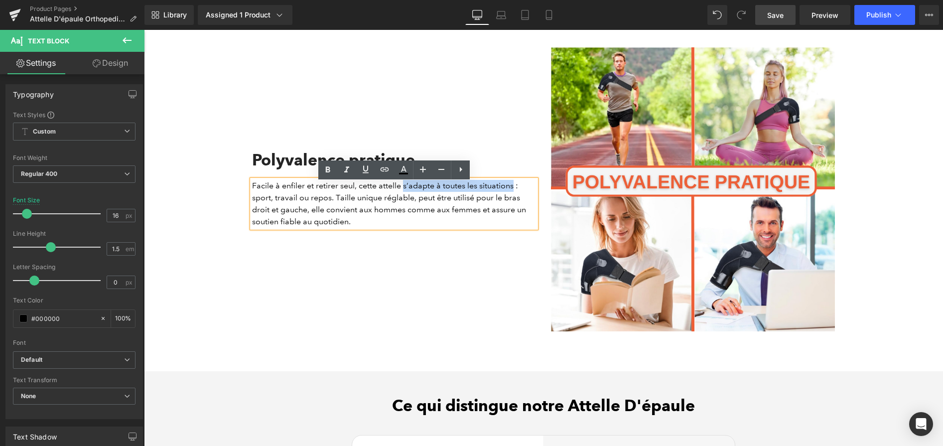
drag, startPoint x: 403, startPoint y: 191, endPoint x: 511, endPoint y: 191, distance: 108.1
click at [511, 191] on p "Facile à enfiler et retirer seul, cette attelle s’adapte à toutes les situation…" at bounding box center [394, 204] width 284 height 48
click at [331, 167] on icon at bounding box center [328, 170] width 12 height 12
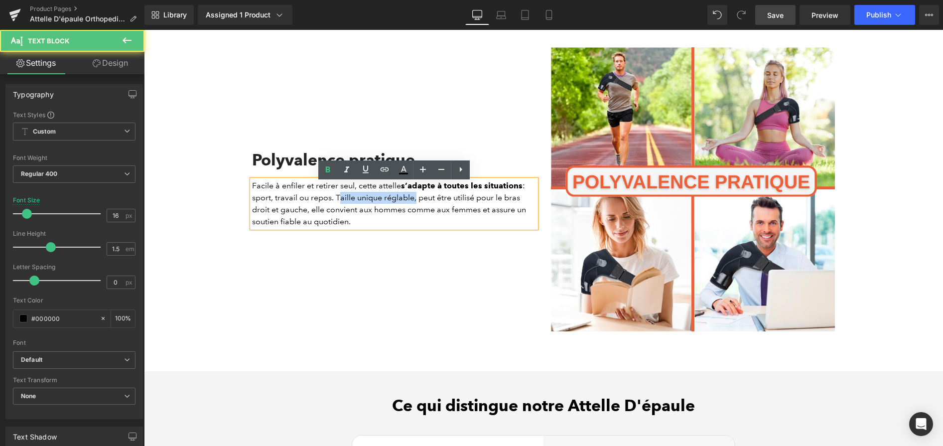
drag, startPoint x: 335, startPoint y: 199, endPoint x: 411, endPoint y: 200, distance: 76.7
click at [411, 200] on p "Facile à enfiler et retirer seul, cette attelle s’adapte à toutes les situation…" at bounding box center [394, 204] width 284 height 48
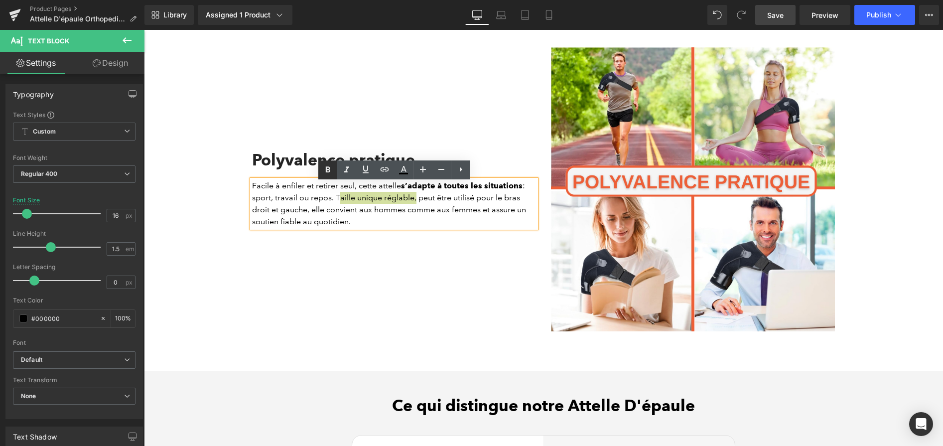
click at [323, 172] on icon at bounding box center [328, 170] width 12 height 12
drag, startPoint x: 509, startPoint y: 205, endPoint x: 307, endPoint y: 210, distance: 201.3
click at [307, 210] on p "Facile à enfiler et retirer seul, cette attelle s’adapte à toutes les situation…" at bounding box center [394, 204] width 284 height 48
click at [323, 175] on icon at bounding box center [328, 170] width 12 height 12
drag, startPoint x: 328, startPoint y: 214, endPoint x: 487, endPoint y: 217, distance: 158.4
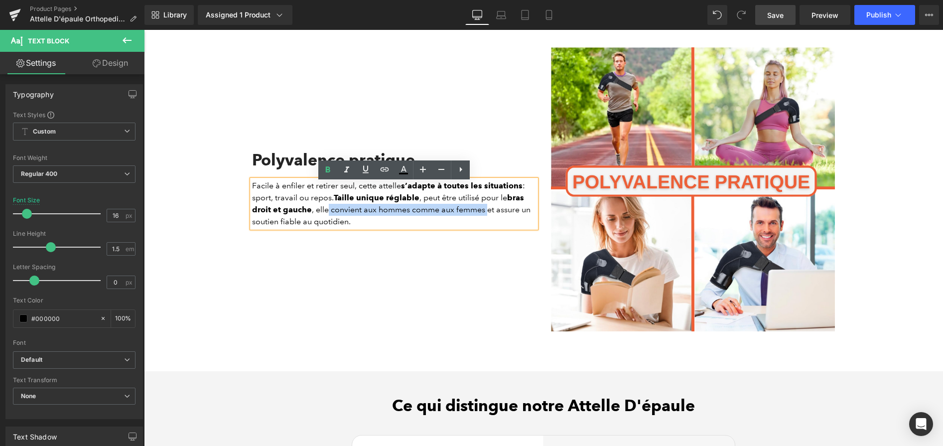
click at [487, 217] on p "Facile à enfiler et retirer seul, cette attelle s’adapte à toutes les situation…" at bounding box center [394, 204] width 284 height 48
click at [333, 167] on icon at bounding box center [328, 170] width 12 height 12
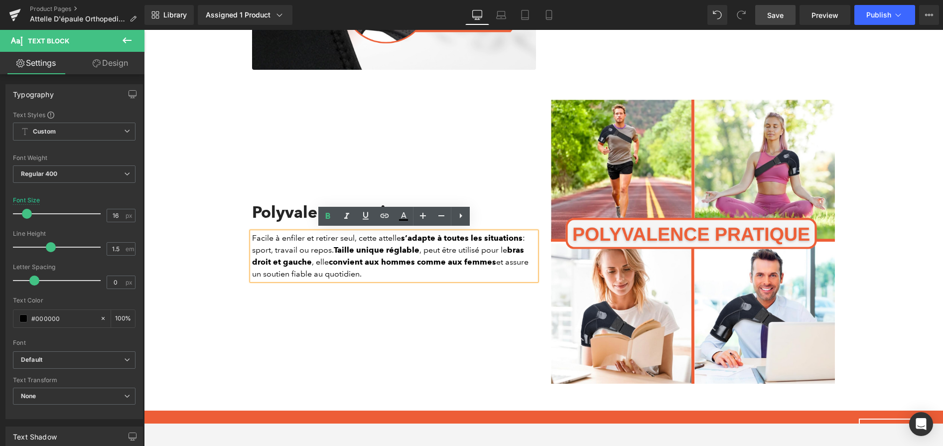
scroll to position [2126, 0]
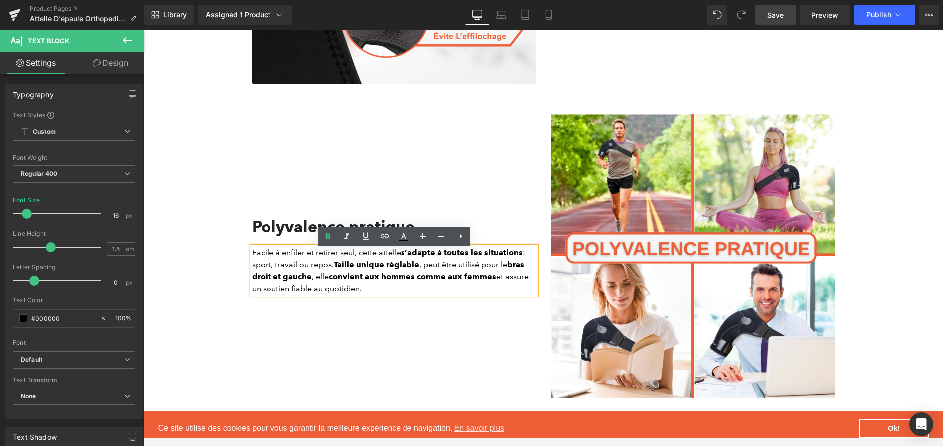
click at [772, 26] on div "Library Assigned 1 Product Product Preview Attelle D'épaule Orthopedique Manage…" at bounding box center [543, 15] width 799 height 30
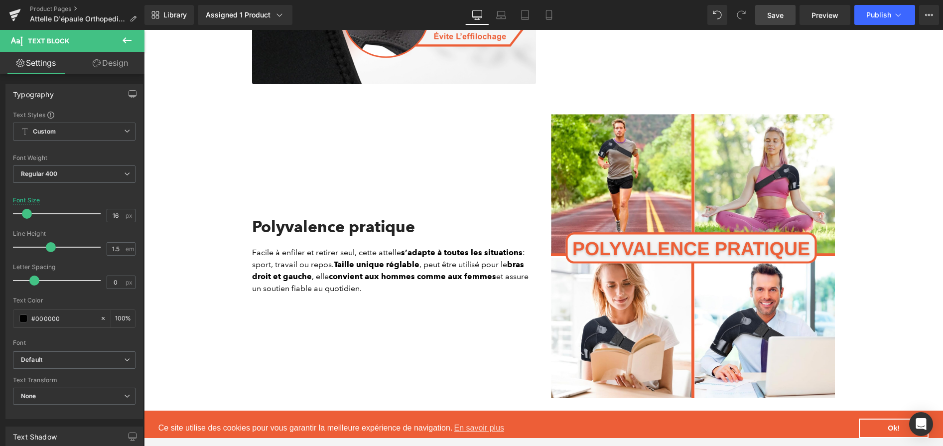
click at [774, 20] on span "Save" at bounding box center [775, 15] width 16 height 10
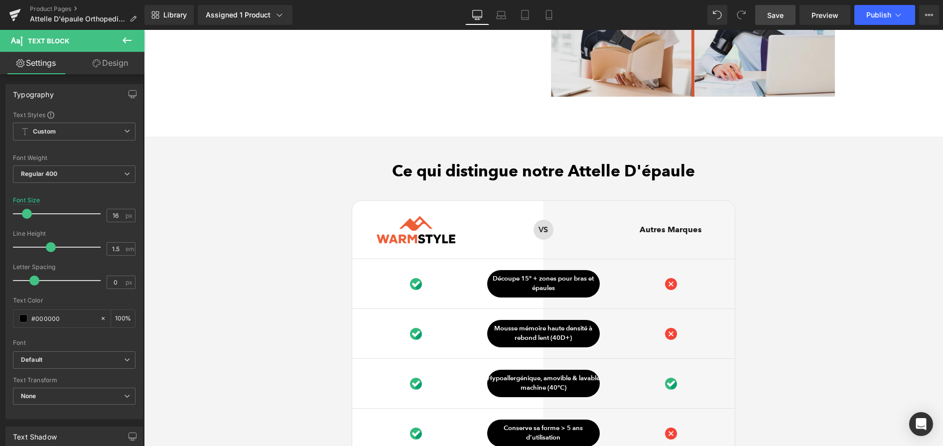
scroll to position [2471, 0]
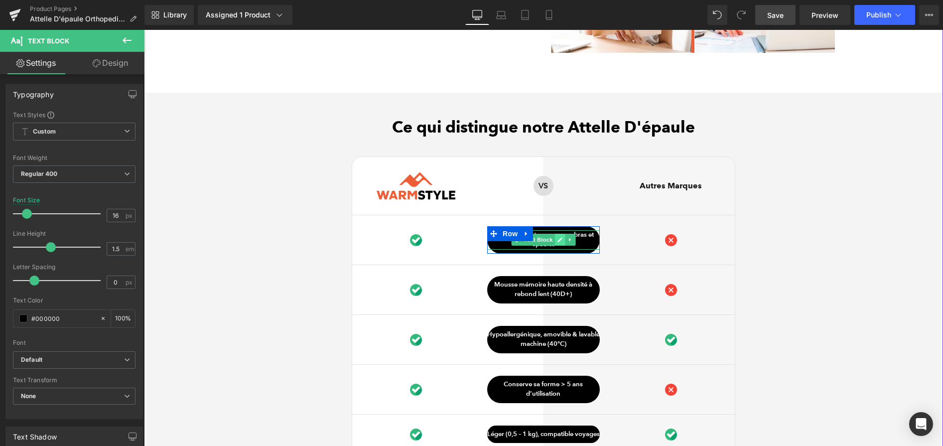
click at [562, 243] on icon at bounding box center [559, 240] width 5 height 6
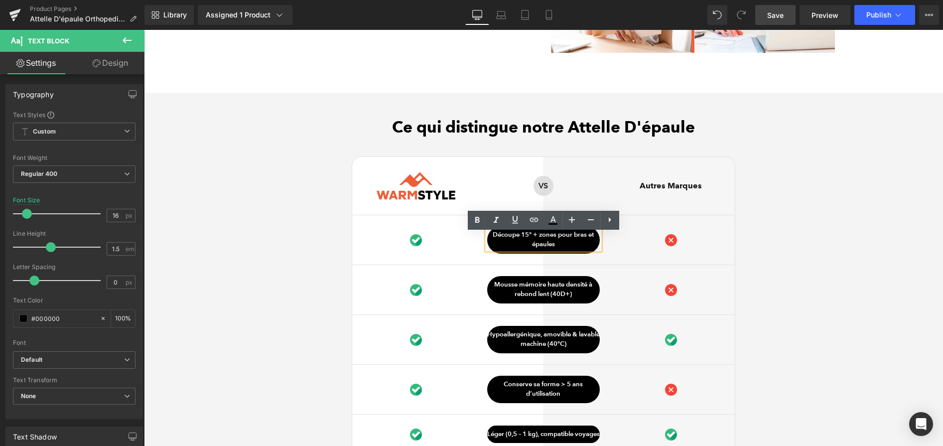
click at [561, 244] on p "Découpe 15° + zones pour bras et épaules" at bounding box center [543, 239] width 113 height 19
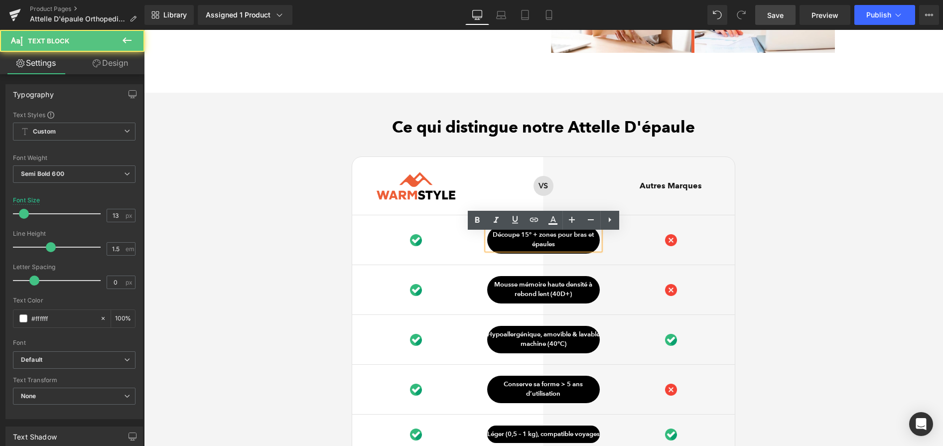
click at [561, 244] on p "Découpe 15° + zones pour bras et épaules" at bounding box center [543, 239] width 113 height 19
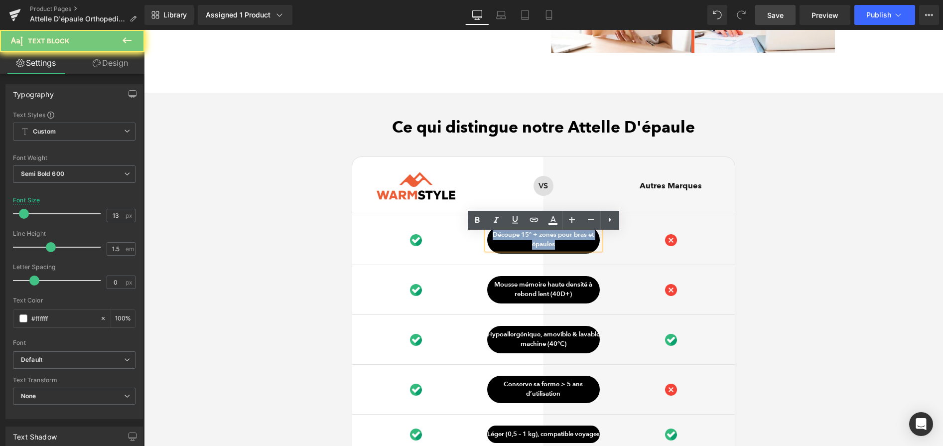
click at [561, 244] on p "Découpe 15° + zones pour bras et épaules" at bounding box center [543, 239] width 113 height 19
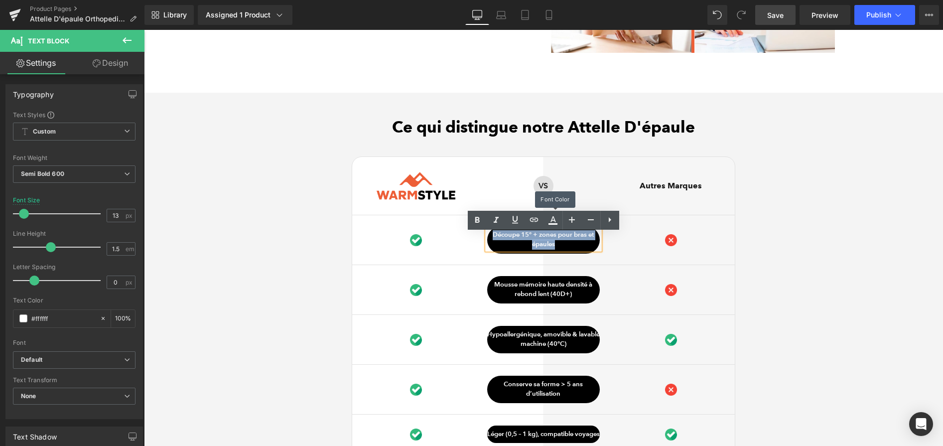
paste div
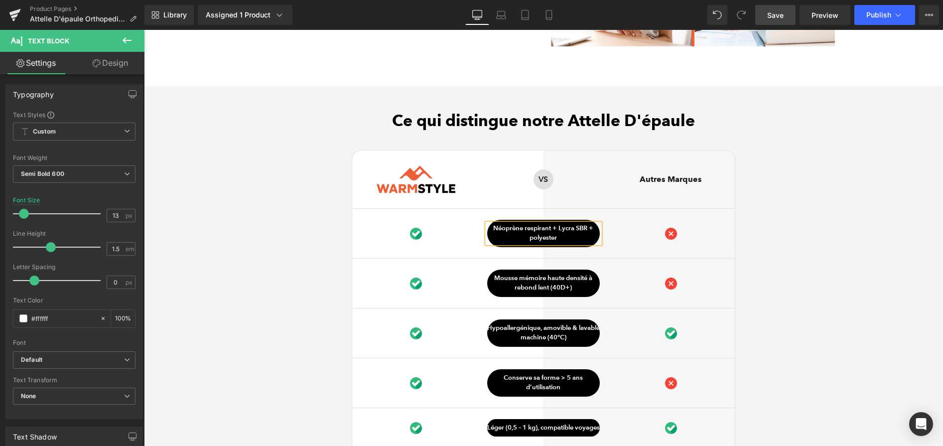
scroll to position [2484, 0]
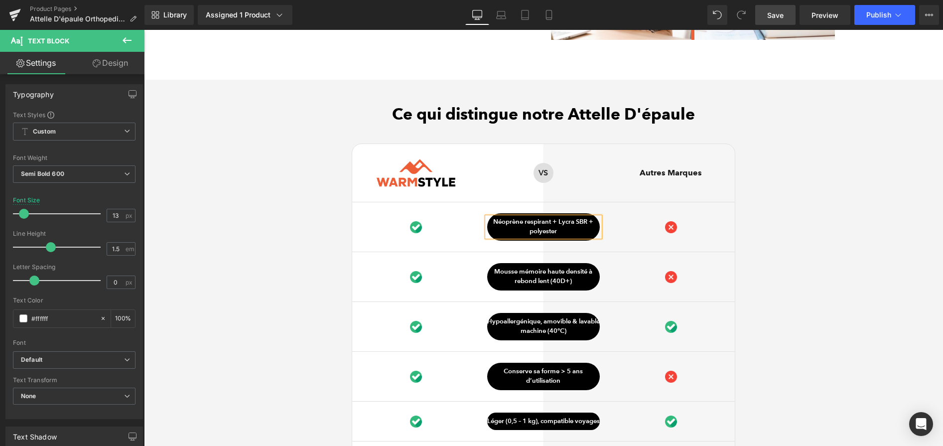
click at [552, 280] on div "Mousse mémoire haute densité à rebond lent (40D+) Text Block" at bounding box center [543, 276] width 113 height 19
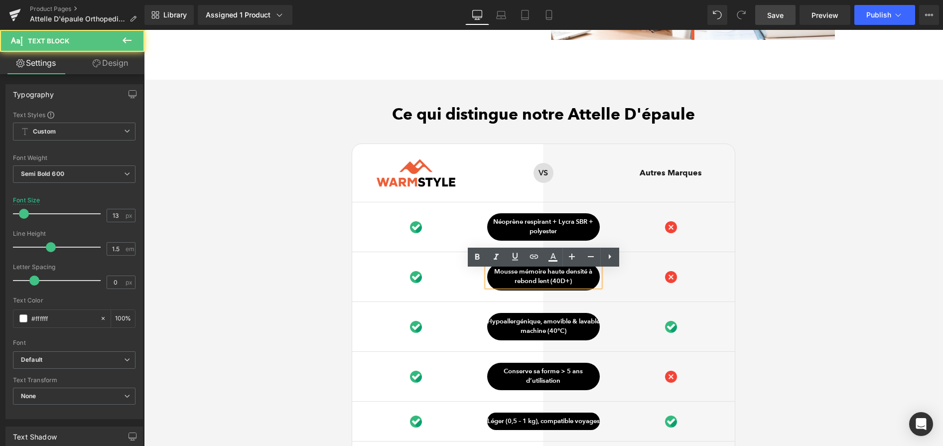
click at [552, 280] on p "Mousse mémoire haute densité à rebond lent (40D+)" at bounding box center [543, 276] width 113 height 19
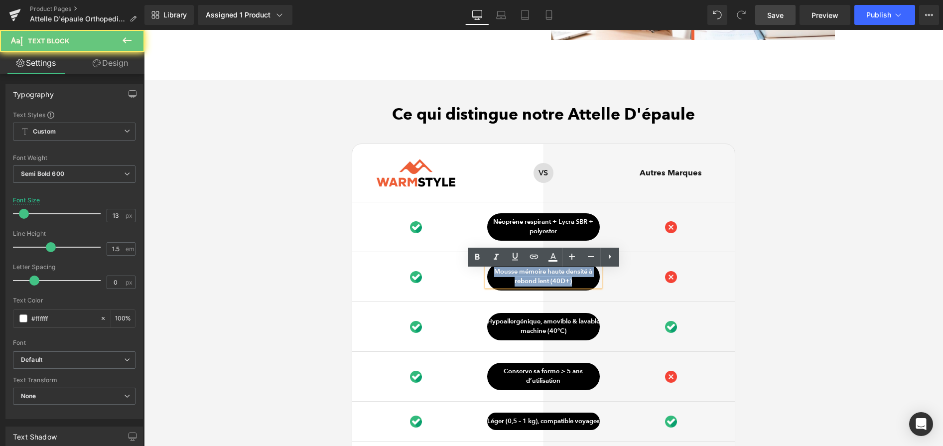
click at [552, 280] on p "Mousse mémoire haute densité à rebond lent (40D+)" at bounding box center [543, 276] width 113 height 19
paste div
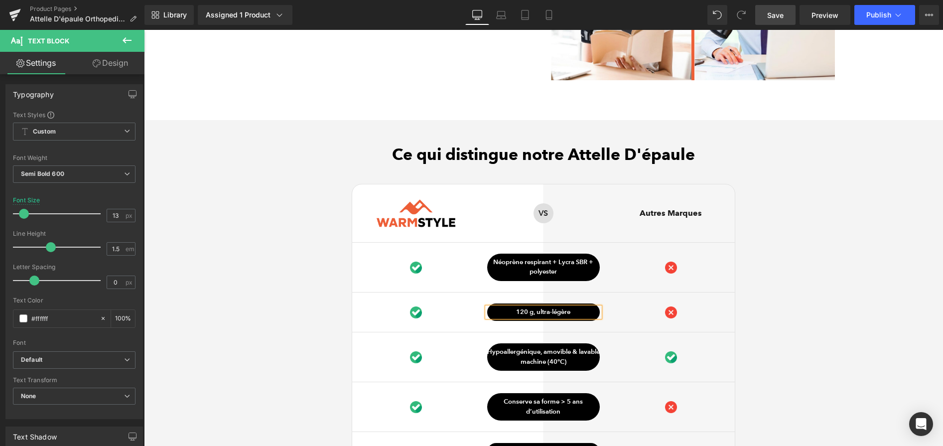
scroll to position [2470, 0]
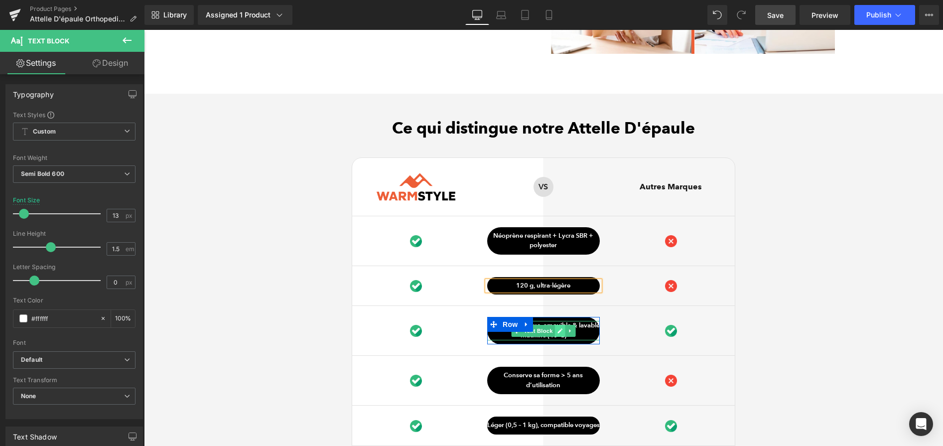
click at [555, 335] on link at bounding box center [560, 331] width 10 height 12
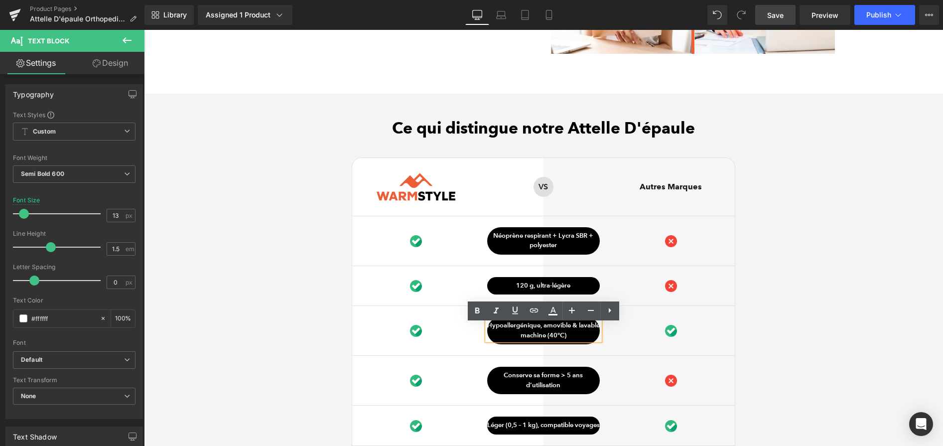
click at [554, 335] on p "Hypoallergénique, amovible & lavable machine (40°C)" at bounding box center [543, 330] width 113 height 19
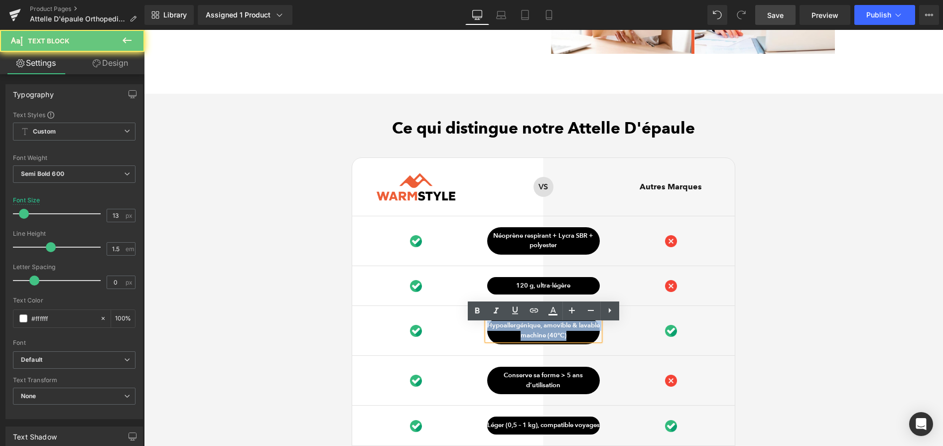
paste div
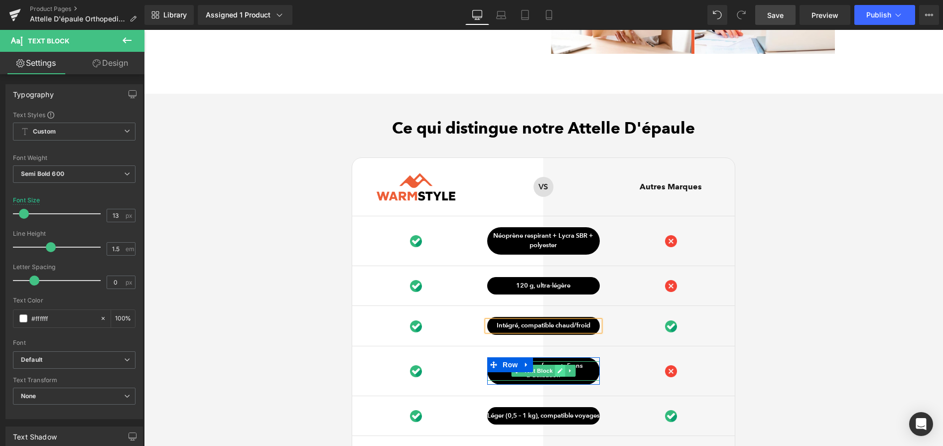
click at [557, 374] on icon at bounding box center [559, 371] width 5 height 6
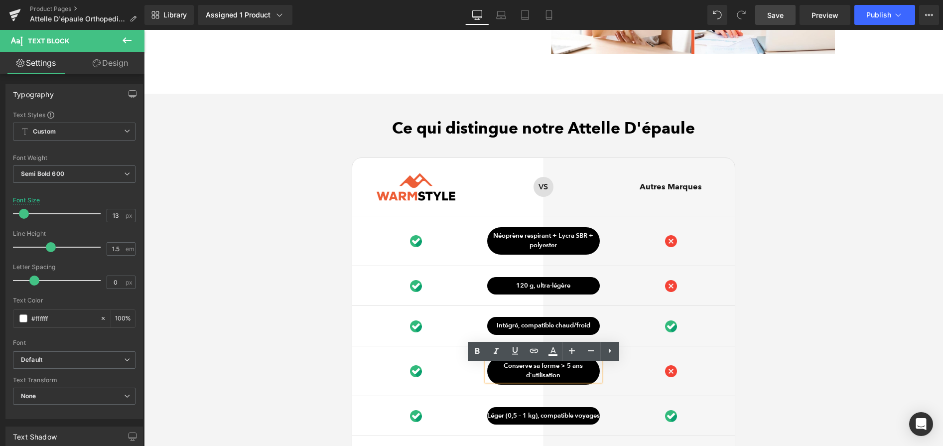
click at [557, 375] on p "Conserve sa forme > 5 ans d’utilisation" at bounding box center [543, 370] width 113 height 19
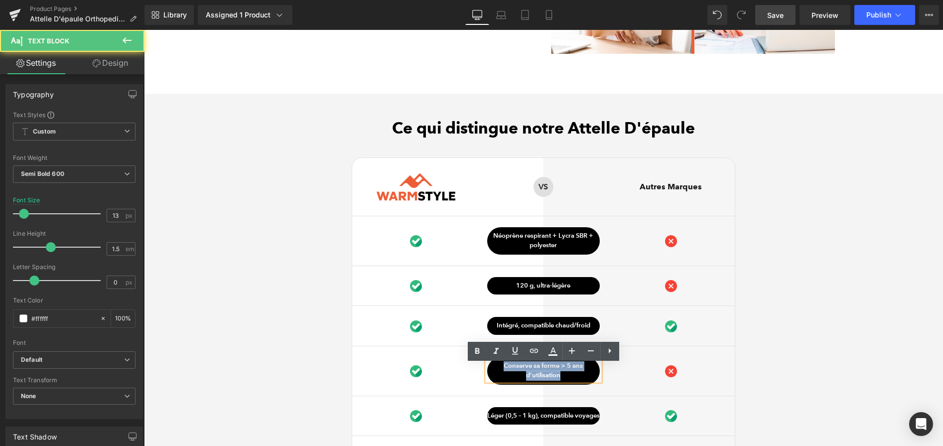
click at [557, 375] on p "Conserve sa forme > 5 ans d’utilisation" at bounding box center [543, 370] width 113 height 19
paste div
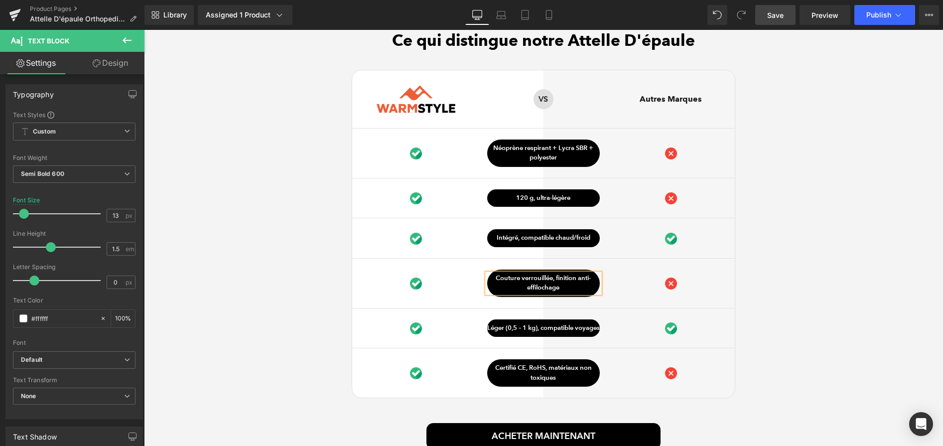
scroll to position [2583, 0]
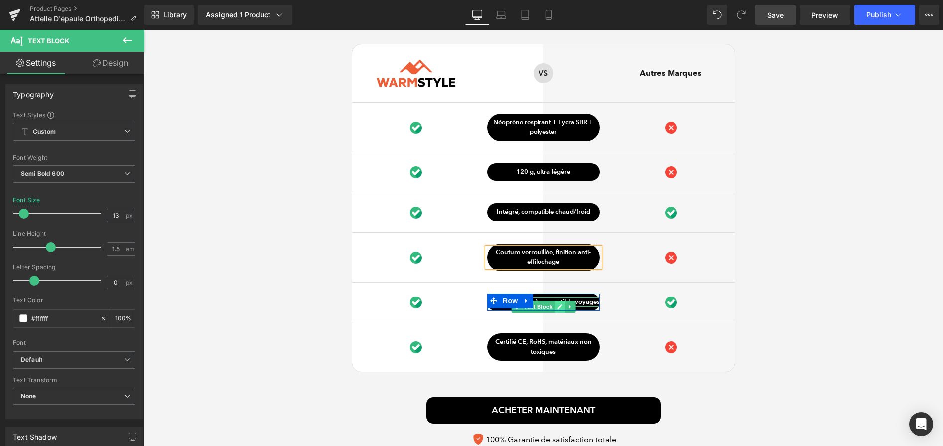
click at [560, 310] on icon at bounding box center [559, 307] width 5 height 6
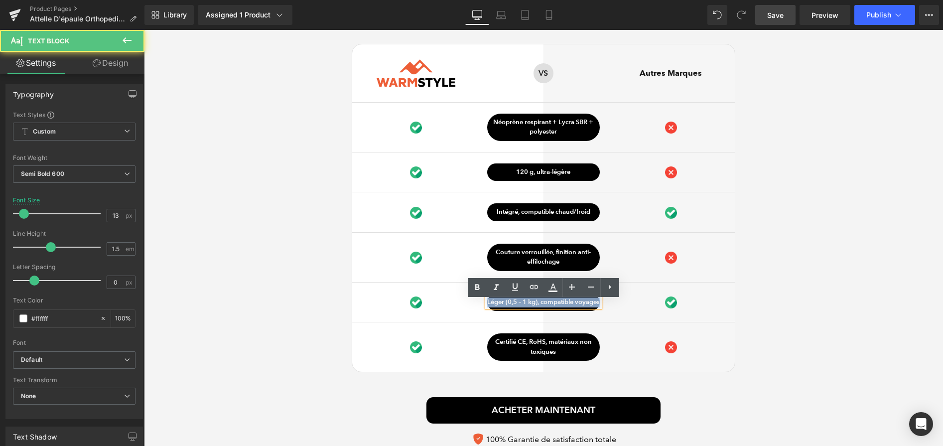
drag, startPoint x: 560, startPoint y: 312, endPoint x: 497, endPoint y: 300, distance: 63.9
click at [497, 300] on div "Léger (0,5 – 1 kg), compatible voyages Text Block Row" at bounding box center [543, 302] width 113 height 18
paste div
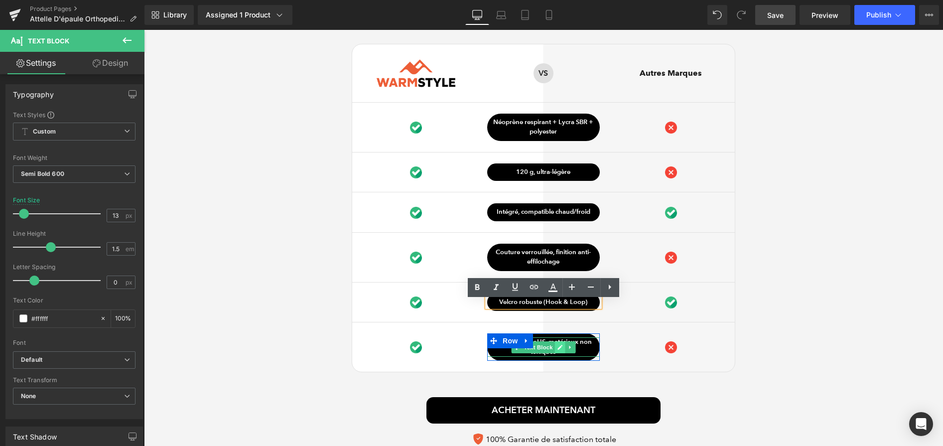
click at [555, 348] on link at bounding box center [560, 347] width 10 height 12
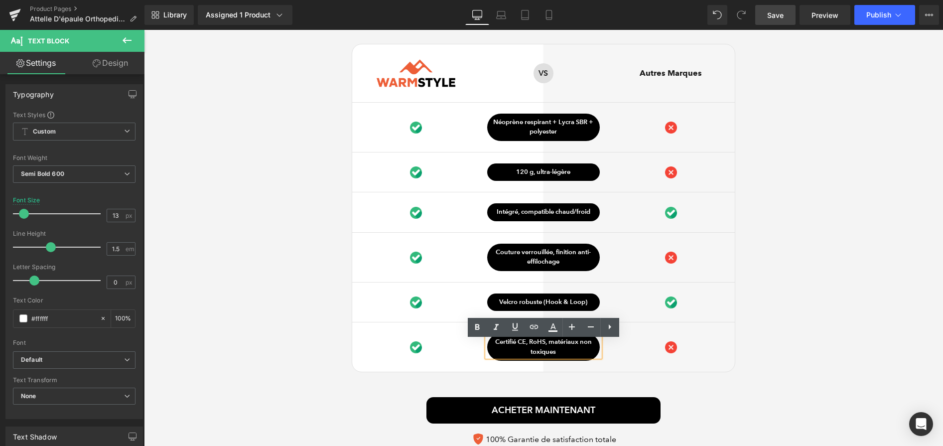
click at [555, 348] on p "Certifié CE, RoHS, matériaux non toxiques" at bounding box center [543, 346] width 113 height 19
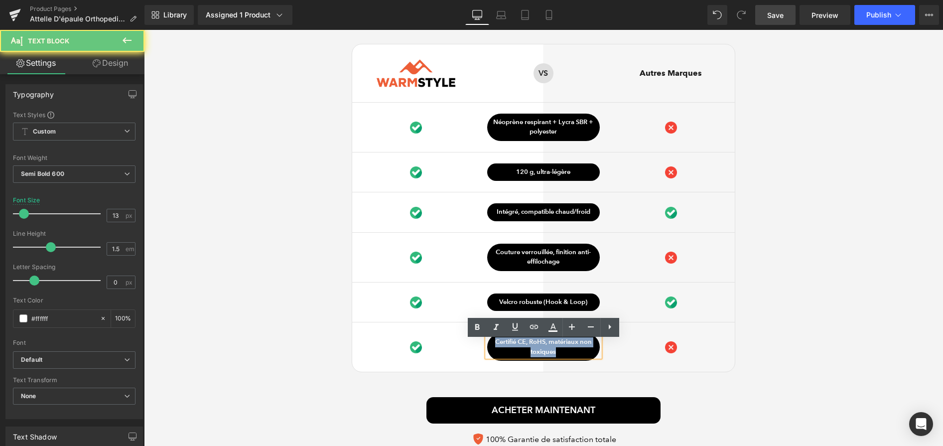
paste div
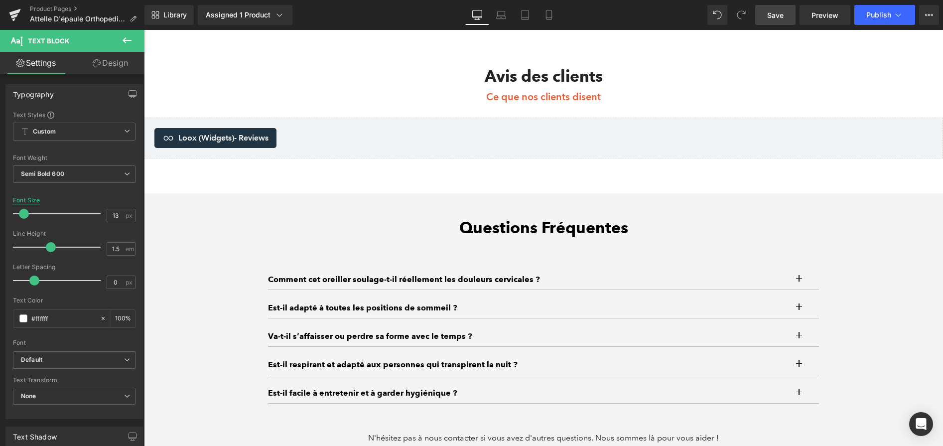
scroll to position [3068, 0]
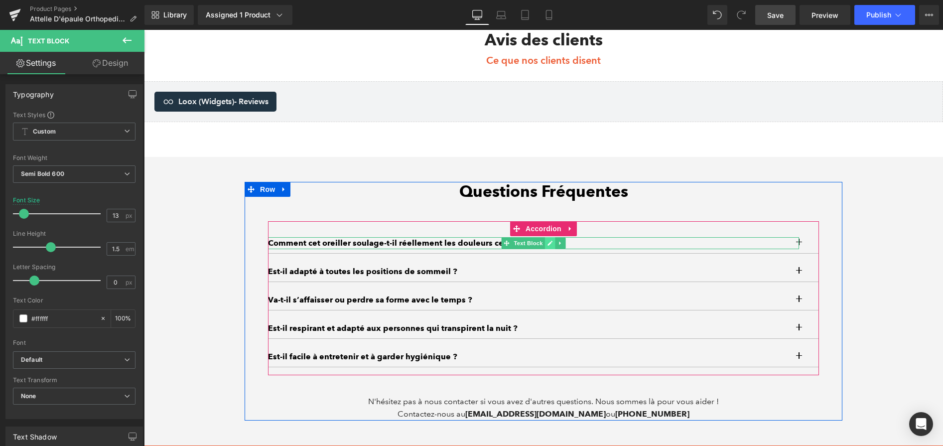
click at [554, 248] on link at bounding box center [550, 243] width 10 height 12
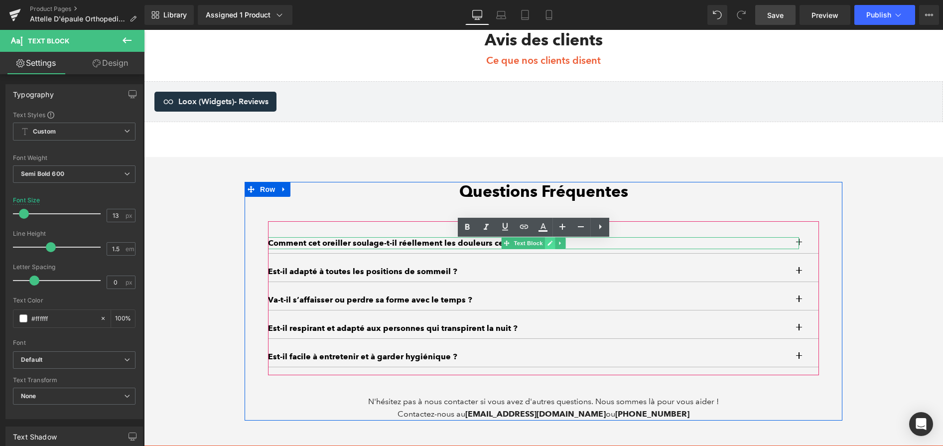
click at [554, 248] on p "Comment cet oreiller soulage-t-il réellement les douleurs cervicales ?" at bounding box center [533, 243] width 531 height 12
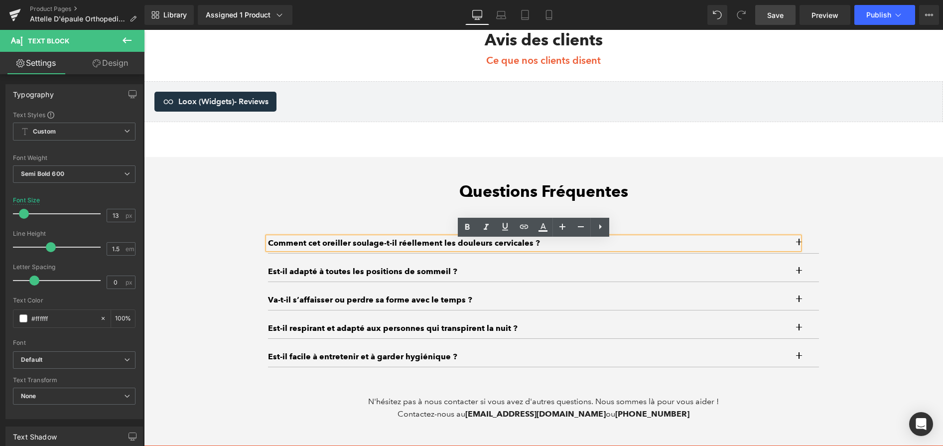
paste div
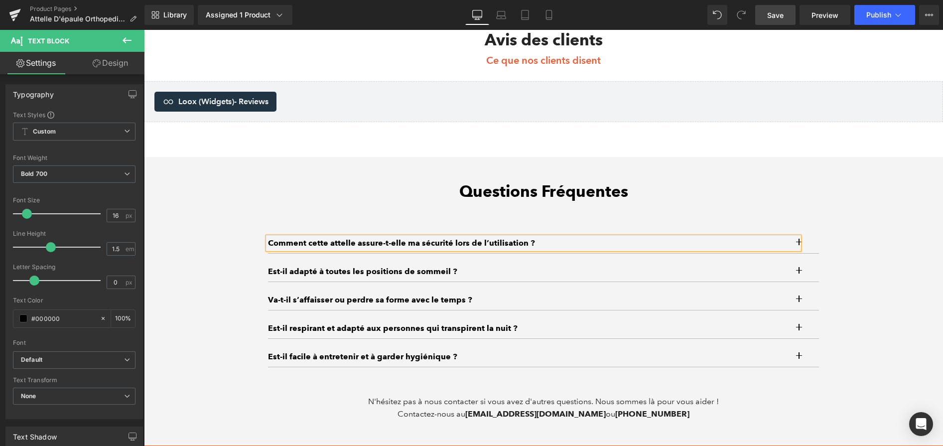
click at [806, 244] on button "button" at bounding box center [809, 243] width 20 height 20
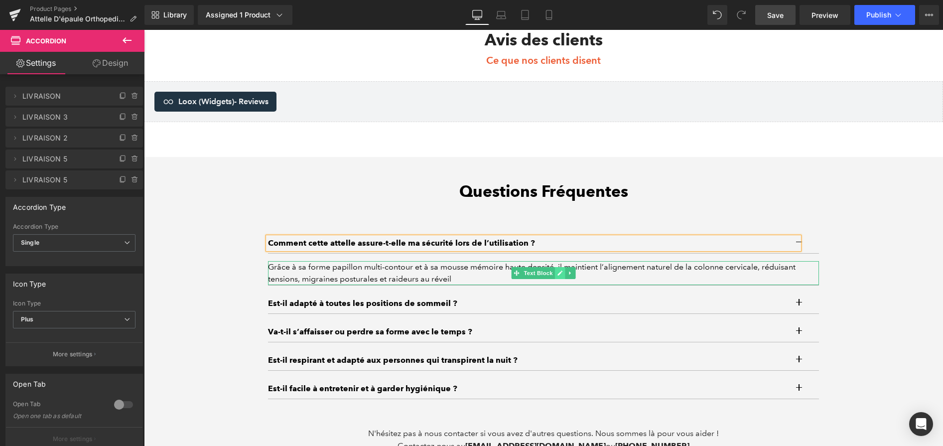
click at [559, 275] on icon at bounding box center [559, 272] width 5 height 5
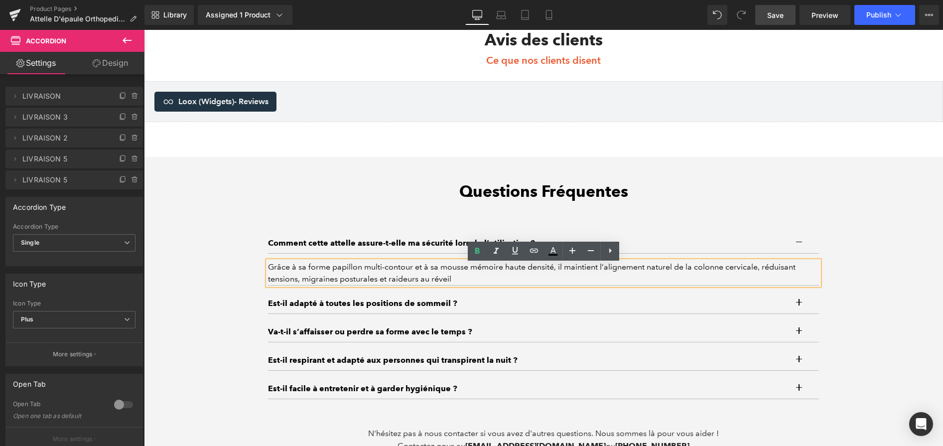
click at [526, 277] on div "Grâce à sa forme papillon multi-contour et à sa mousse mémoire haute densité, i…" at bounding box center [543, 273] width 551 height 24
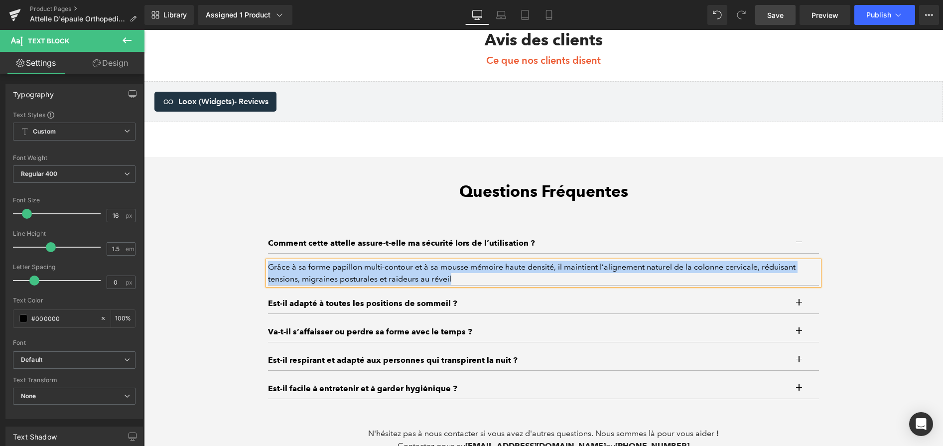
paste div
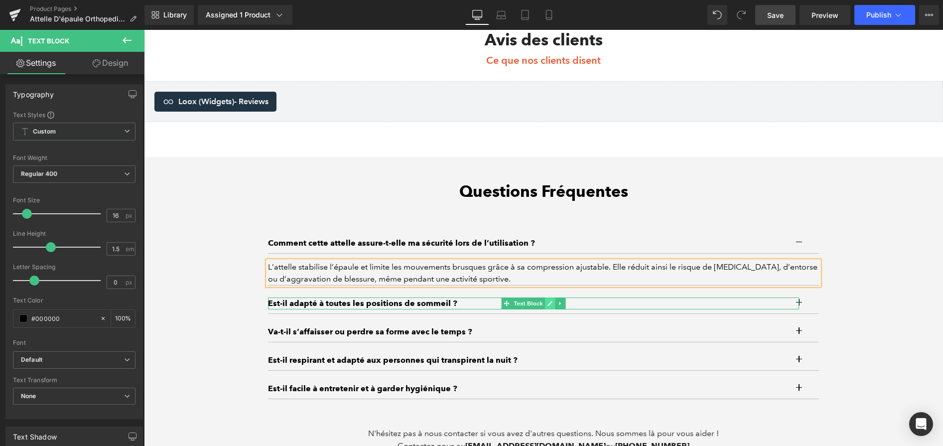
click at [546, 309] on link at bounding box center [550, 303] width 10 height 12
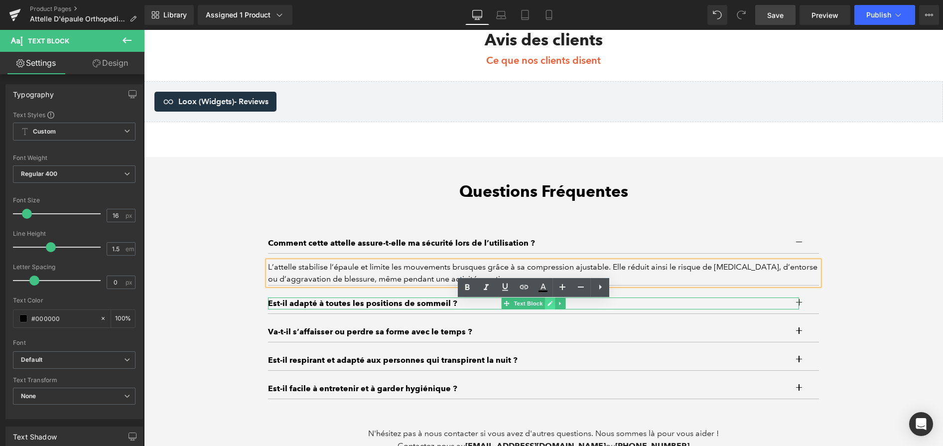
click at [546, 309] on p "Est-il adapté à toutes les positions de sommeil ?" at bounding box center [533, 303] width 531 height 12
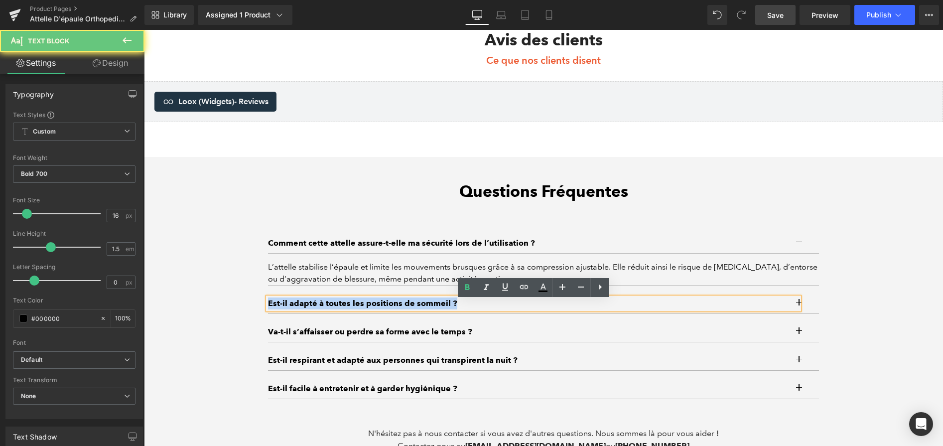
click at [546, 309] on p "Est-il adapté à toutes les positions de sommeil ?" at bounding box center [533, 303] width 531 height 12
paste div
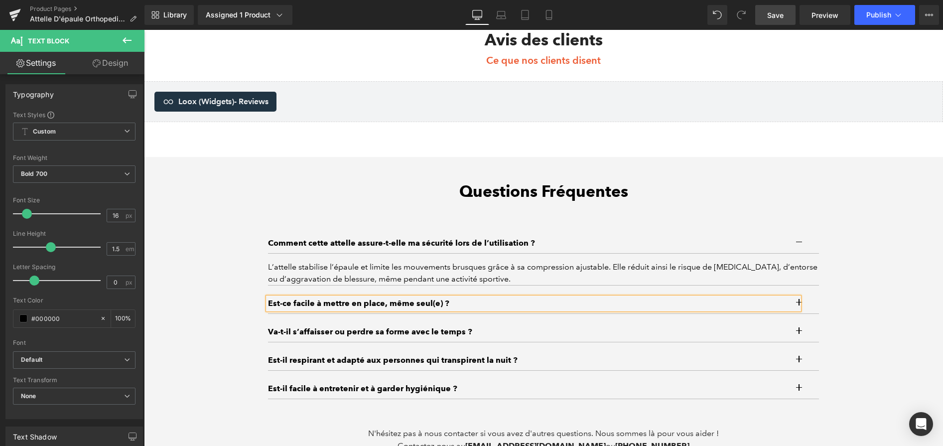
drag, startPoint x: 805, startPoint y: 308, endPoint x: 790, endPoint y: 315, distance: 16.3
click at [806, 308] on button "button" at bounding box center [809, 303] width 20 height 20
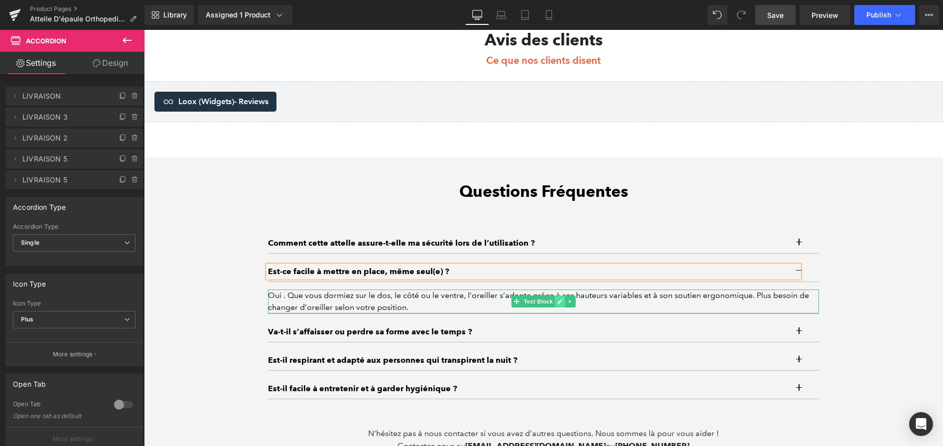
click at [562, 304] on icon at bounding box center [559, 301] width 5 height 6
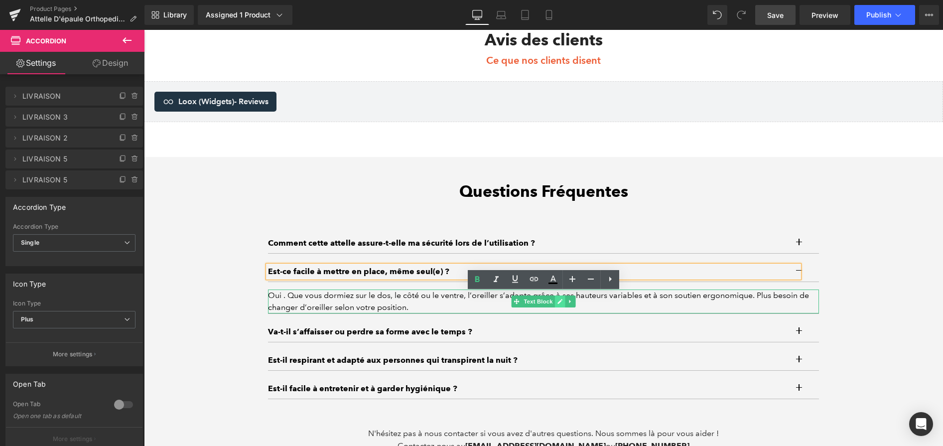
click at [562, 305] on div "Oui . Que vous dormiez sur le dos, le côté ou le ventre, l’oreiller s’adapte gr…" at bounding box center [543, 301] width 551 height 24
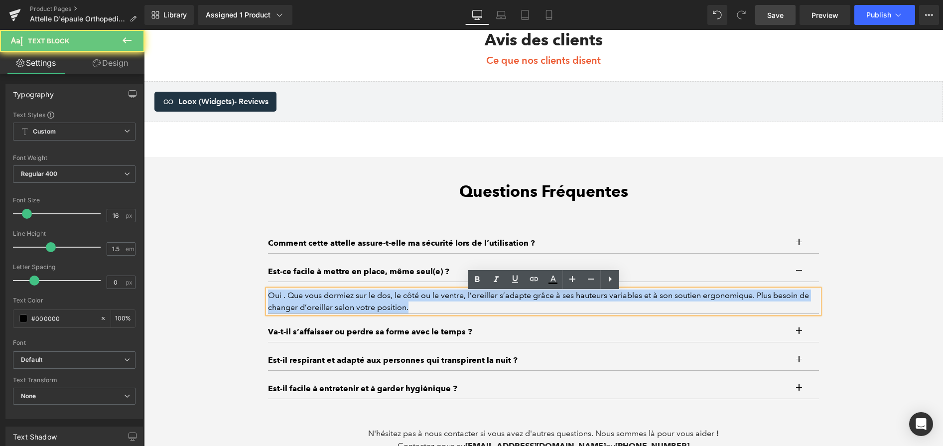
click at [562, 305] on div "Oui . Que vous dormiez sur le dos, le côté ou le ventre, l’oreiller s’adapte gr…" at bounding box center [543, 301] width 551 height 24
paste div
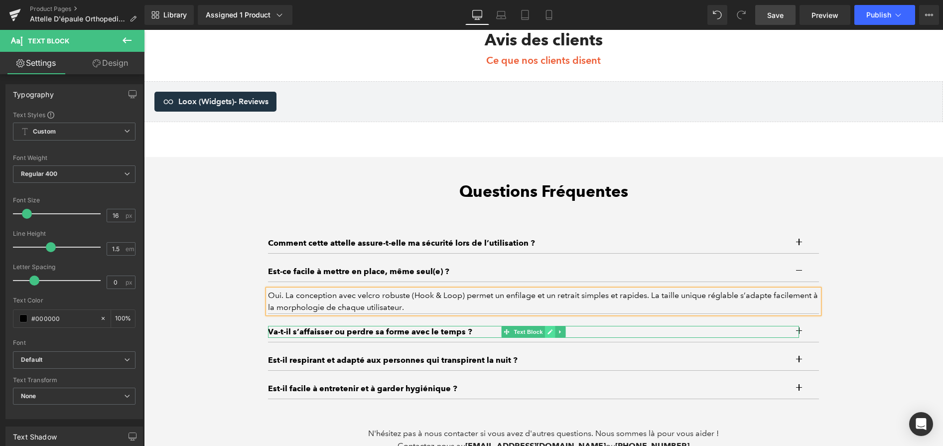
click at [547, 338] on link at bounding box center [550, 332] width 10 height 12
click at [547, 338] on p "Va-t-il s’affaisser ou perdre sa forme avec le temps ?" at bounding box center [533, 332] width 531 height 12
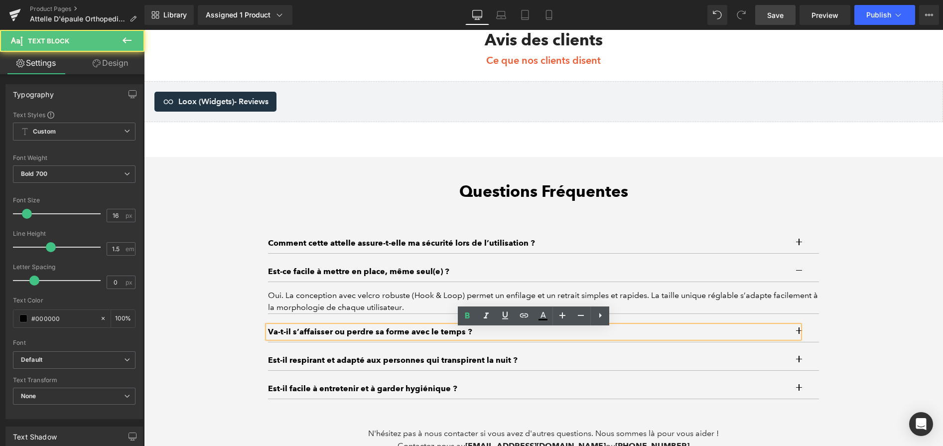
click at [547, 338] on p "Va-t-il s’affaisser ou perdre sa forme avec le temps ?" at bounding box center [533, 332] width 531 height 12
paste div
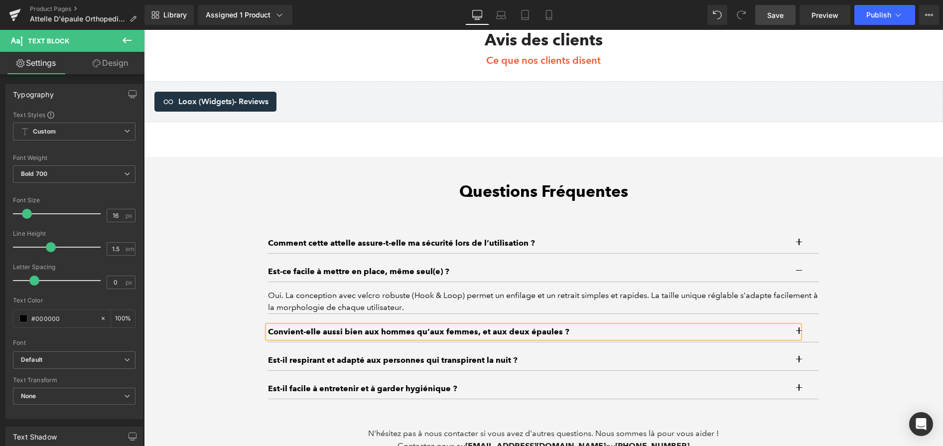
click at [812, 336] on button "button" at bounding box center [809, 332] width 20 height 20
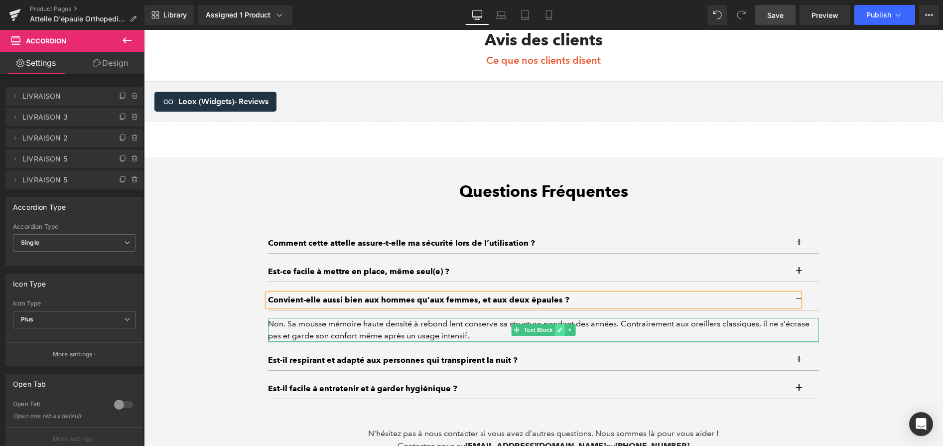
click at [560, 331] on icon at bounding box center [559, 330] width 5 height 6
click at [560, 331] on div "Non. Sa mousse mémoire haute densité à rebond lent conserve sa structure pendan…" at bounding box center [543, 330] width 551 height 24
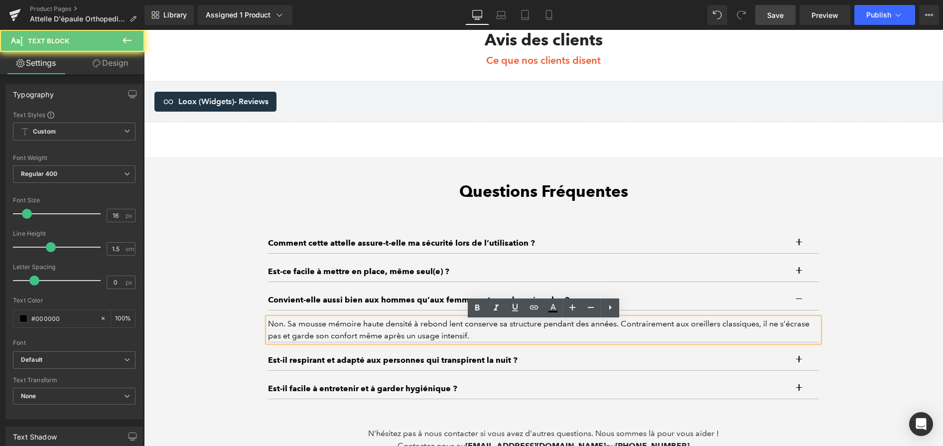
click at [560, 331] on div "Non. Sa mousse mémoire haute densité à rebond lent conserve sa structure pendan…" at bounding box center [543, 330] width 551 height 24
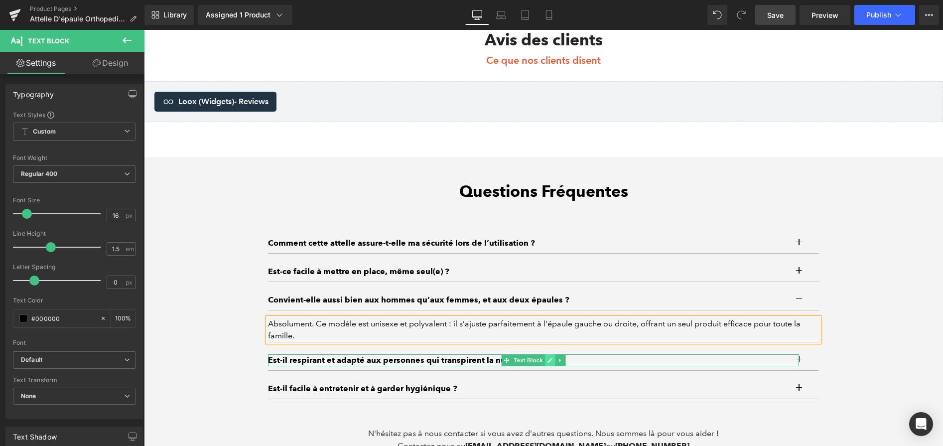
click at [551, 363] on icon at bounding box center [549, 360] width 5 height 6
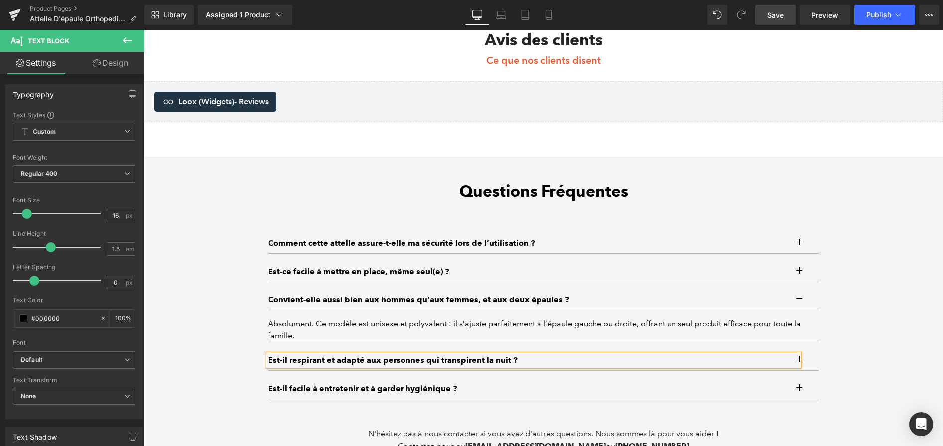
click at [551, 364] on p "Est-il respirant et adapté aux personnes qui transpirent la nuit ?" at bounding box center [533, 360] width 531 height 12
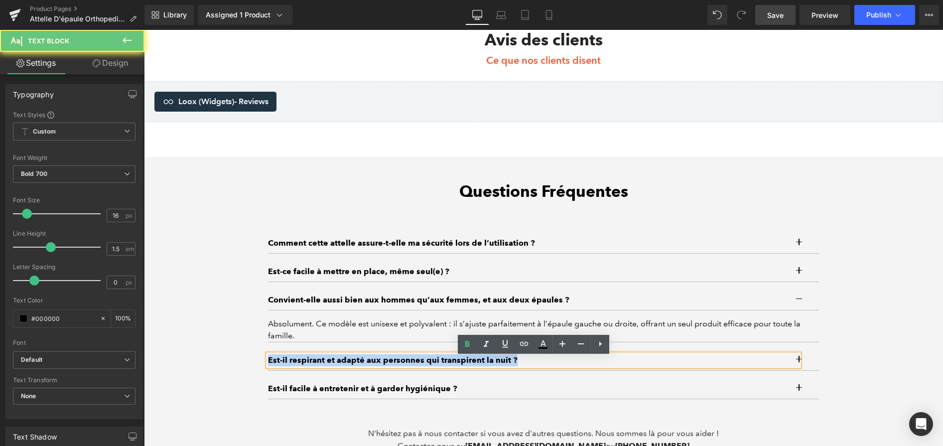
click at [551, 364] on p "Est-il respirant et adapté aux personnes qui transpirent la nuit ?" at bounding box center [533, 360] width 531 height 12
paste div
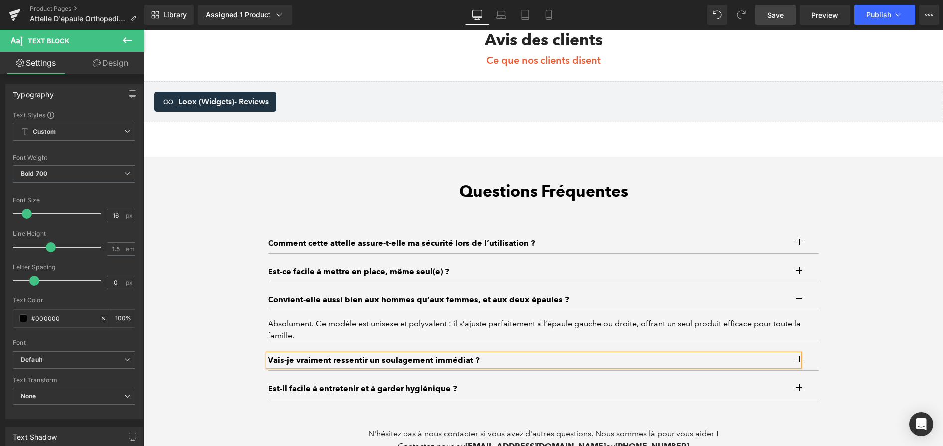
click at [809, 359] on button "button" at bounding box center [809, 360] width 20 height 20
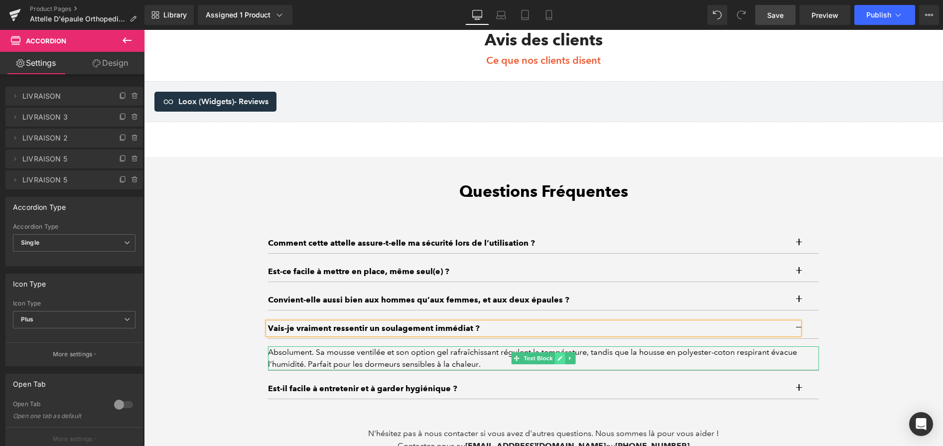
click at [561, 361] on icon at bounding box center [559, 358] width 5 height 6
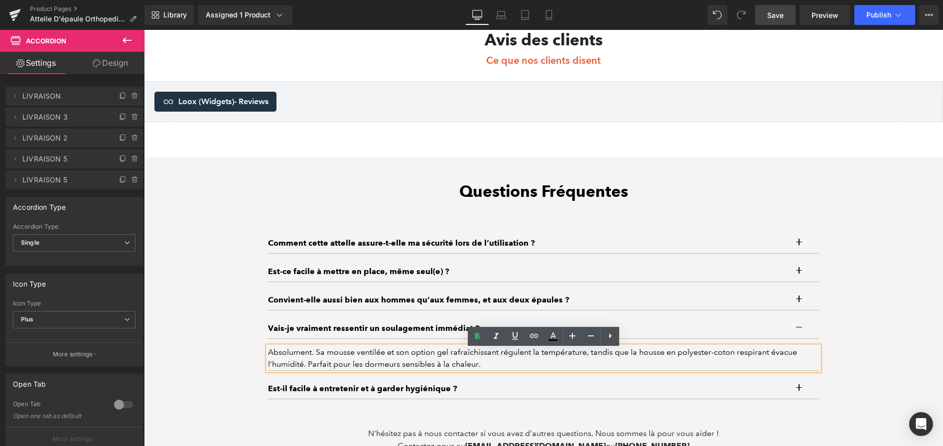
click at [561, 364] on div "Absolument. Sa mousse ventilée et son option gel rafraîchissant régulent la tem…" at bounding box center [543, 358] width 551 height 24
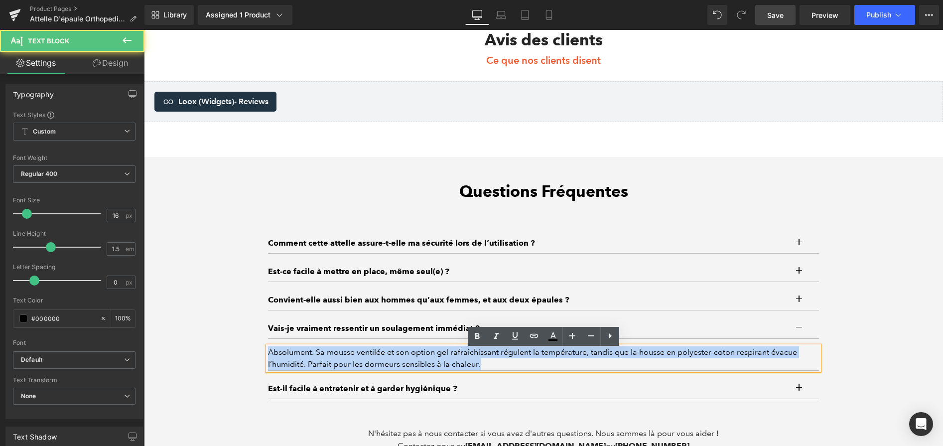
click at [561, 364] on div "Absolument. Sa mousse ventilée et son option gel rafraîchissant régulent la tem…" at bounding box center [543, 358] width 551 height 24
paste div
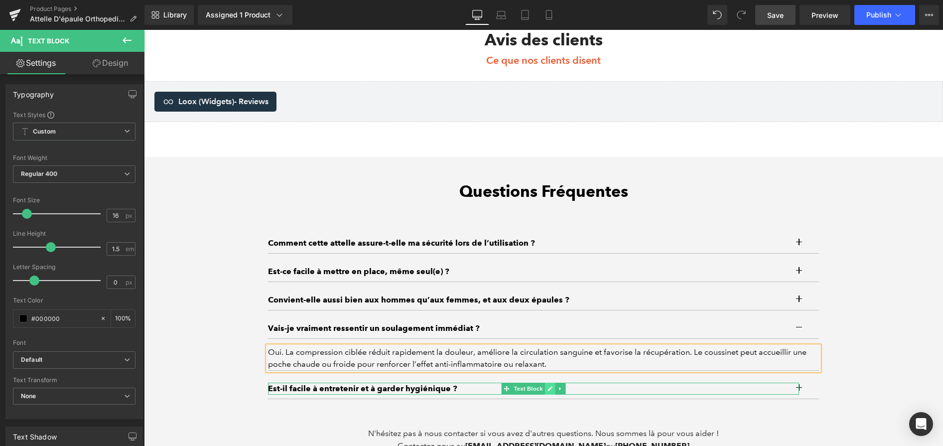
click at [545, 393] on link at bounding box center [550, 389] width 10 height 12
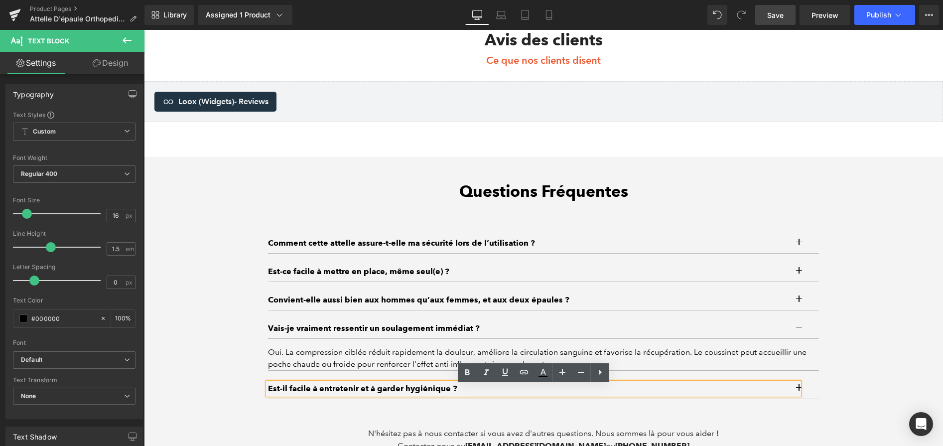
click at [545, 393] on p "Est-il facile à entretenir et à garder hygiénique ?" at bounding box center [533, 389] width 531 height 12
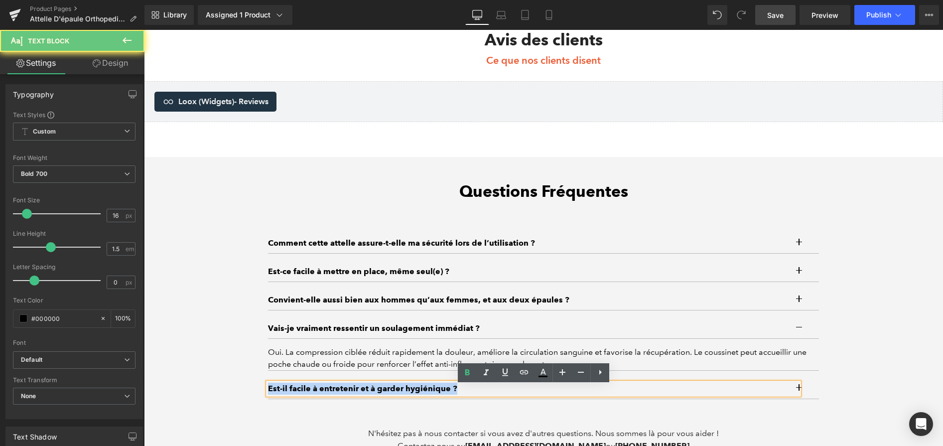
click at [545, 393] on p "Est-il facile à entretenir et à garder hygiénique ?" at bounding box center [533, 389] width 531 height 12
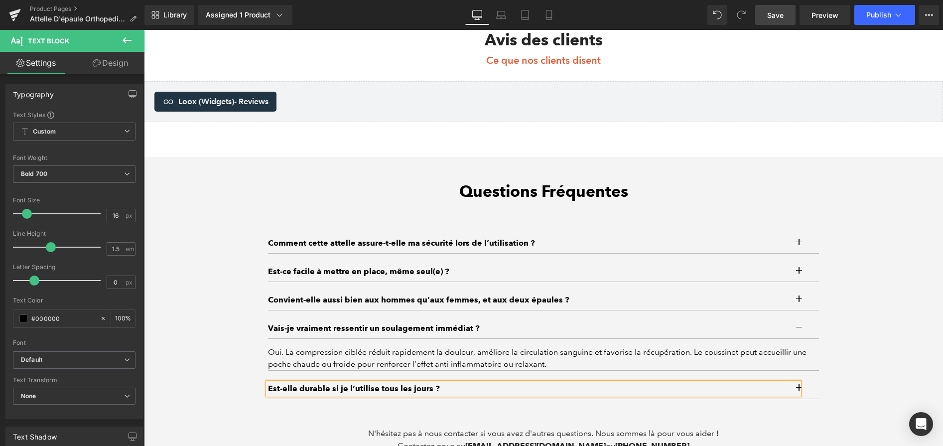
click at [812, 388] on button "button" at bounding box center [809, 389] width 20 height 20
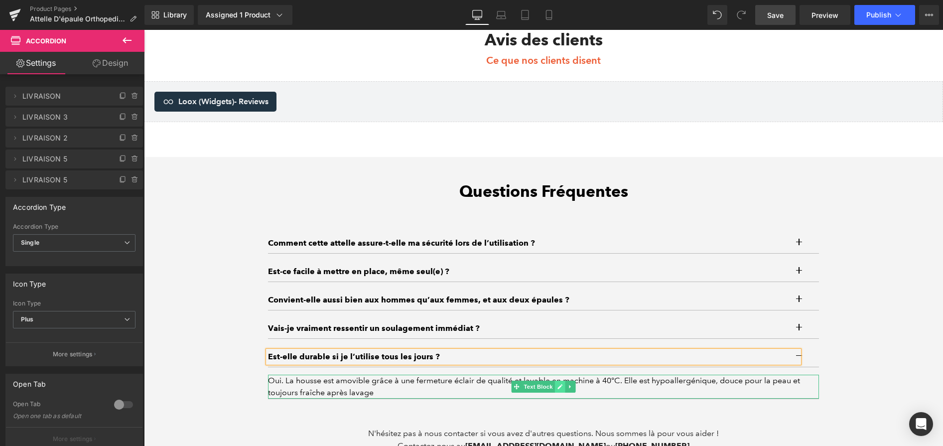
click at [560, 390] on icon at bounding box center [559, 387] width 5 height 6
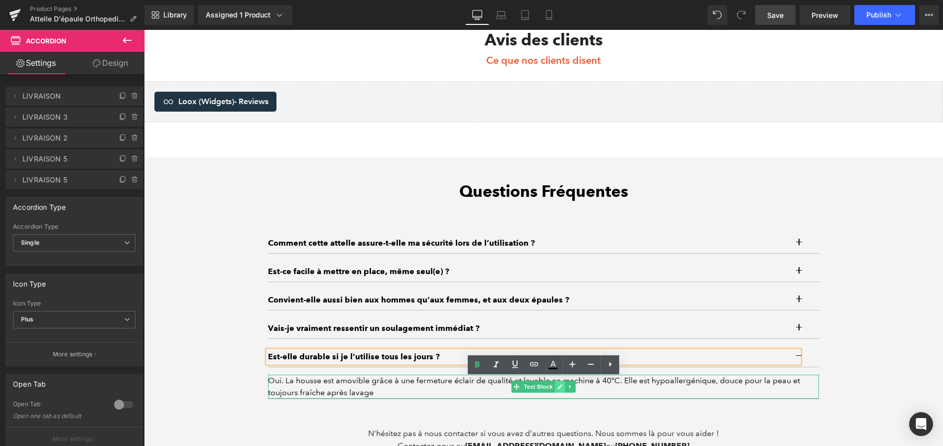
click at [560, 391] on div "Oui. La housse est amovible grâce à une fermeture éclair de qualité et lavable …" at bounding box center [543, 387] width 551 height 24
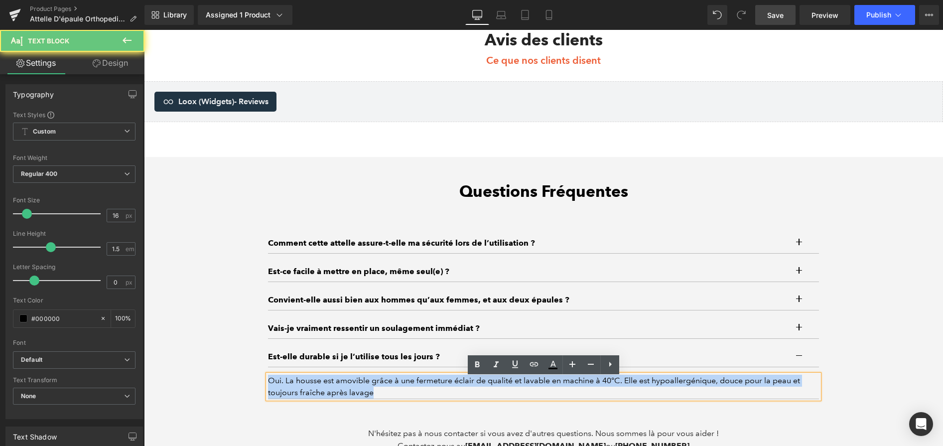
click at [560, 391] on div "Oui. La housse est amovible grâce à une fermeture éclair de qualité et lavable …" at bounding box center [543, 387] width 551 height 24
paste div
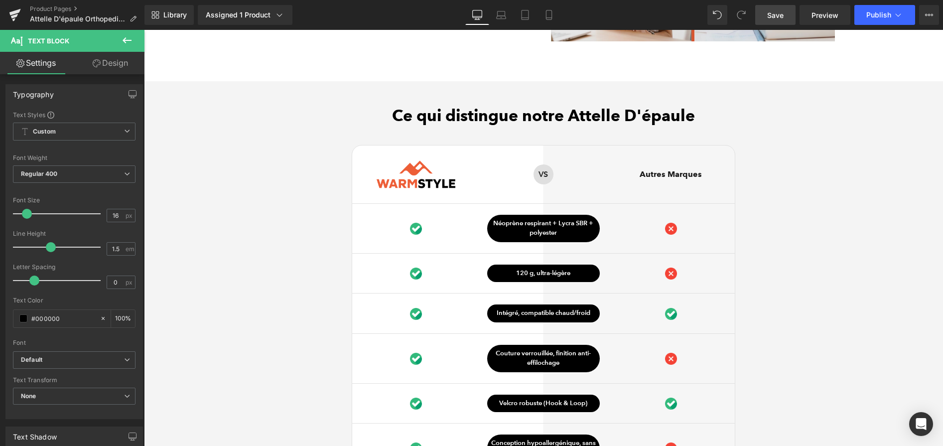
scroll to position [2013, 0]
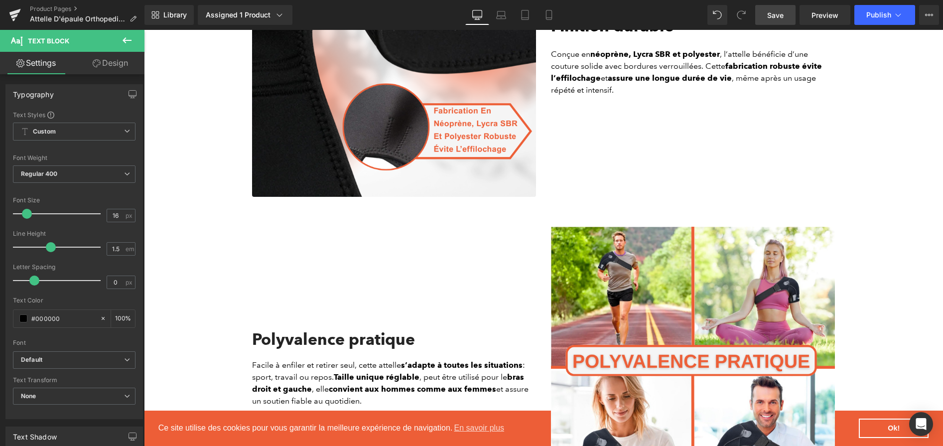
click at [773, 21] on link "Save" at bounding box center [775, 15] width 40 height 20
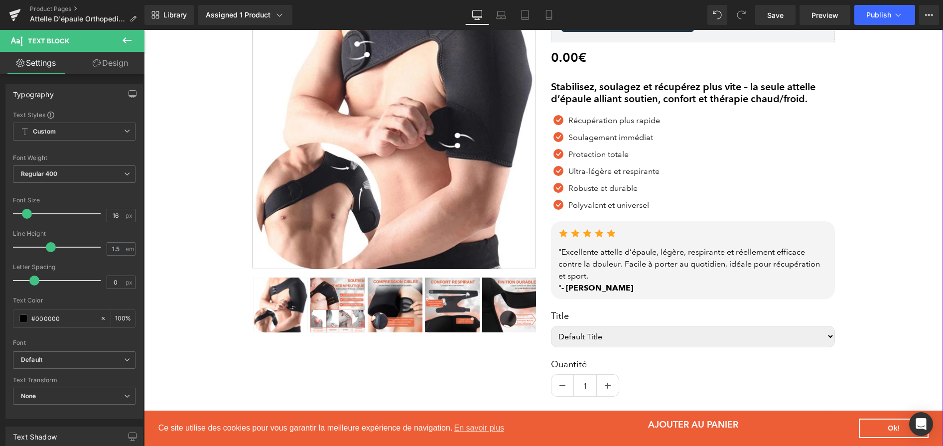
scroll to position [30, 0]
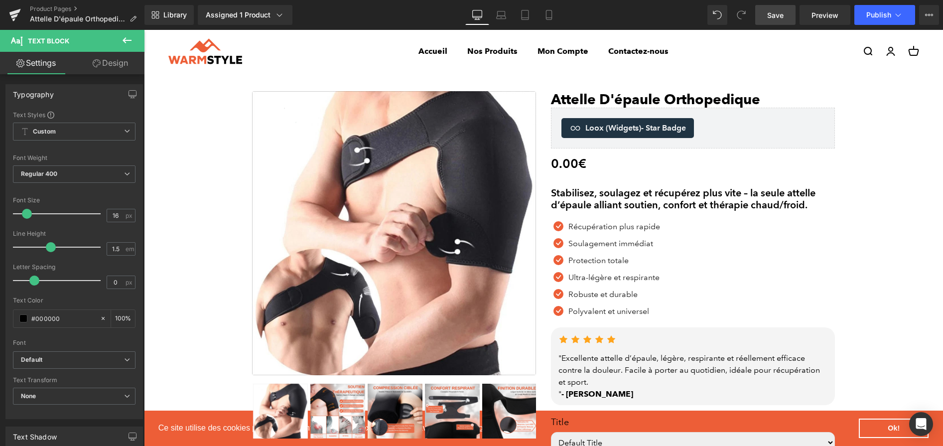
click at [779, 20] on link "Save" at bounding box center [775, 15] width 40 height 20
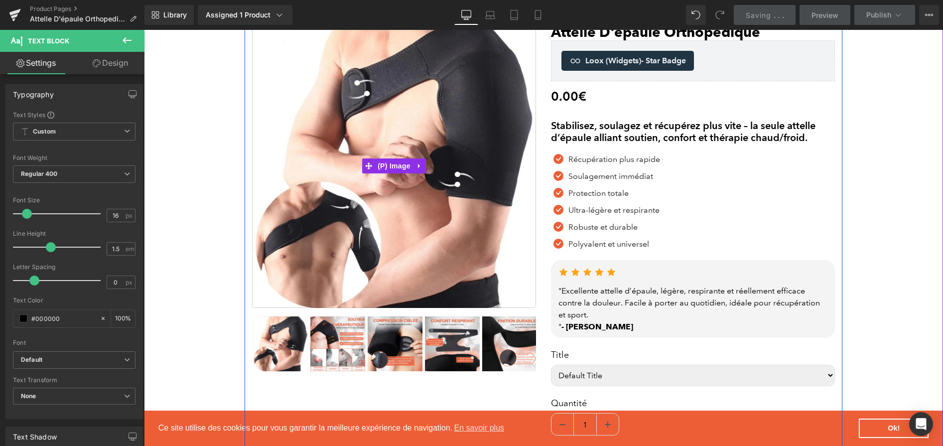
scroll to position [98, 0]
